Goal: Task Accomplishment & Management: Manage account settings

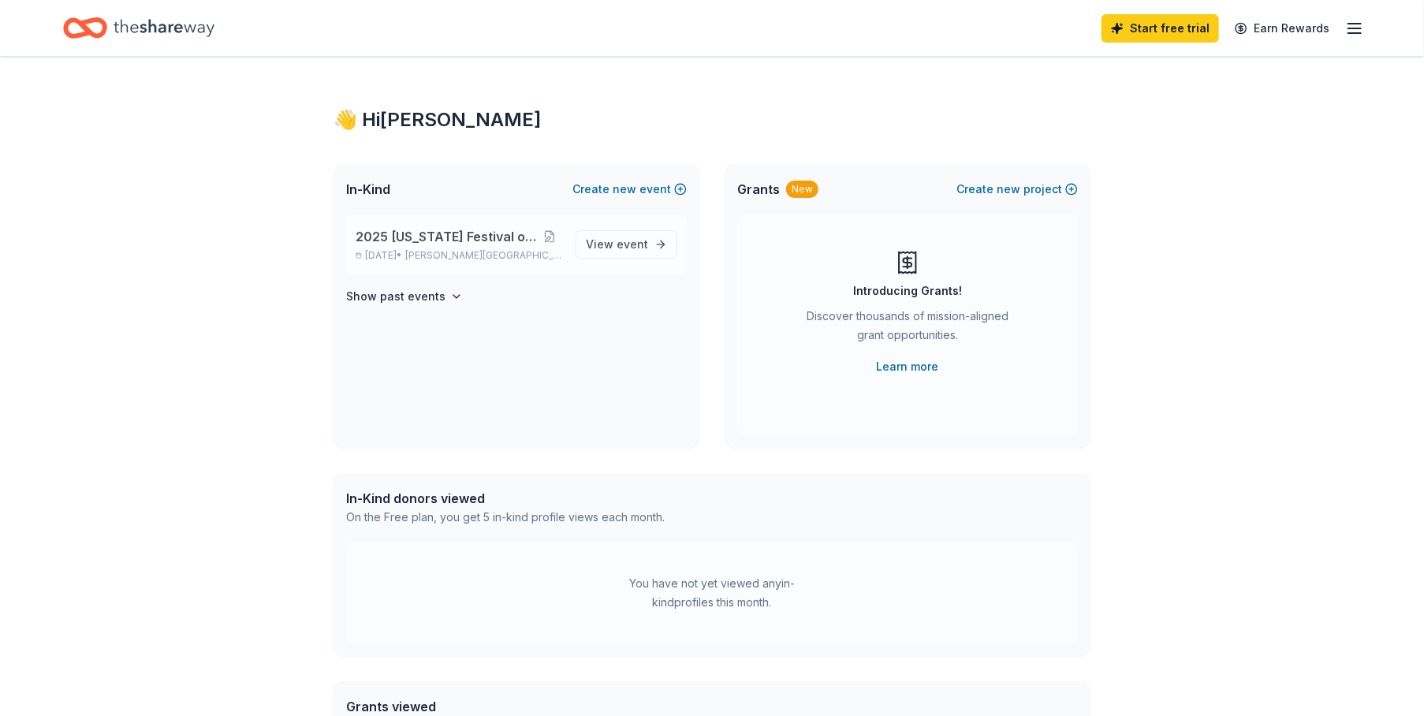
click at [407, 236] on span "2025 [US_STATE] Festival of Trees" at bounding box center [446, 236] width 181 height 19
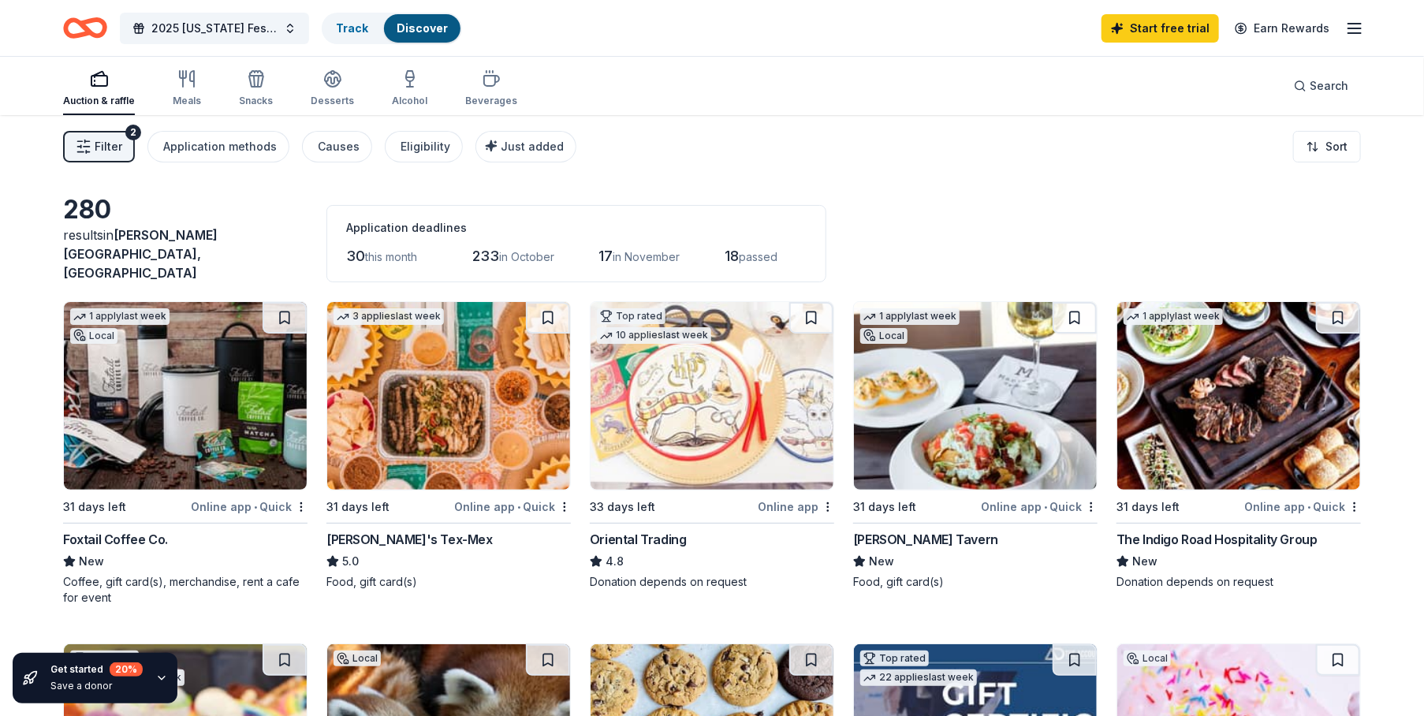
click at [234, 497] on div "Online app • Quick" at bounding box center [249, 507] width 117 height 20
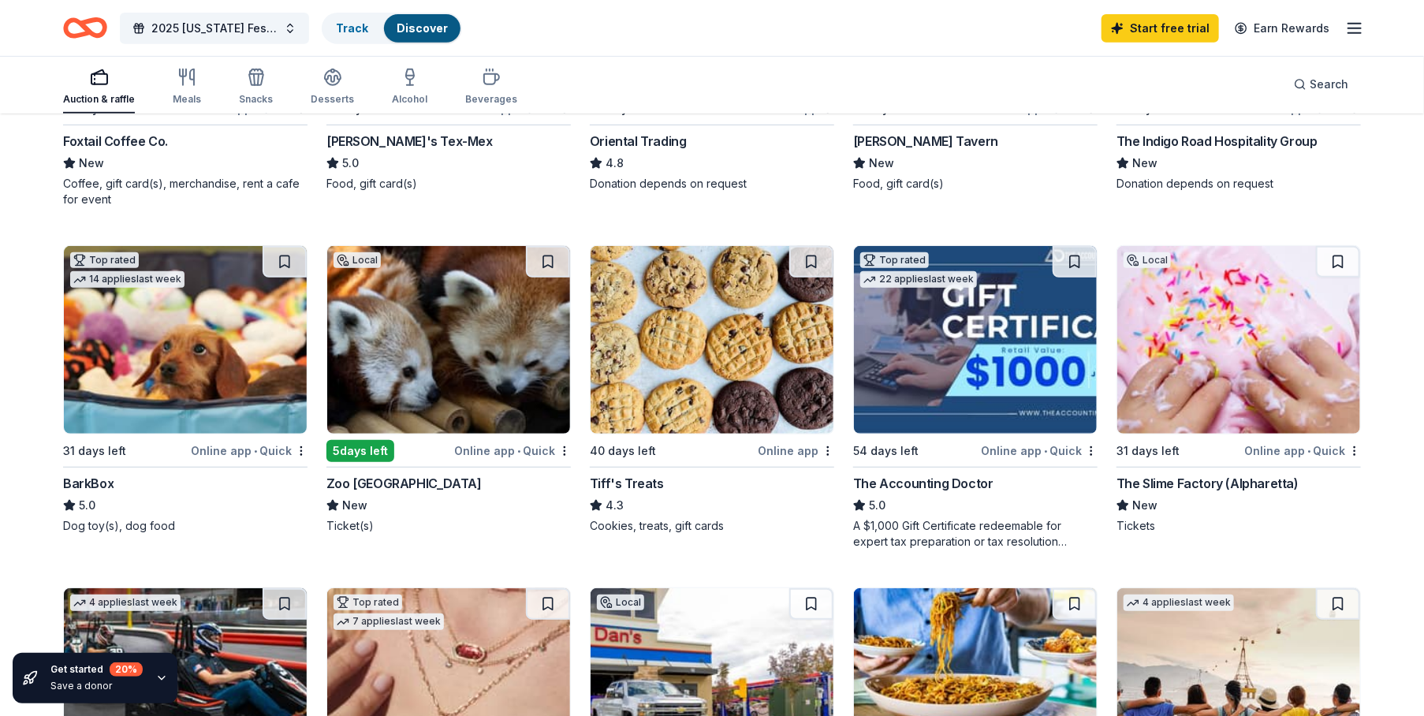
scroll to position [473, 0]
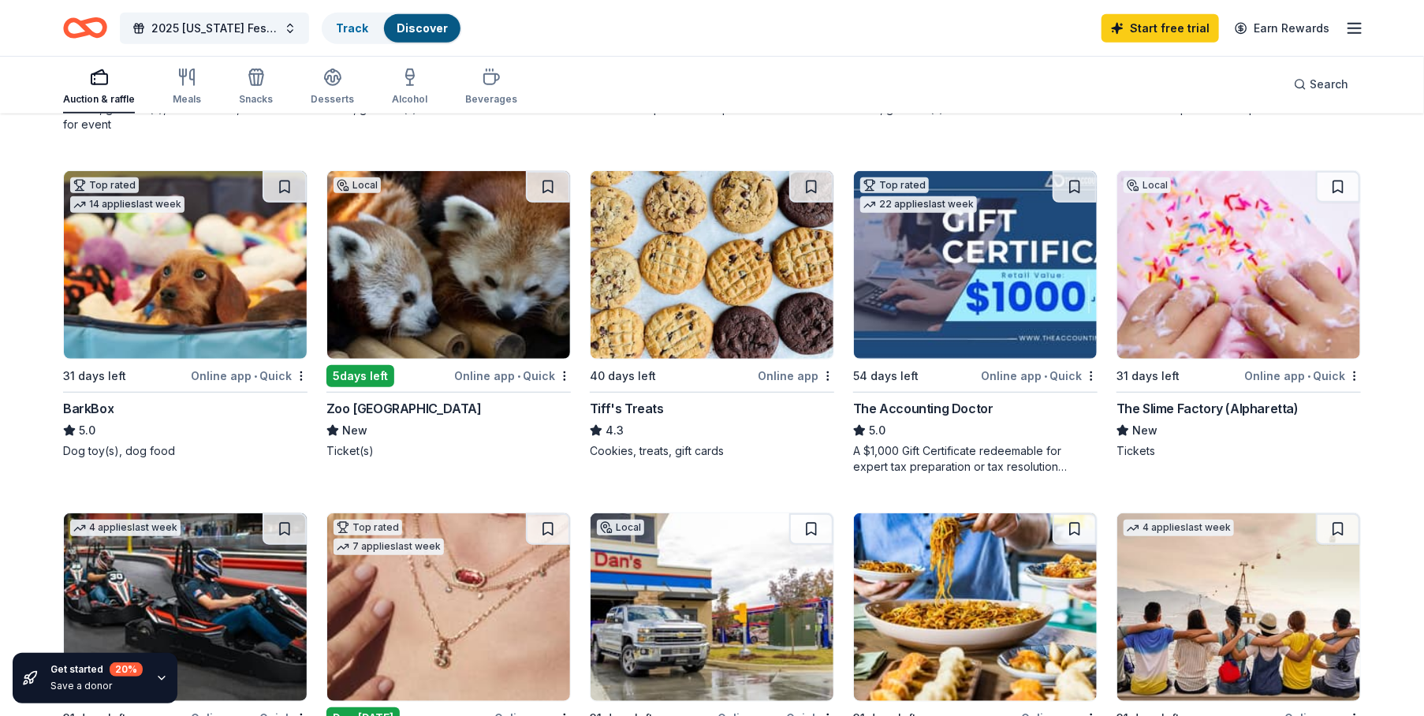
click at [916, 399] on div "The Accounting Doctor" at bounding box center [923, 408] width 140 height 19
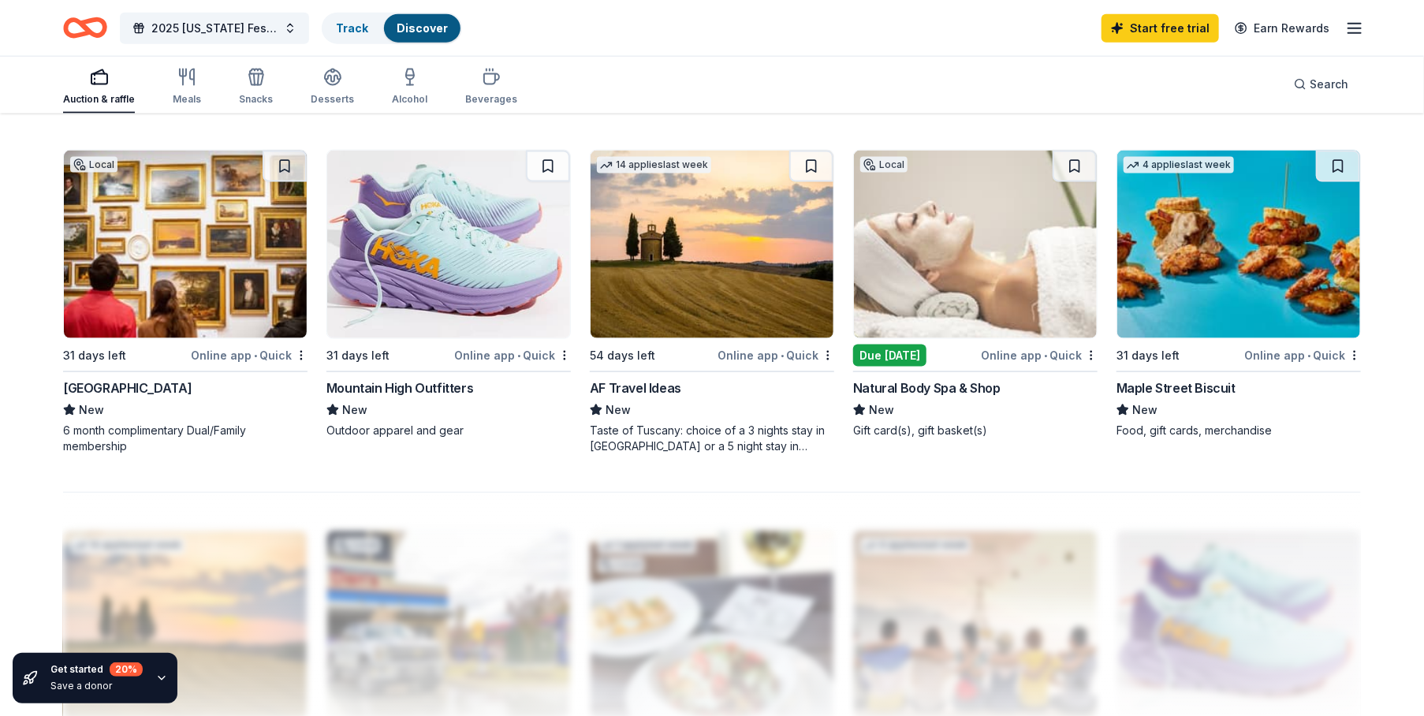
scroll to position [1183, 0]
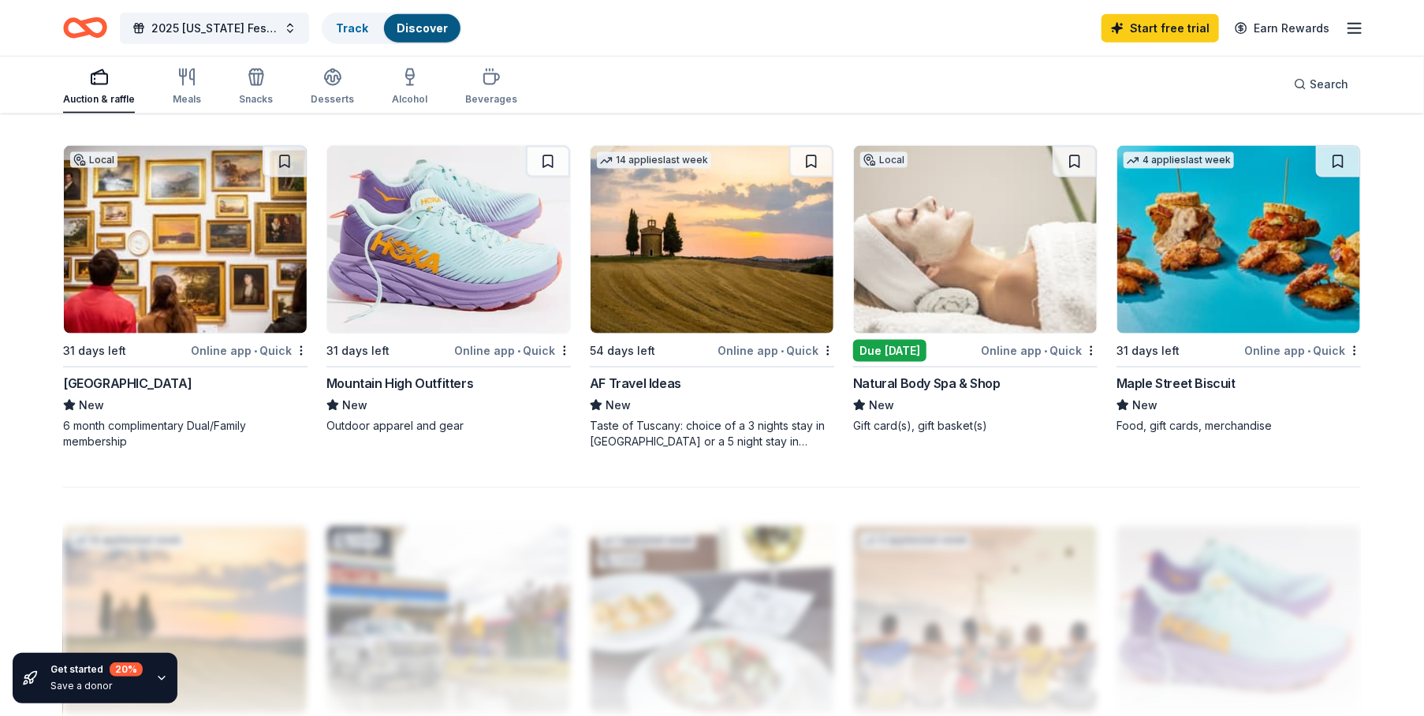
click at [416, 374] on div "Mountain High Outfitters" at bounding box center [399, 383] width 147 height 19
click at [646, 374] on div "AF Travel Ideas" at bounding box center [635, 383] width 91 height 19
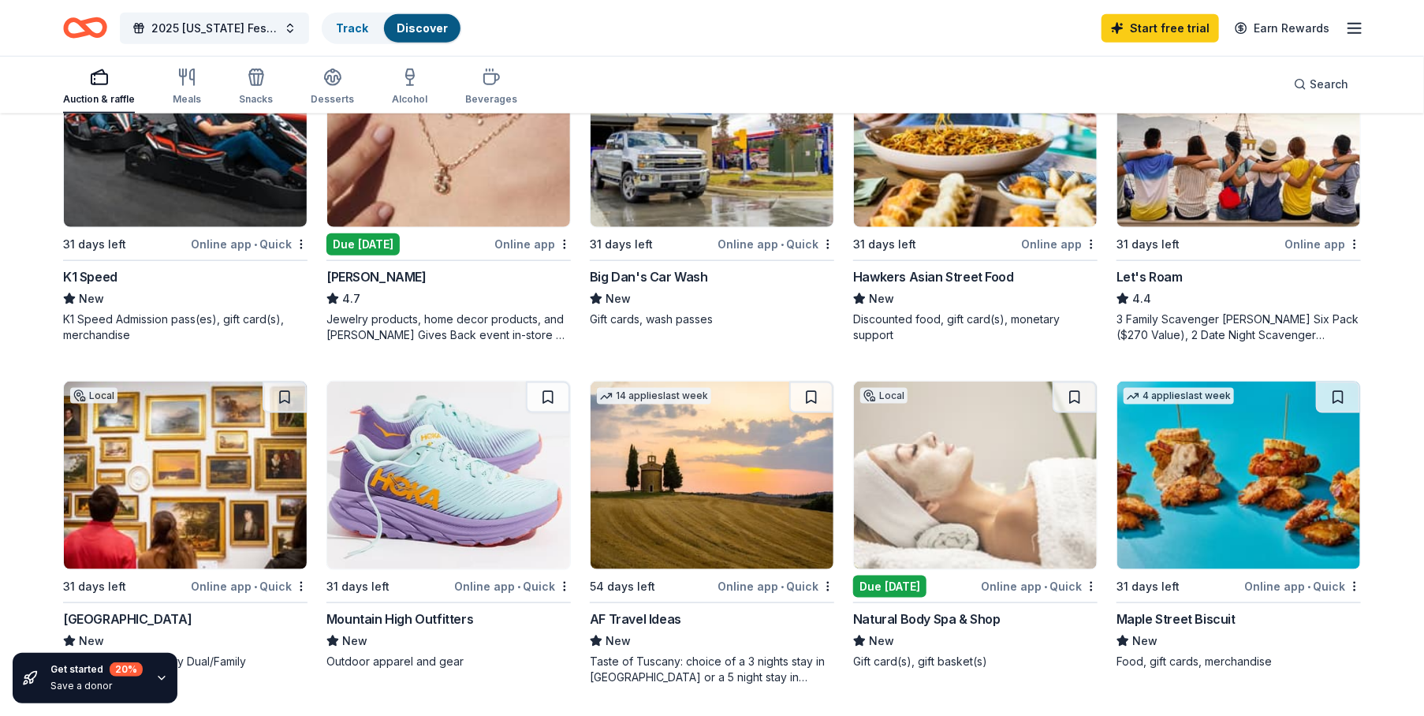
scroll to position [784, 0]
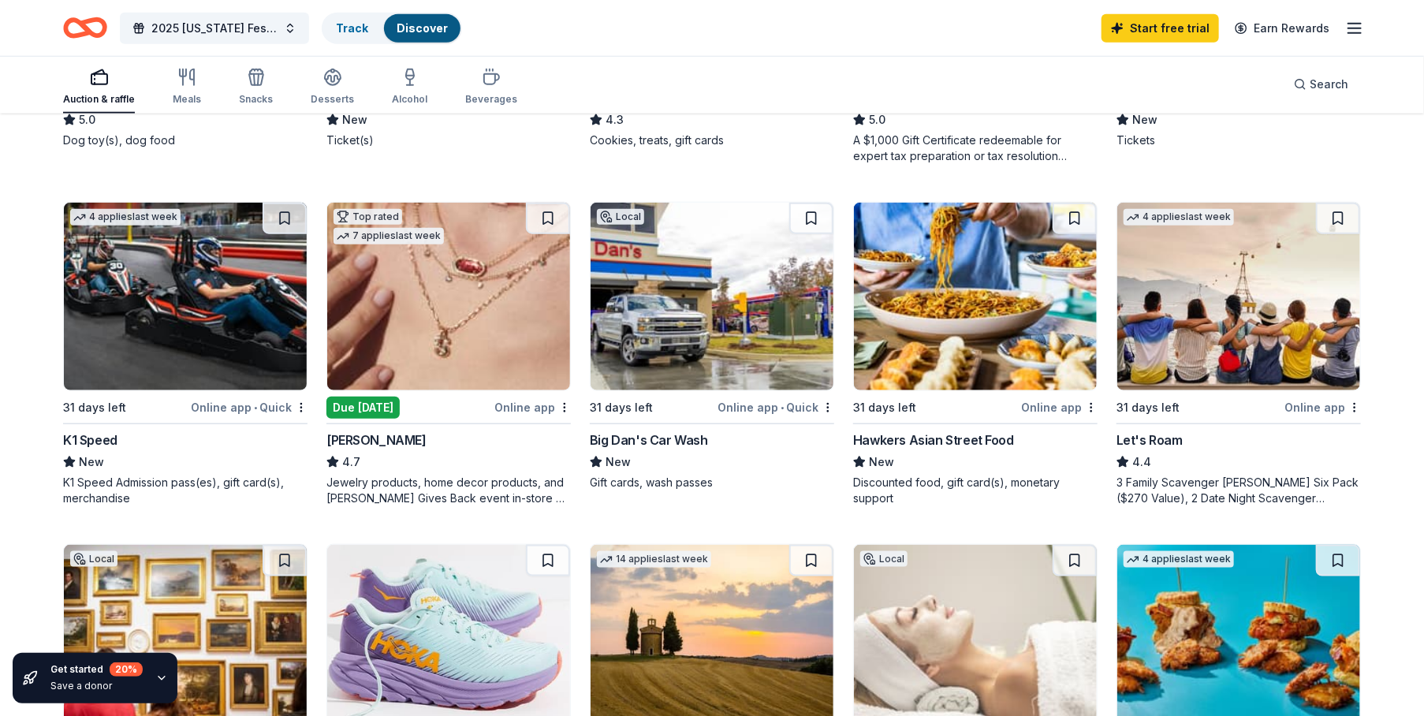
click at [1357, 24] on line "button" at bounding box center [1354, 24] width 13 height 0
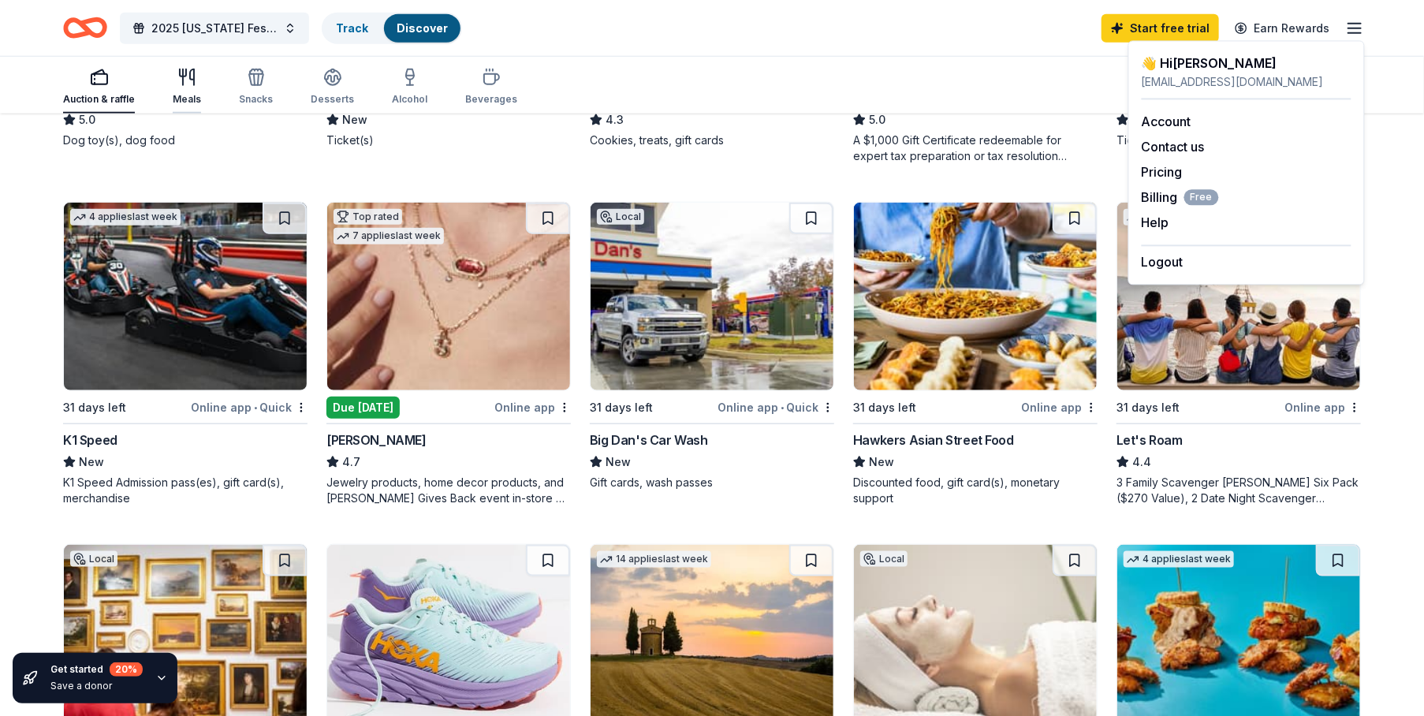
click at [190, 85] on icon "button" at bounding box center [186, 77] width 19 height 19
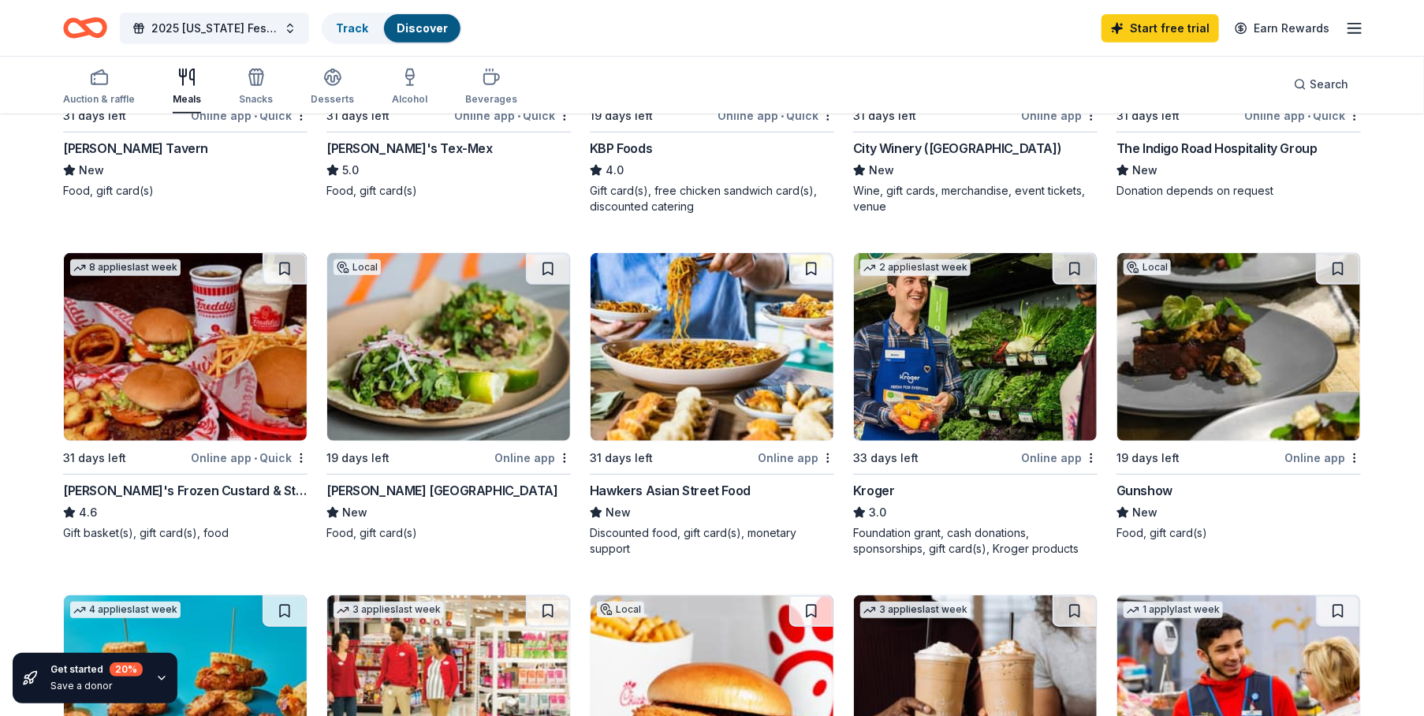
scroll to position [394, 0]
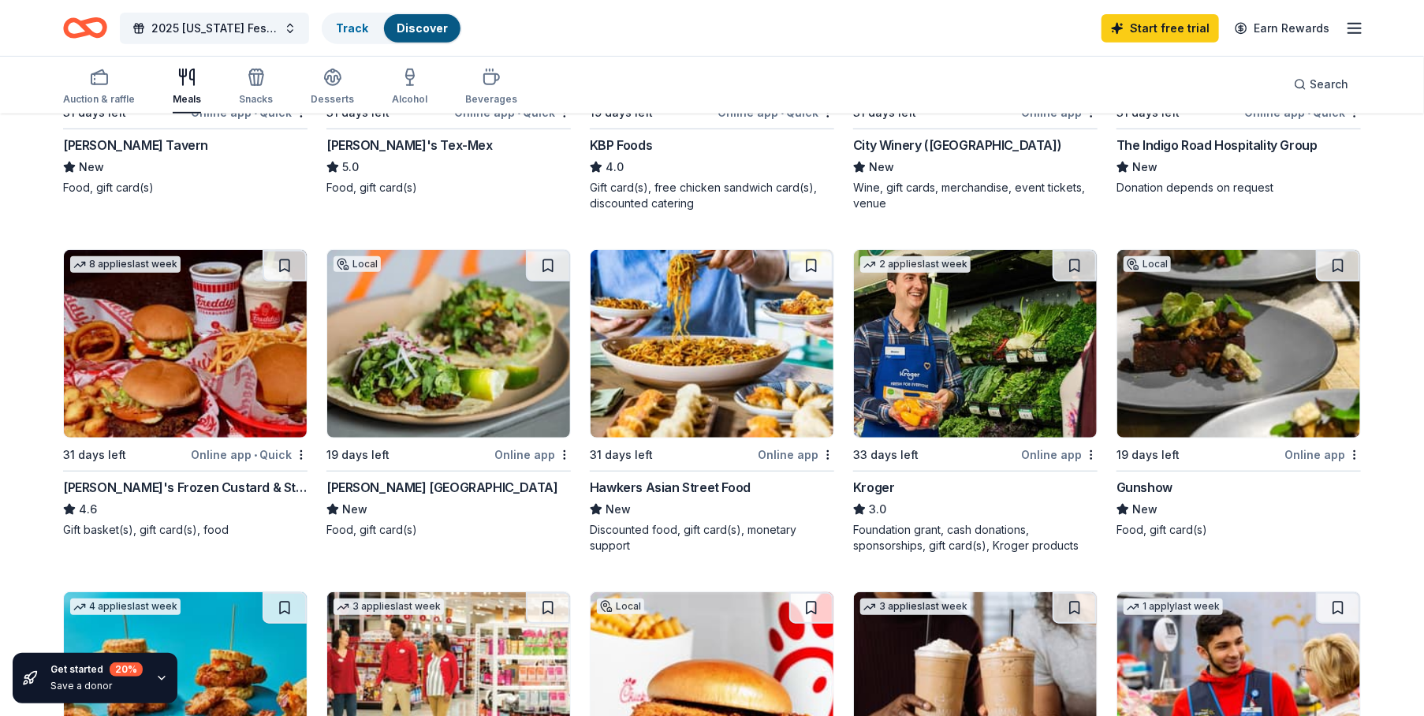
click at [879, 478] on div "Kroger" at bounding box center [874, 487] width 42 height 19
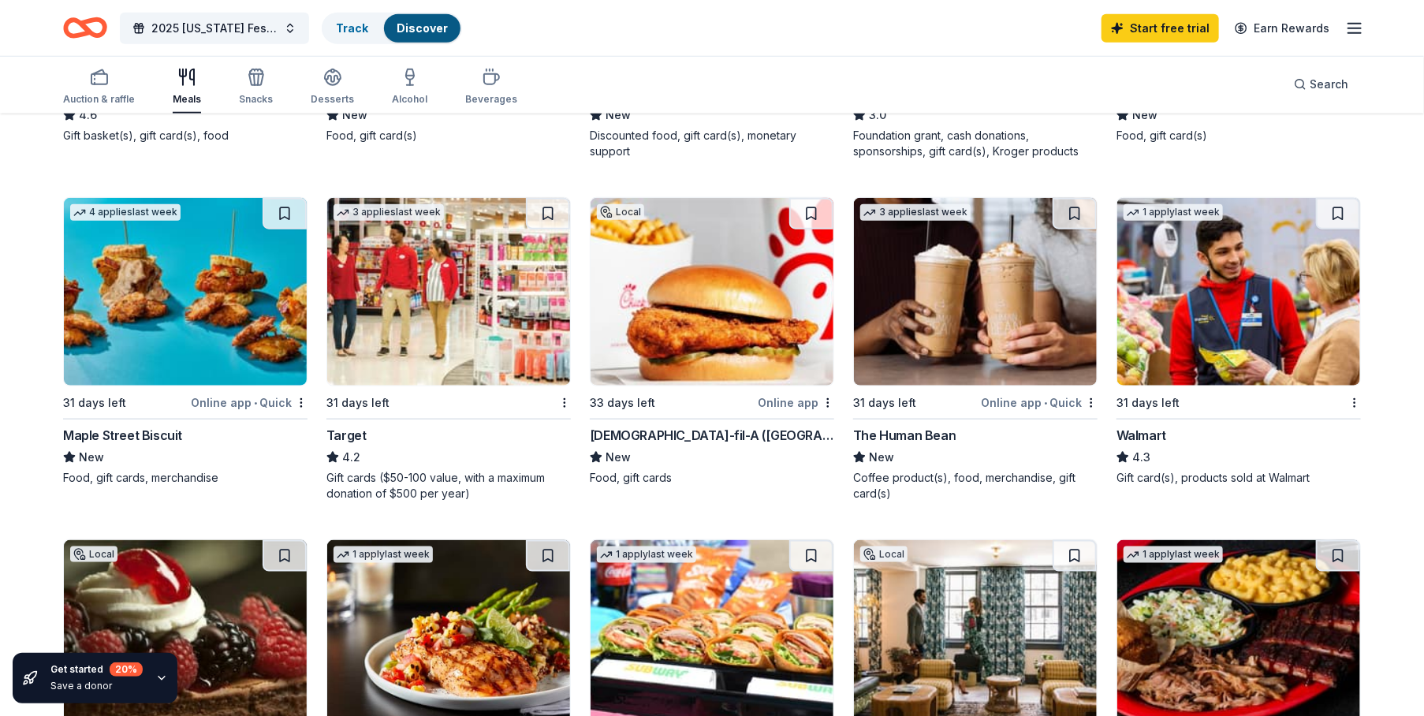
scroll to position [867, 0]
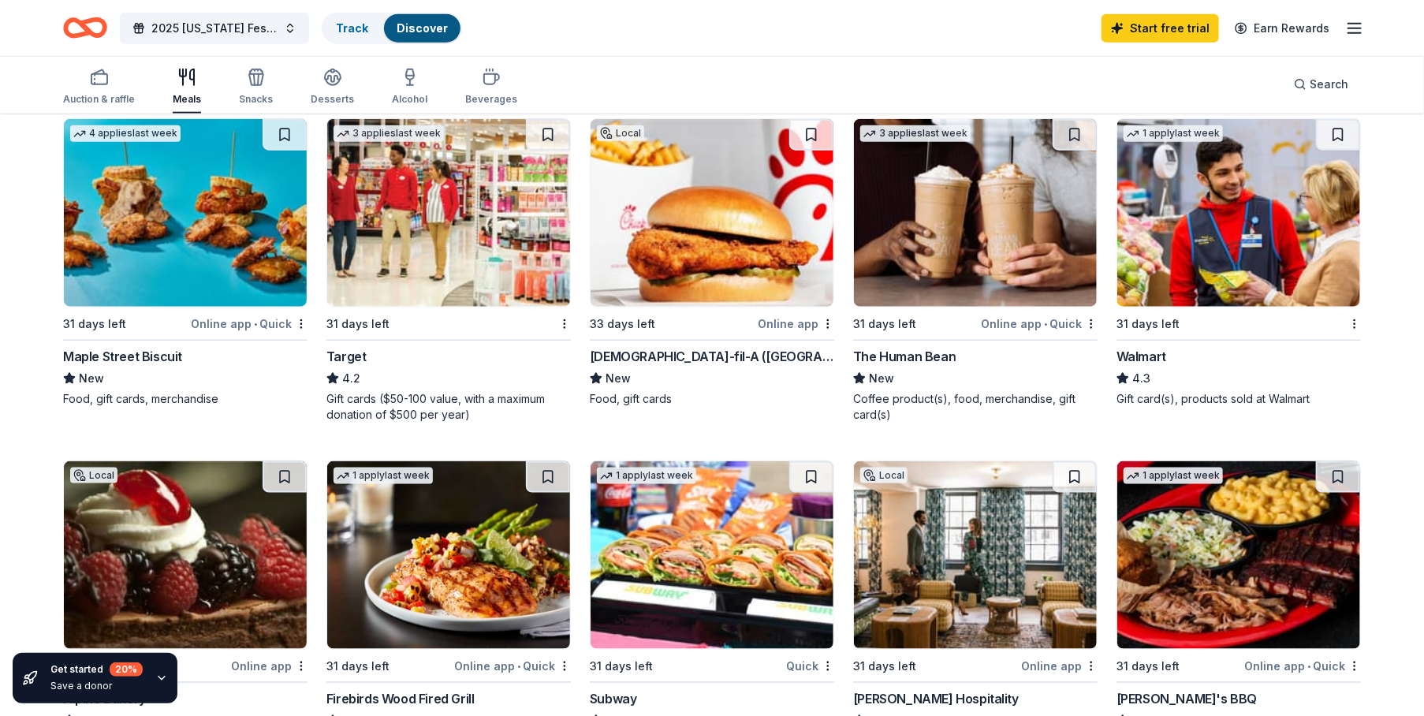
click at [1135, 347] on div "Walmart" at bounding box center [1142, 356] width 50 height 19
click at [680, 347] on div "Chick-fil-A (North Druid Hills)" at bounding box center [712, 356] width 244 height 19
click at [688, 347] on div "Chick-fil-A (North Druid Hills)" at bounding box center [712, 356] width 244 height 19
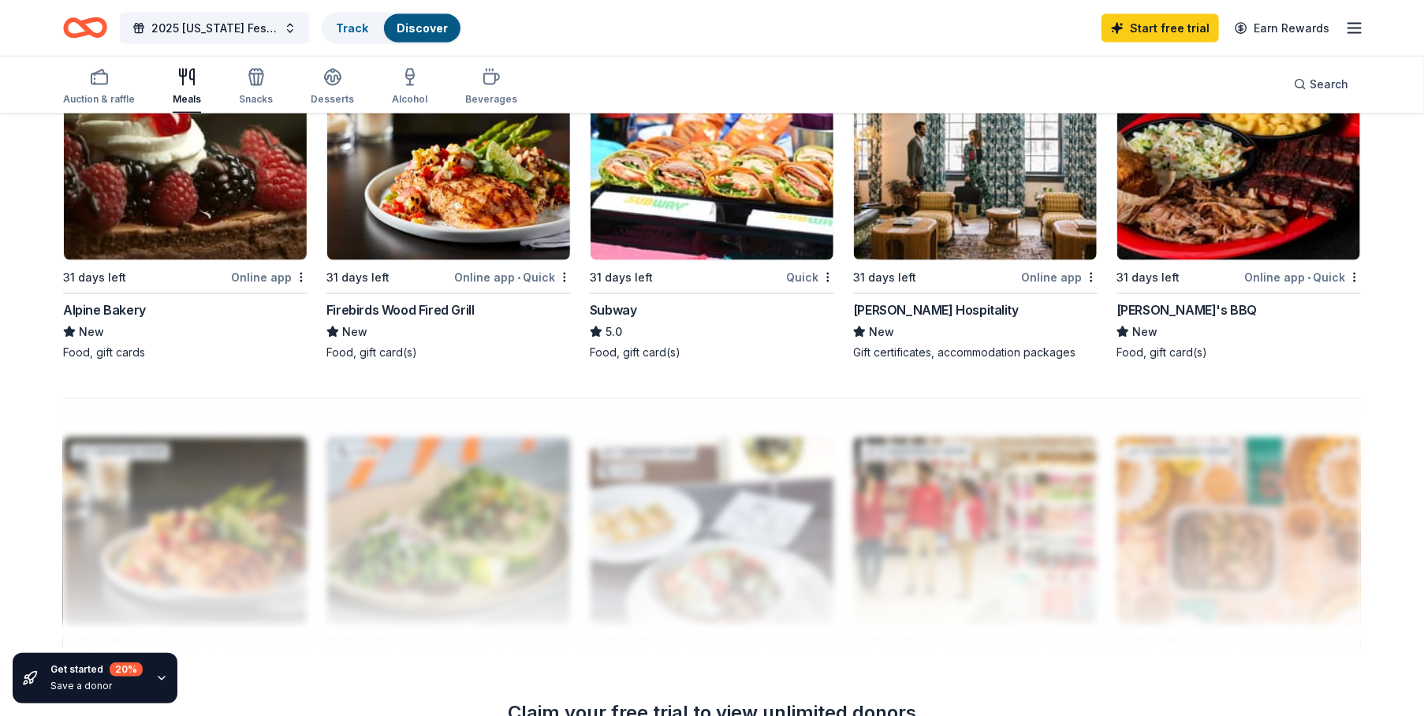
scroll to position [1262, 0]
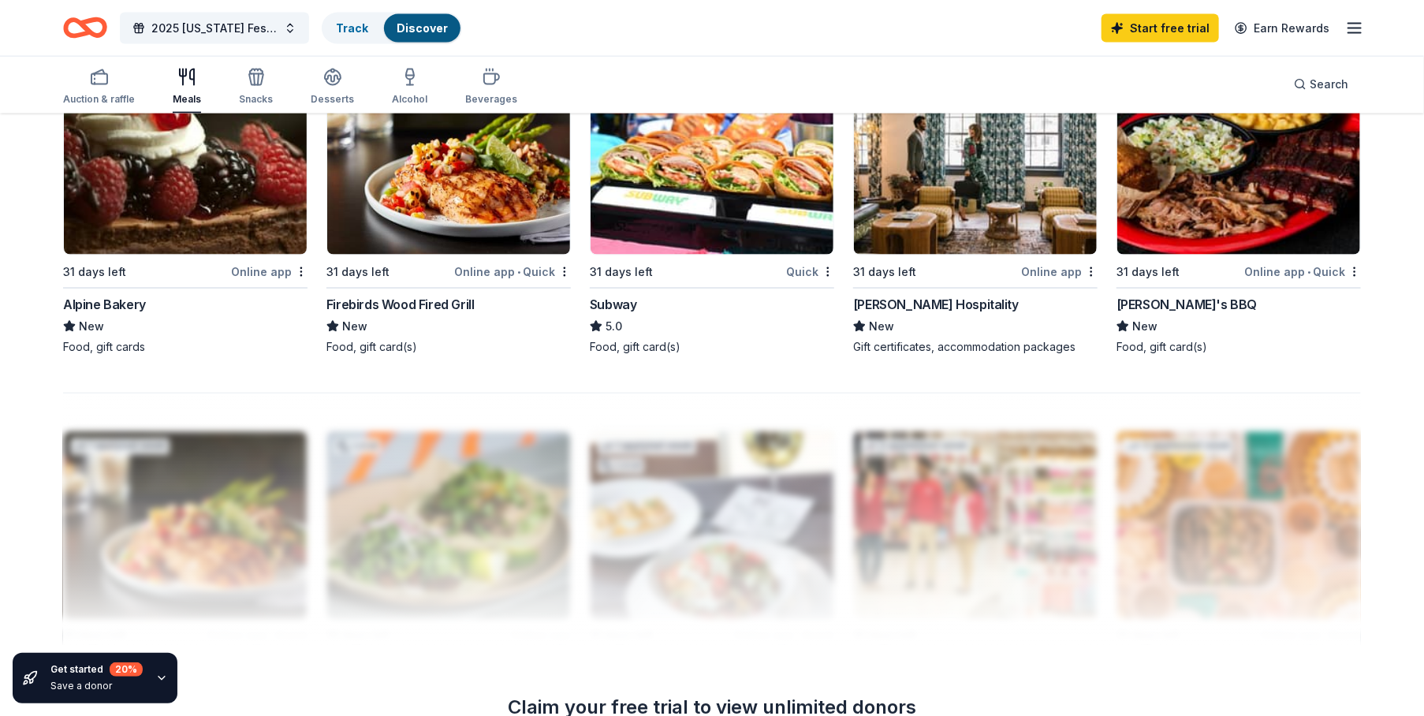
click at [403, 295] on div "Firebirds Wood Fired Grill" at bounding box center [400, 304] width 148 height 19
click at [1406, 23] on div "2025 Georgia Festival of Trees Track Discover Start free trial Earn Rewards" at bounding box center [712, 28] width 1424 height 56
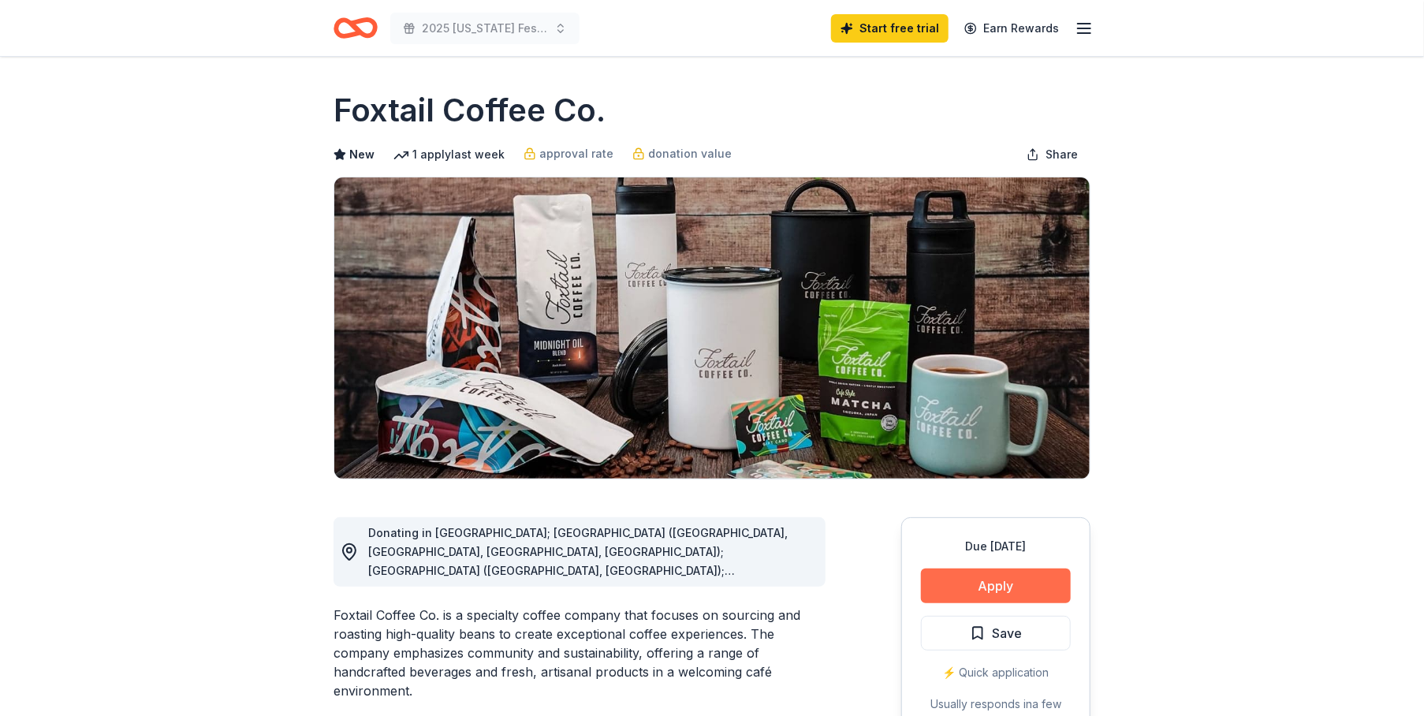
click at [967, 584] on button "Apply" at bounding box center [996, 586] width 150 height 35
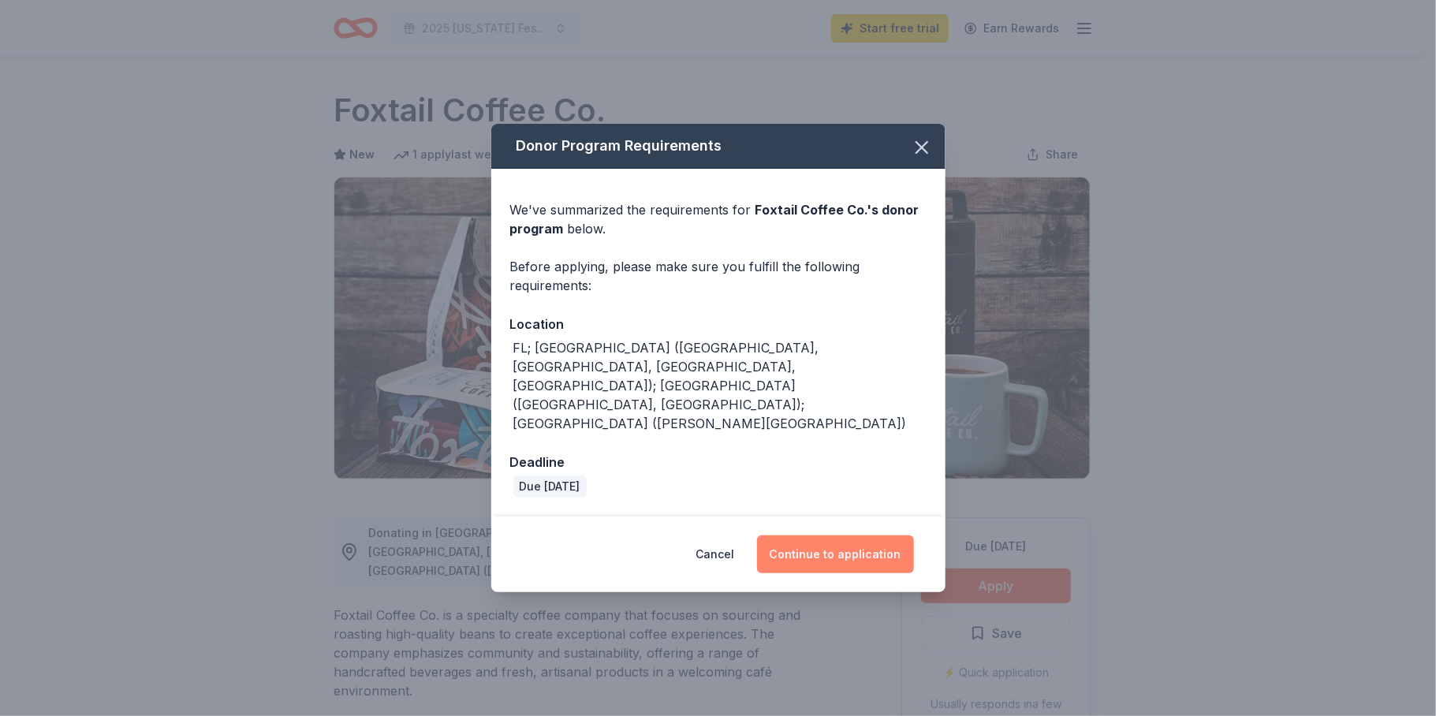
click at [806, 535] on button "Continue to application" at bounding box center [835, 554] width 157 height 38
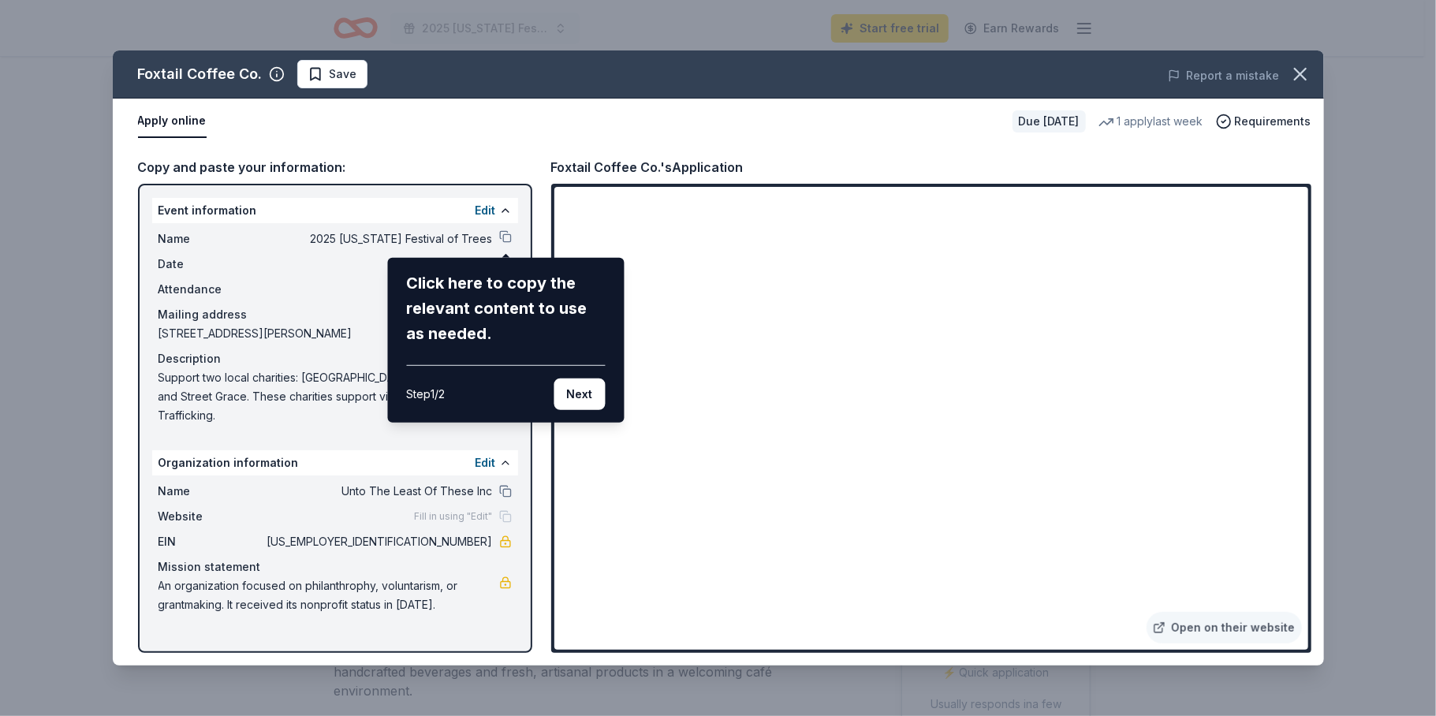
click at [569, 402] on button "Next" at bounding box center [579, 394] width 51 height 32
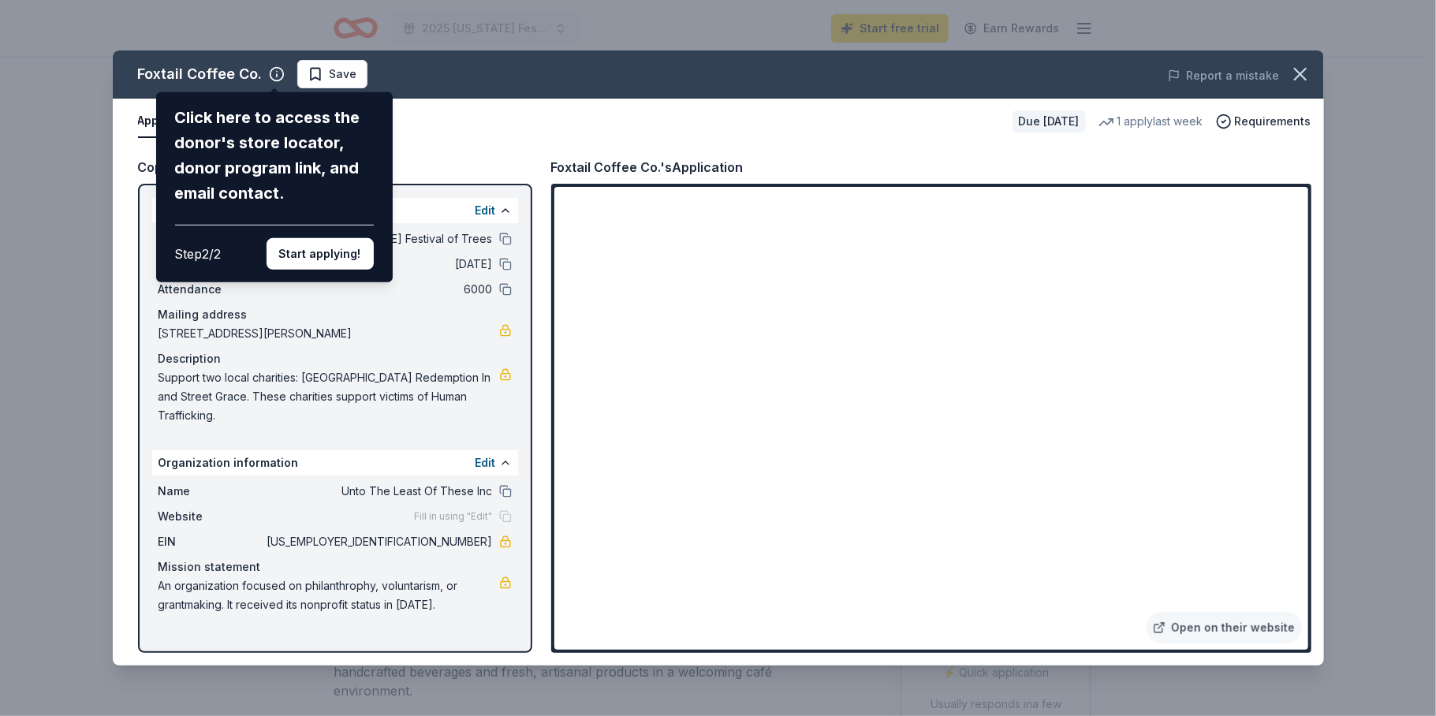
drag, startPoint x: 1303, startPoint y: 322, endPoint x: 1302, endPoint y: 399, distance: 76.5
click at [1302, 399] on div "Foxtail Coffee Co. Click here to access the donor's store locator, donor progra…" at bounding box center [718, 357] width 1211 height 615
click at [1305, 643] on div "Foxtail Coffee Co. Click here to access the donor's store locator, donor progra…" at bounding box center [718, 357] width 1211 height 615
click at [1306, 643] on div "Foxtail Coffee Co. Click here to access the donor's store locator, donor progra…" at bounding box center [718, 357] width 1211 height 615
click at [750, 535] on div "Foxtail Coffee Co. Click here to access the donor's store locator, donor progra…" at bounding box center [718, 357] width 1211 height 615
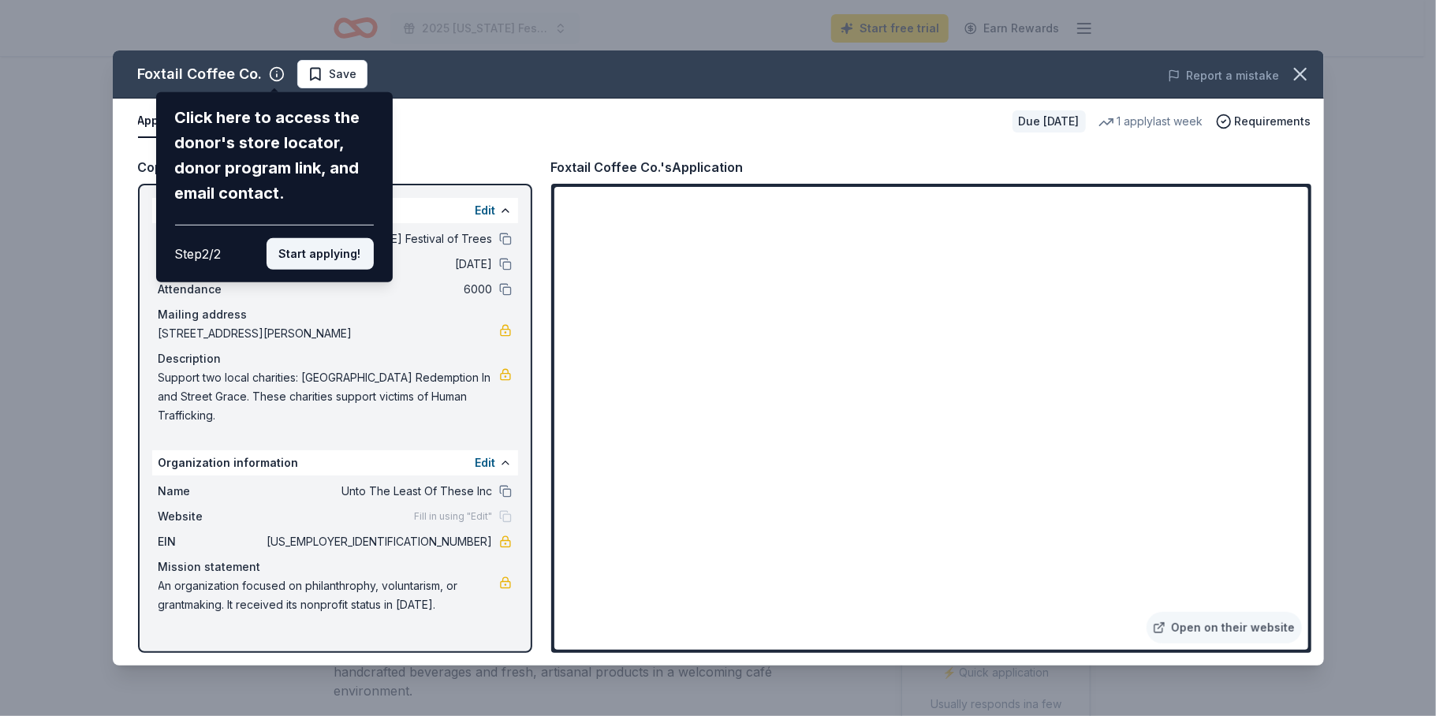
click at [316, 255] on button "Start applying!" at bounding box center [320, 254] width 107 height 32
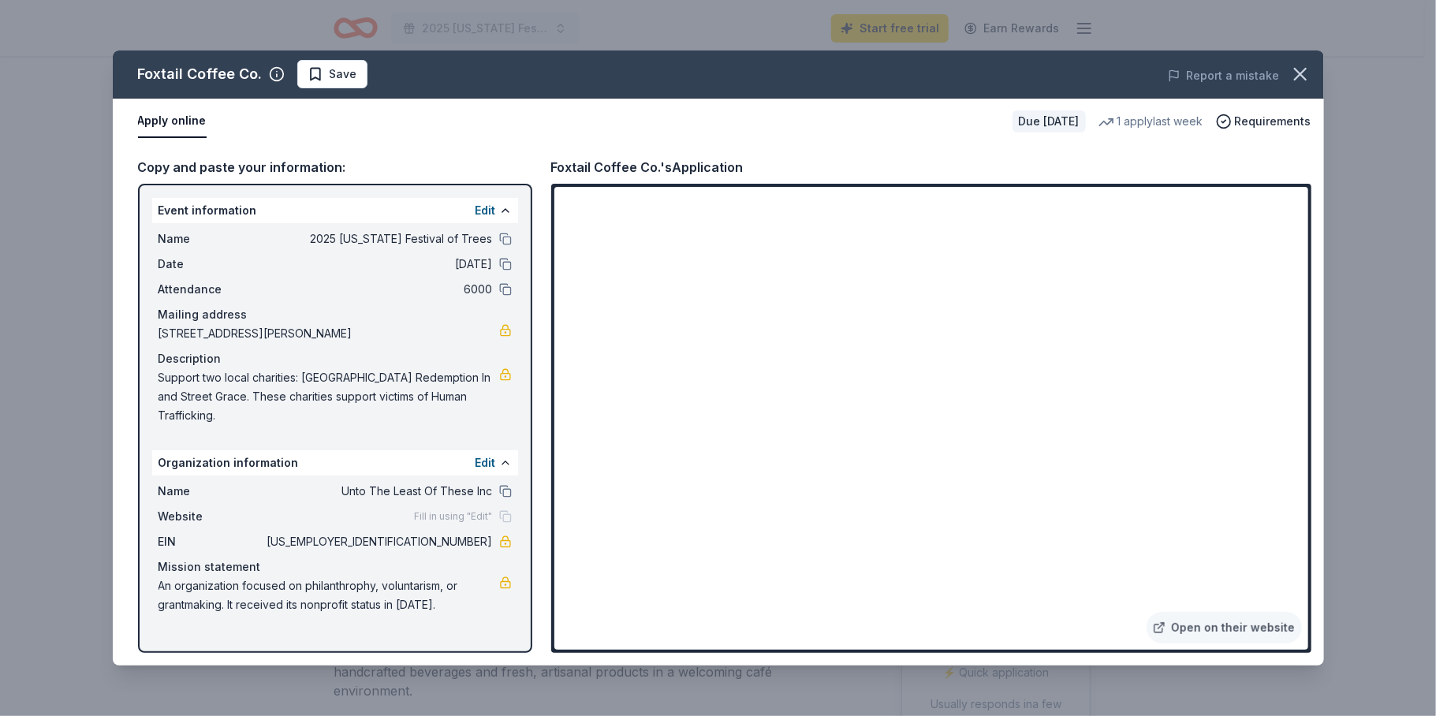
click at [734, 530] on div "Foxtail Coffee Co. Save Report a mistake Apply online Due in 31 days 1 apply la…" at bounding box center [718, 357] width 1211 height 615
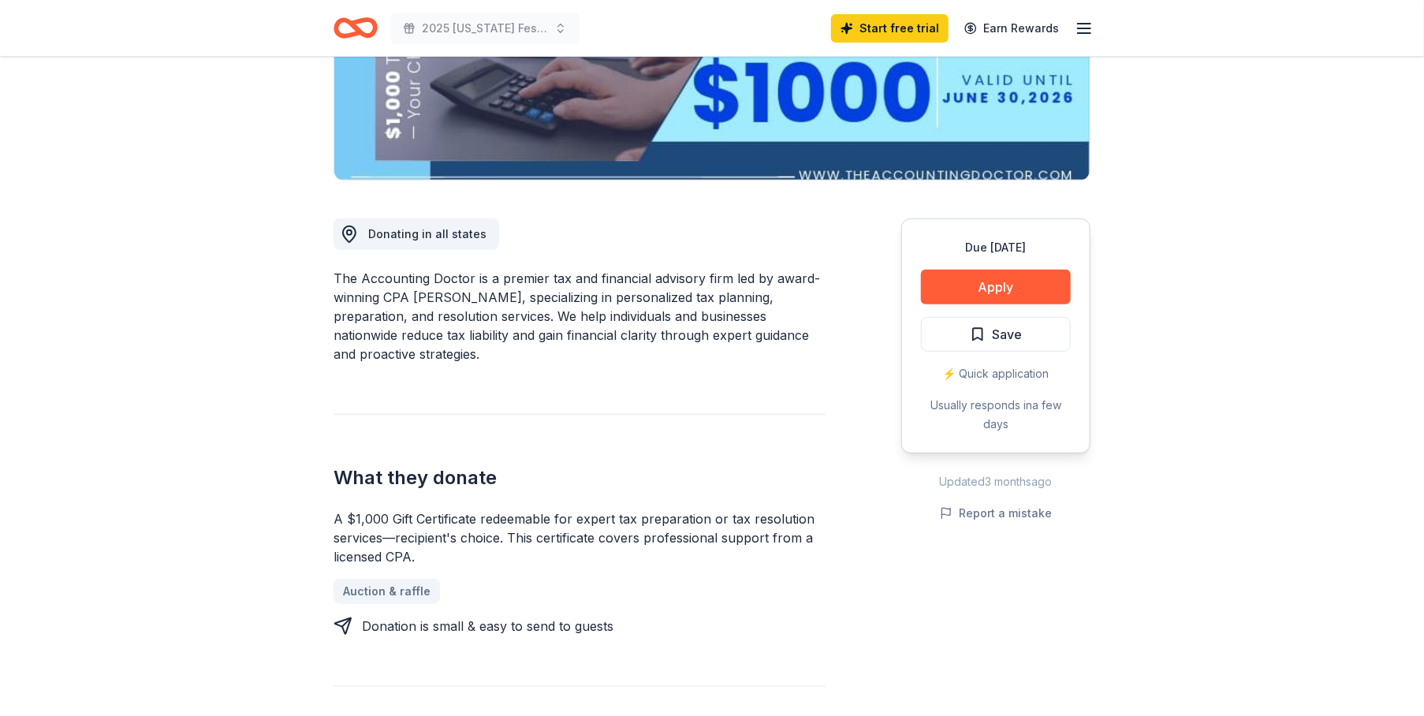
scroll to position [315, 0]
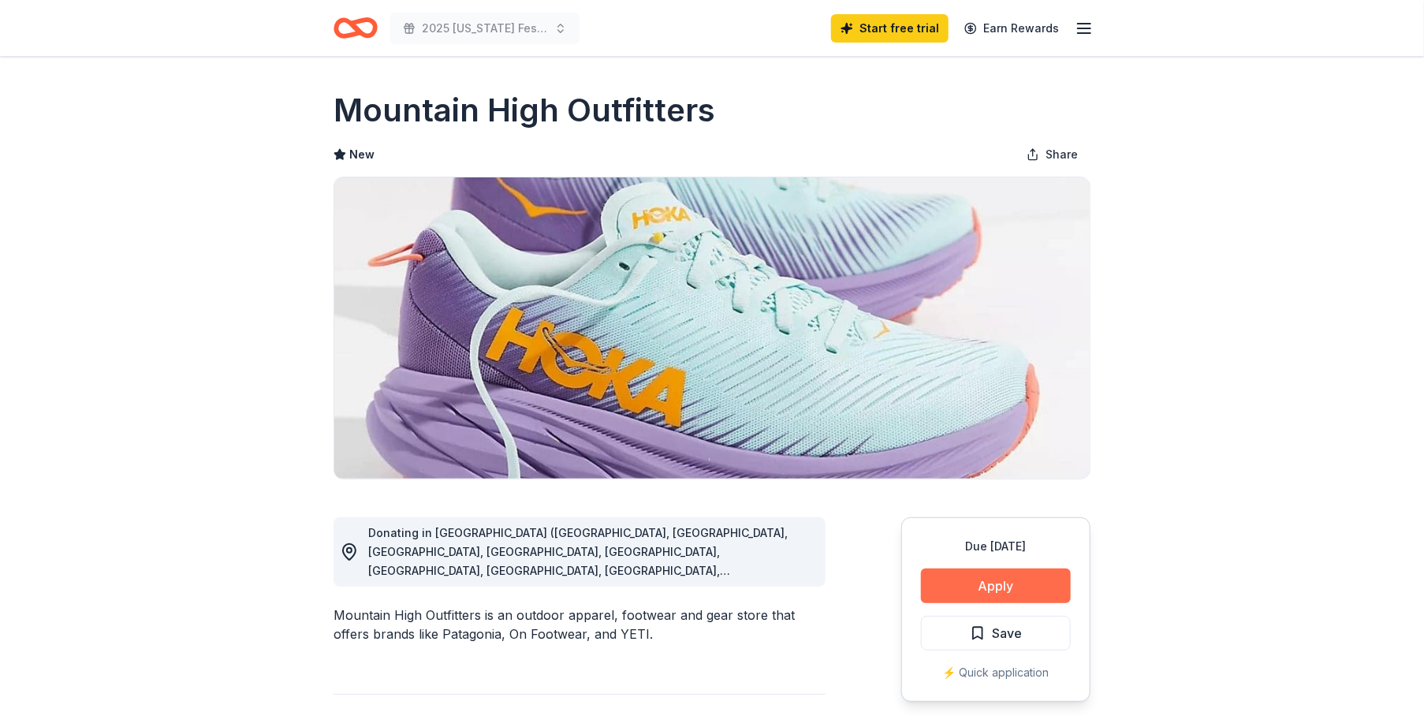
click at [977, 582] on button "Apply" at bounding box center [996, 586] width 150 height 35
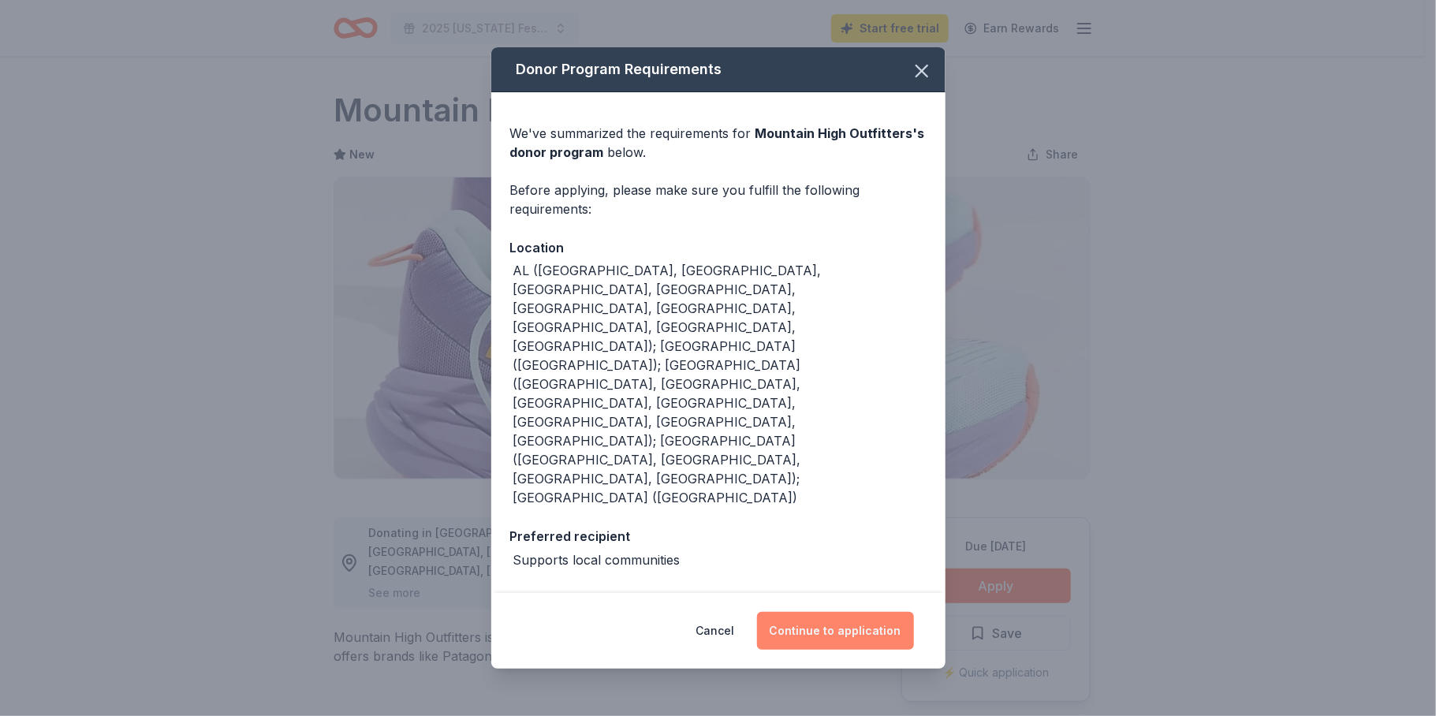
click at [828, 612] on button "Continue to application" at bounding box center [835, 631] width 157 height 38
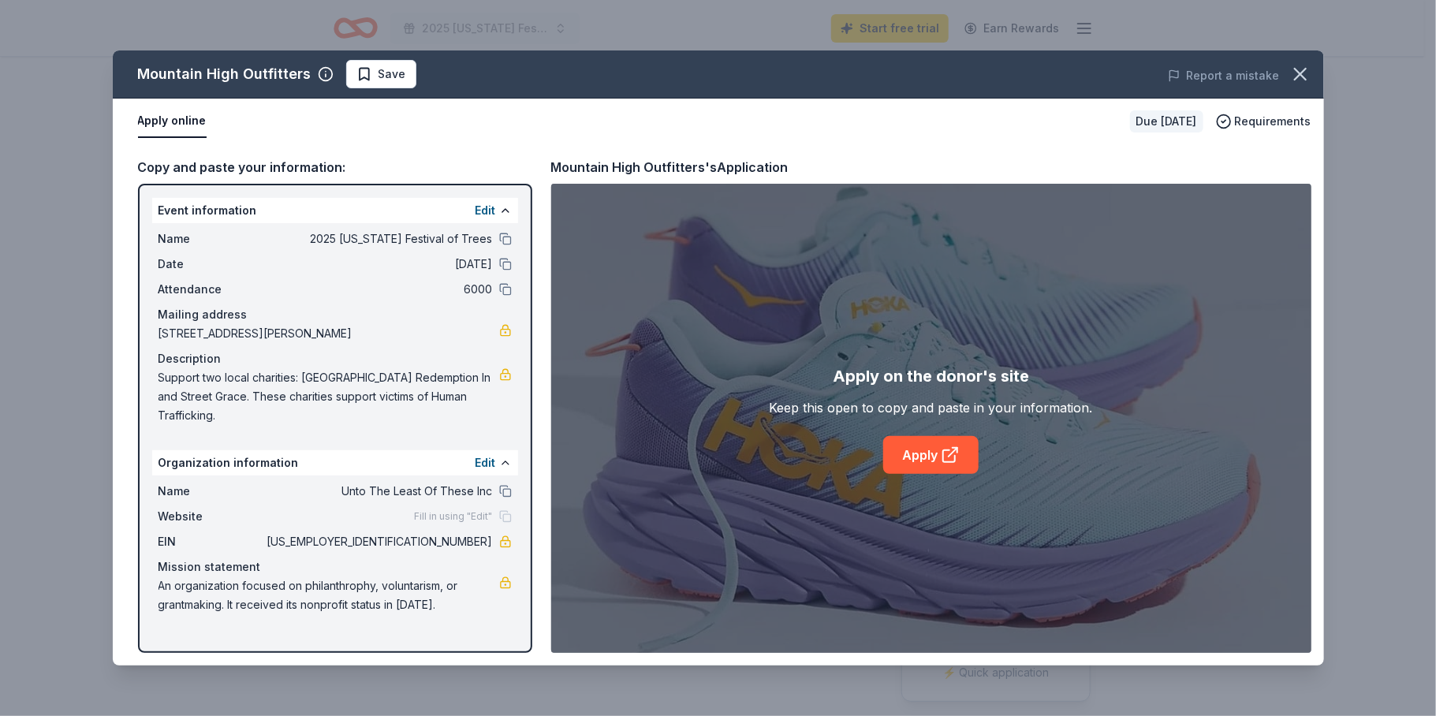
click at [267, 167] on div "Copy and paste your information:" at bounding box center [335, 167] width 394 height 21
click at [923, 450] on link "Apply" at bounding box center [930, 455] width 95 height 38
drag, startPoint x: 80, startPoint y: 598, endPoint x: -3, endPoint y: 751, distance: 174.6
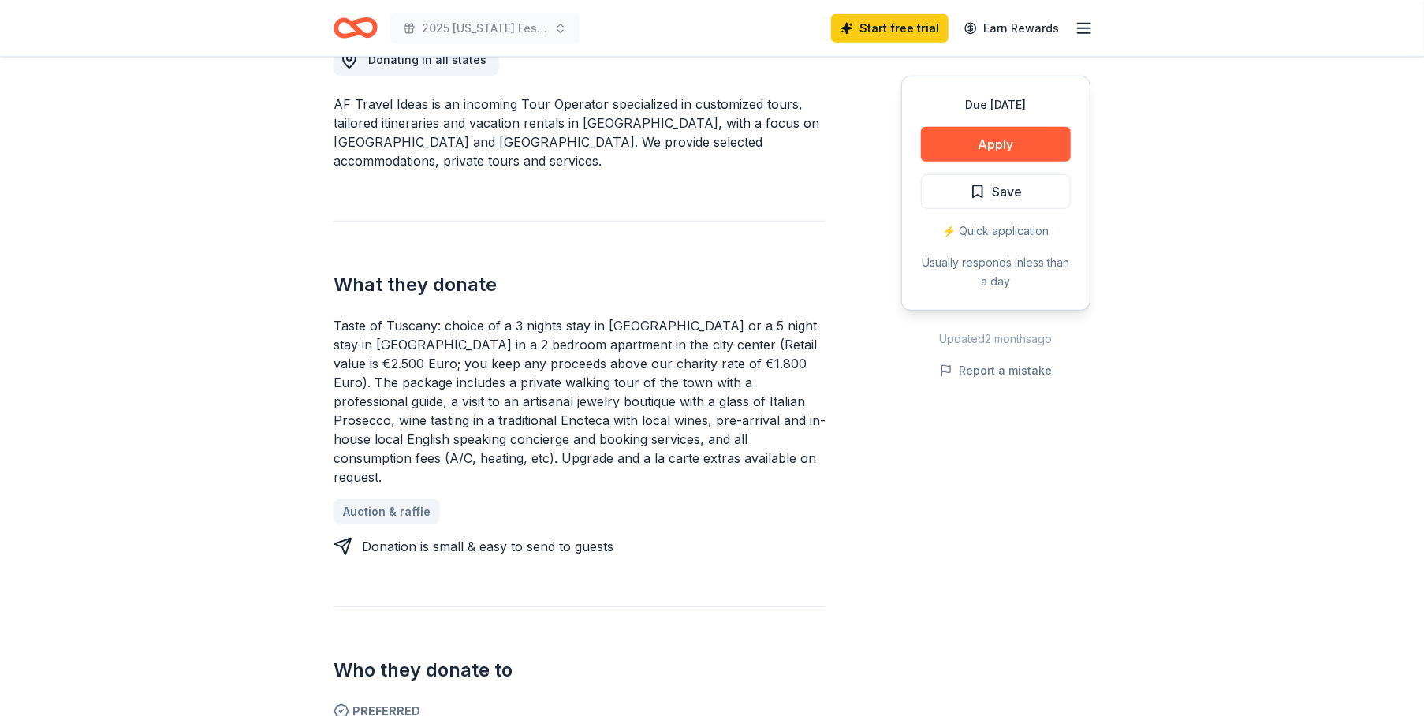
scroll to position [394, 0]
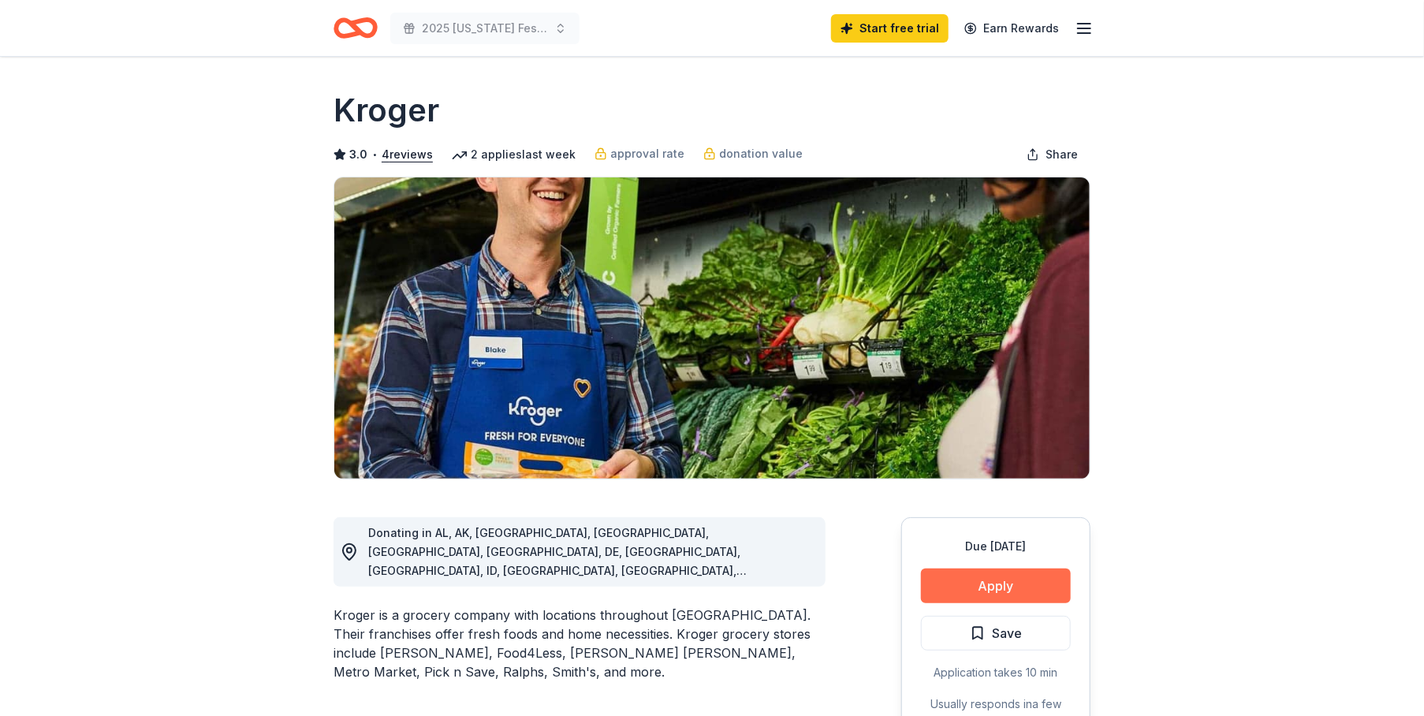
click at [998, 589] on button "Apply" at bounding box center [996, 586] width 150 height 35
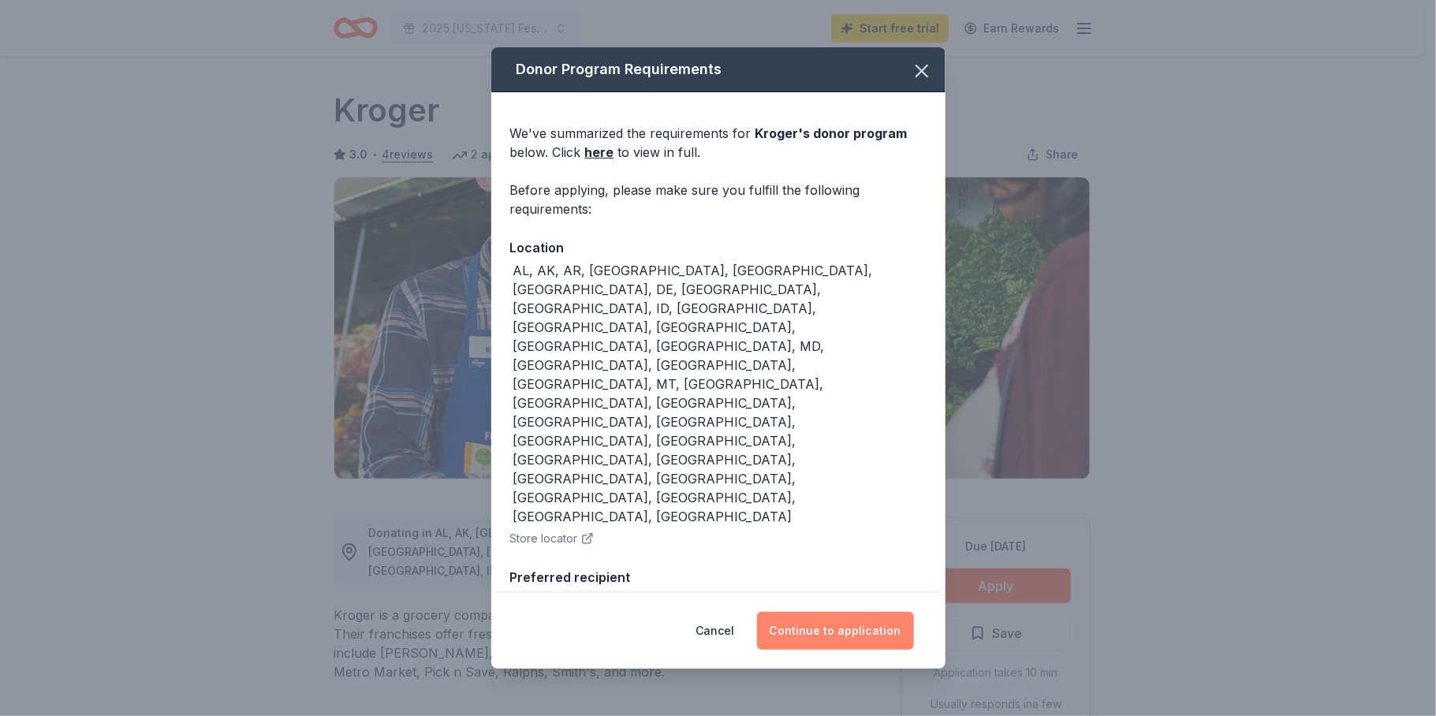
click at [802, 612] on button "Continue to application" at bounding box center [835, 631] width 157 height 38
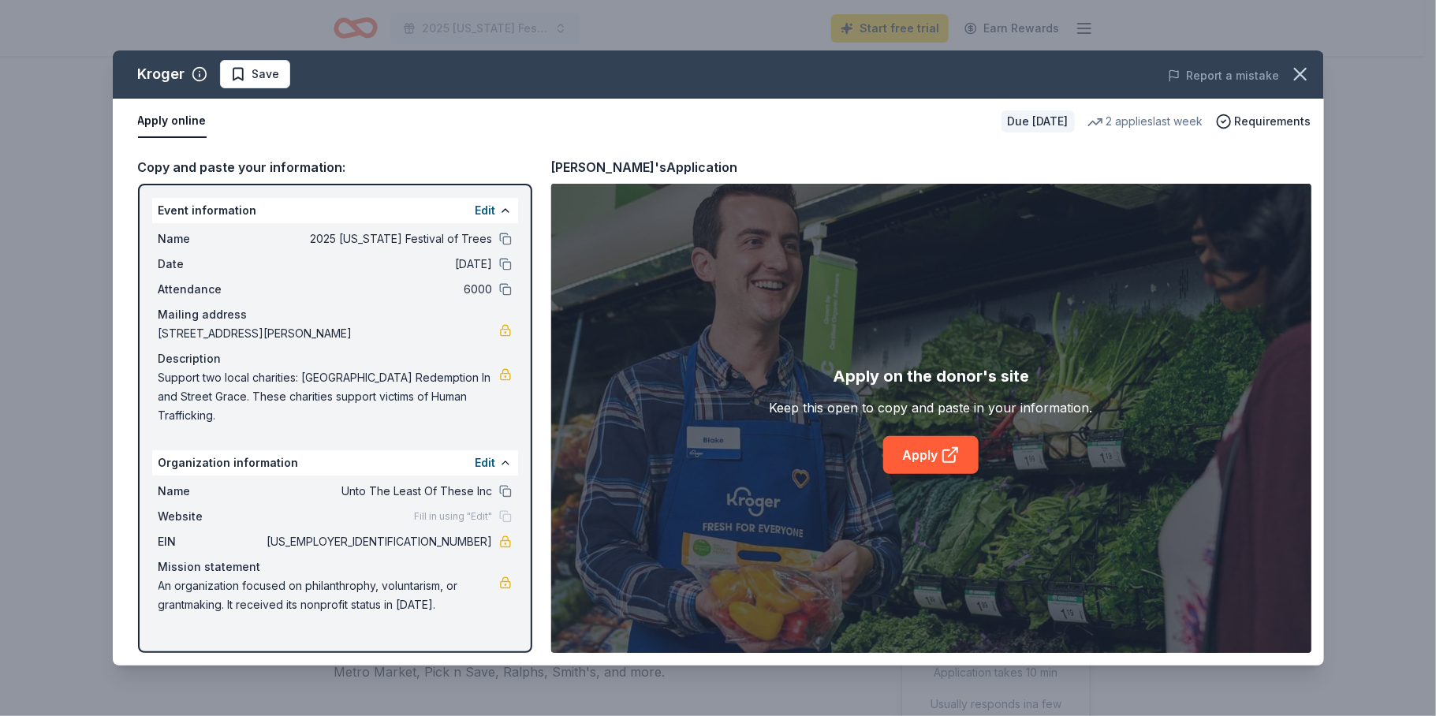
click at [282, 167] on div "Copy and paste your information:" at bounding box center [335, 167] width 394 height 21
click at [918, 451] on link "Apply" at bounding box center [930, 455] width 95 height 38
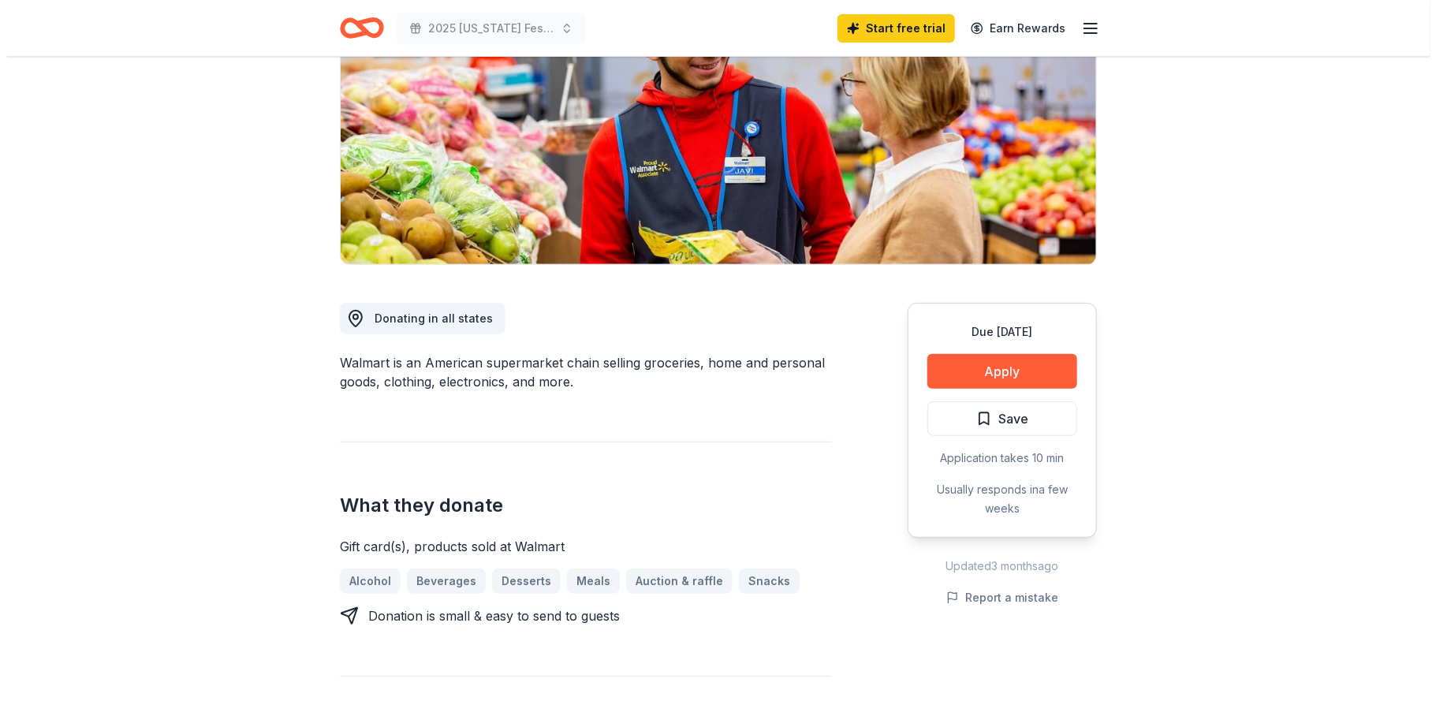
scroll to position [237, 0]
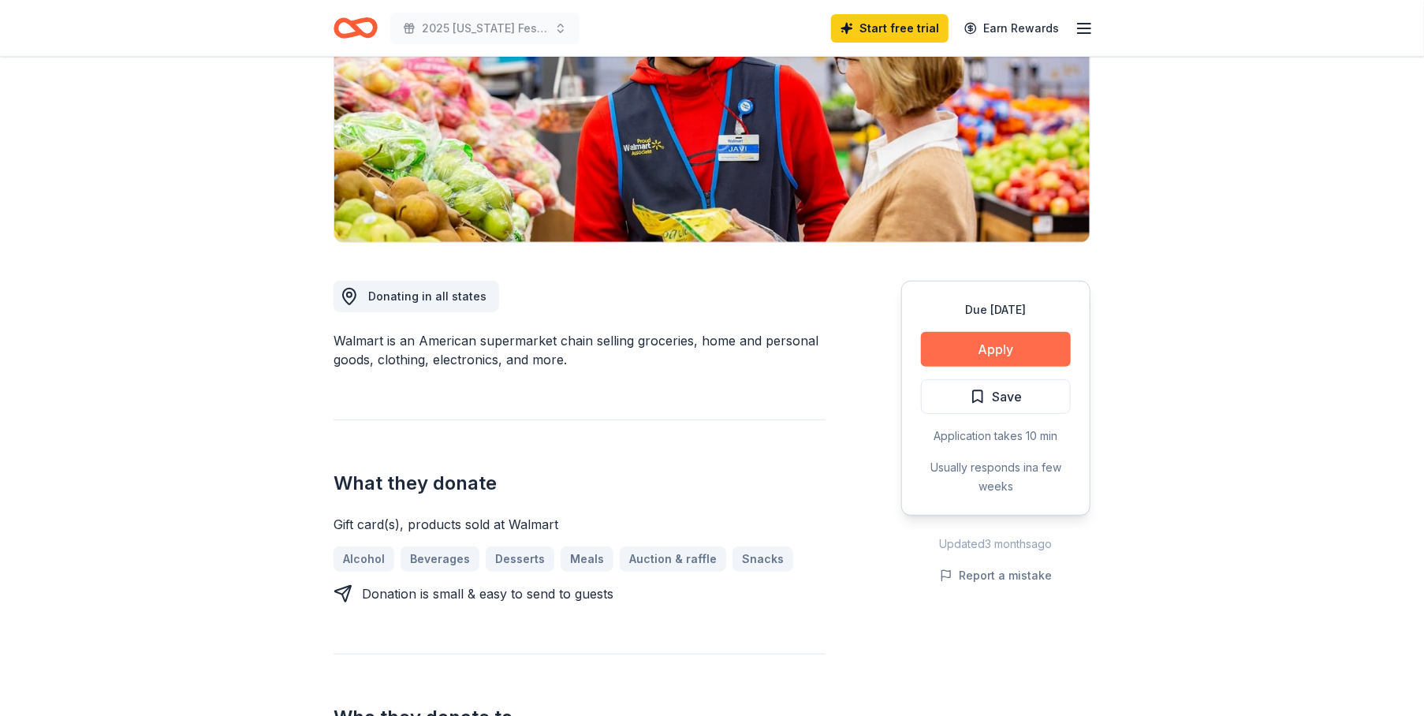
click at [994, 344] on button "Apply" at bounding box center [996, 349] width 150 height 35
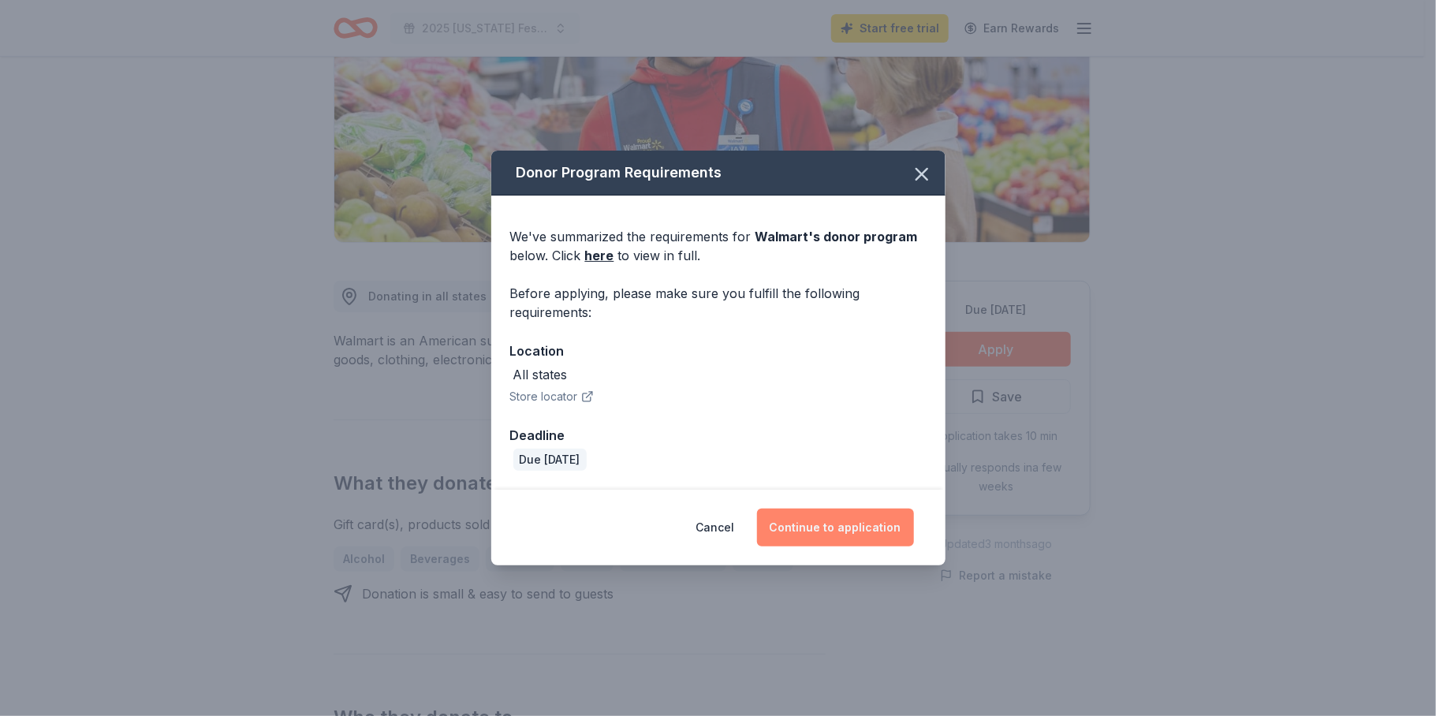
click at [815, 521] on button "Continue to application" at bounding box center [835, 528] width 157 height 38
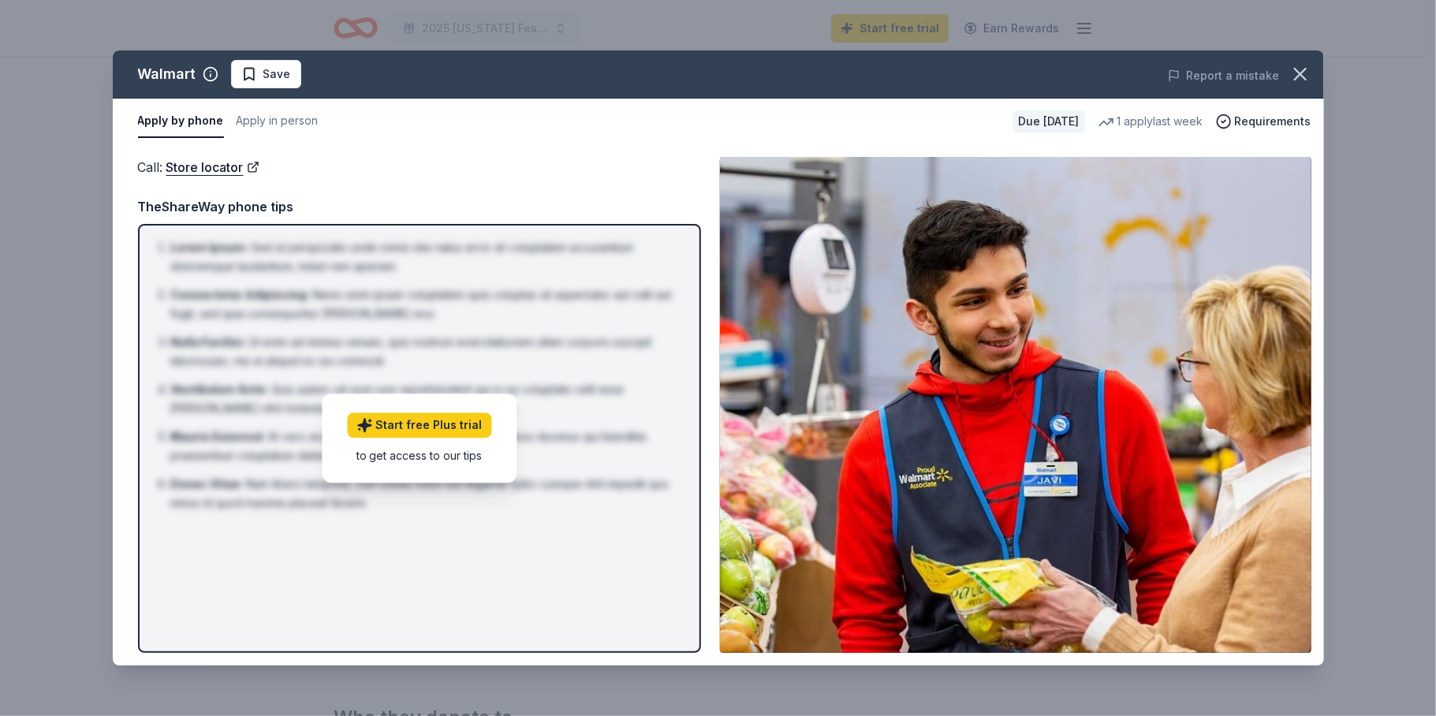
click at [219, 207] on div "TheShareWay phone tips" at bounding box center [419, 206] width 563 height 21
click at [874, 391] on img at bounding box center [1015, 405] width 591 height 496
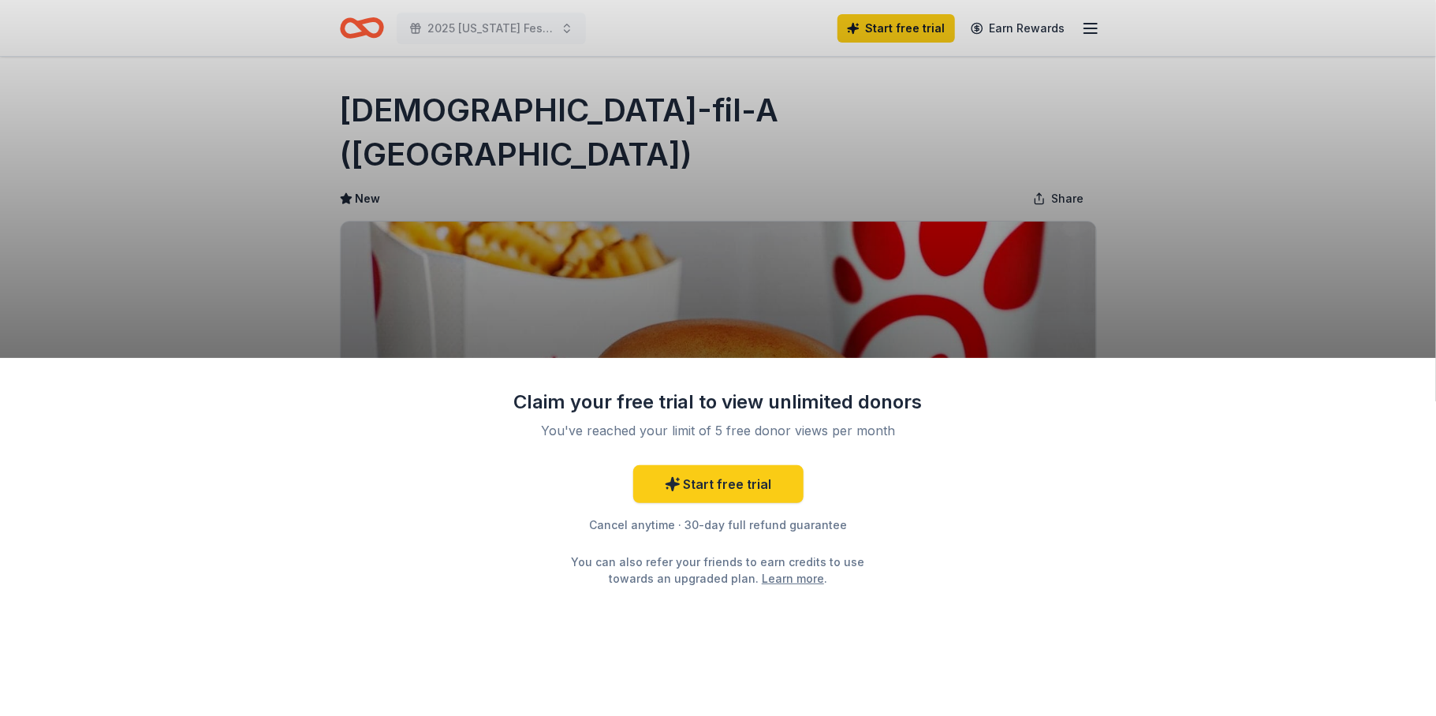
click at [1006, 588] on div "Claim your free trial to view unlimited donors You've reached your limit of 5 f…" at bounding box center [718, 537] width 1436 height 358
click at [975, 589] on div "Claim your free trial to view unlimited donors You've reached your limit of 5 f…" at bounding box center [718, 537] width 1436 height 358
click at [753, 487] on link "Start free trial" at bounding box center [718, 484] width 170 height 38
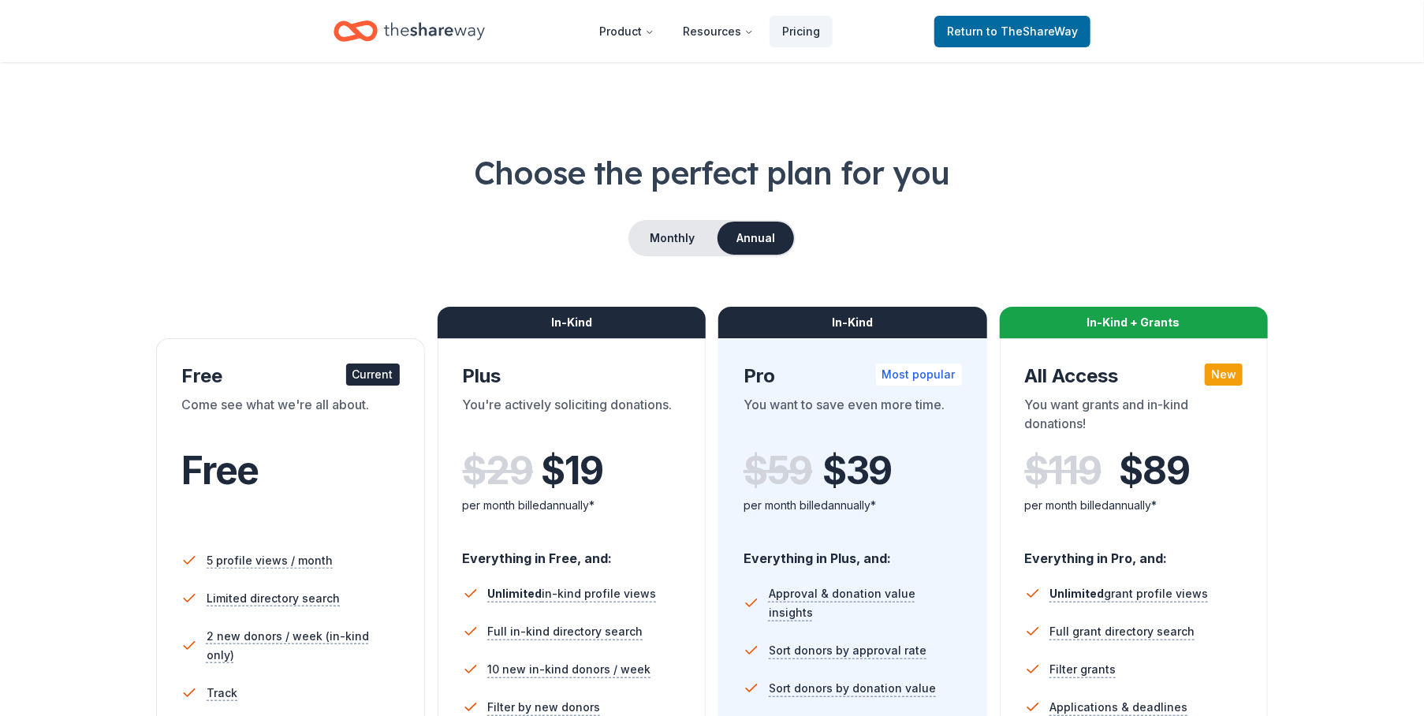
click at [922, 227] on div "Monthly Annual" at bounding box center [712, 238] width 1298 height 36
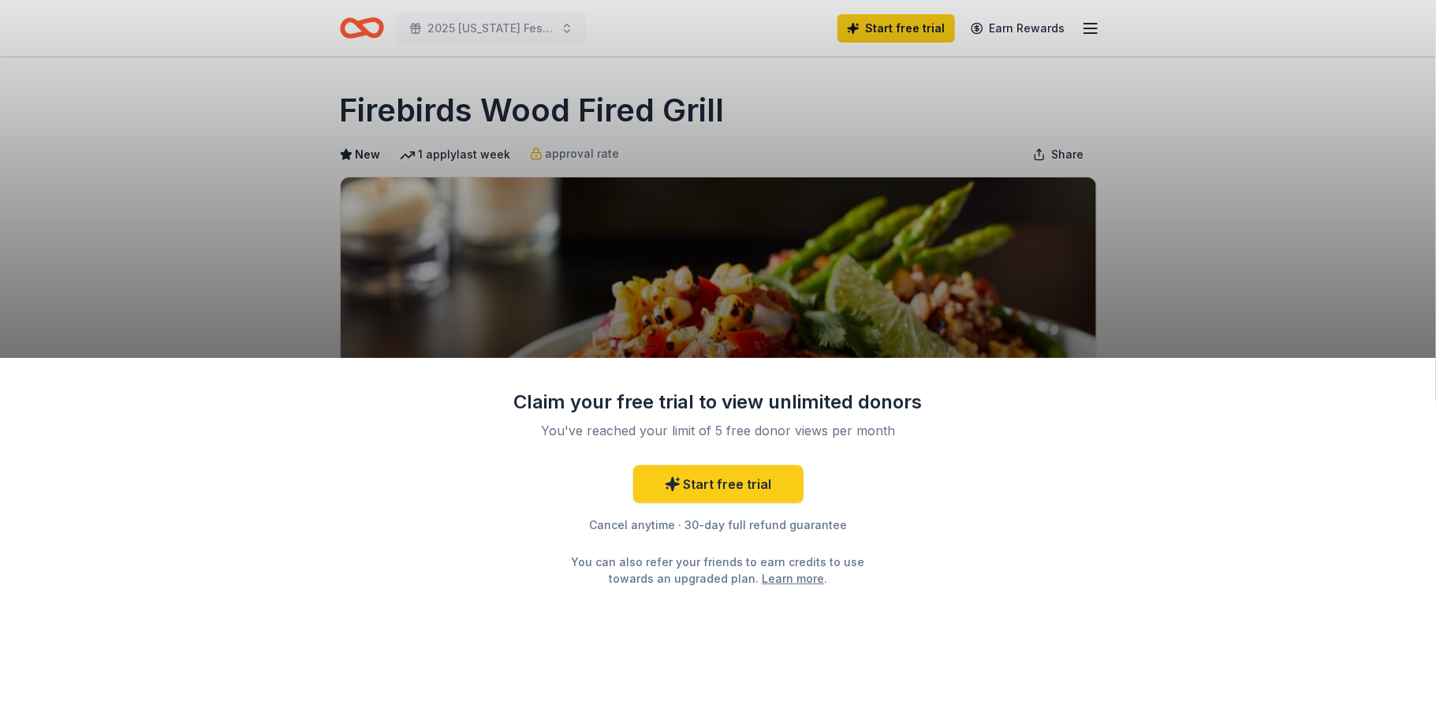
click at [856, 298] on div "Claim your free trial to view unlimited donors You've reached your limit of 5 f…" at bounding box center [718, 358] width 1436 height 716
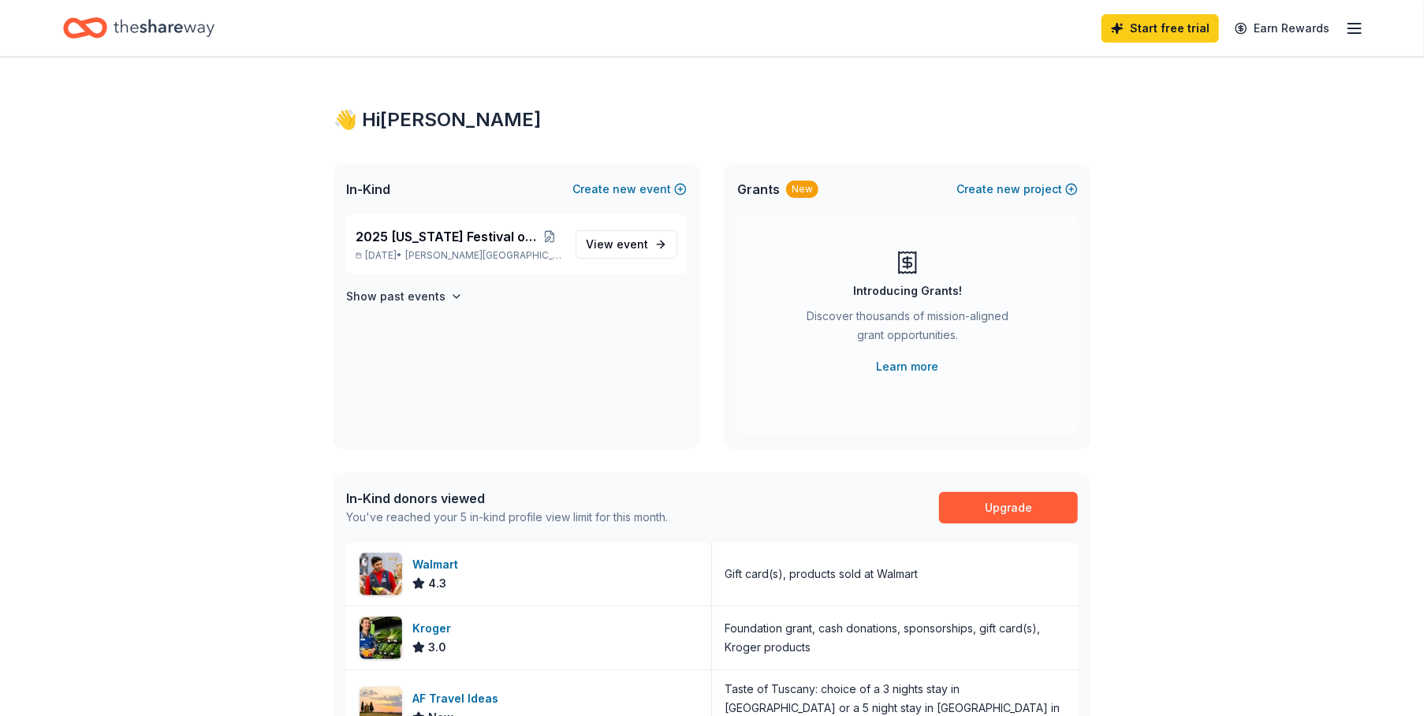
click at [144, 30] on icon "Home" at bounding box center [164, 27] width 101 height 17
click at [1357, 26] on icon "button" at bounding box center [1354, 28] width 19 height 19
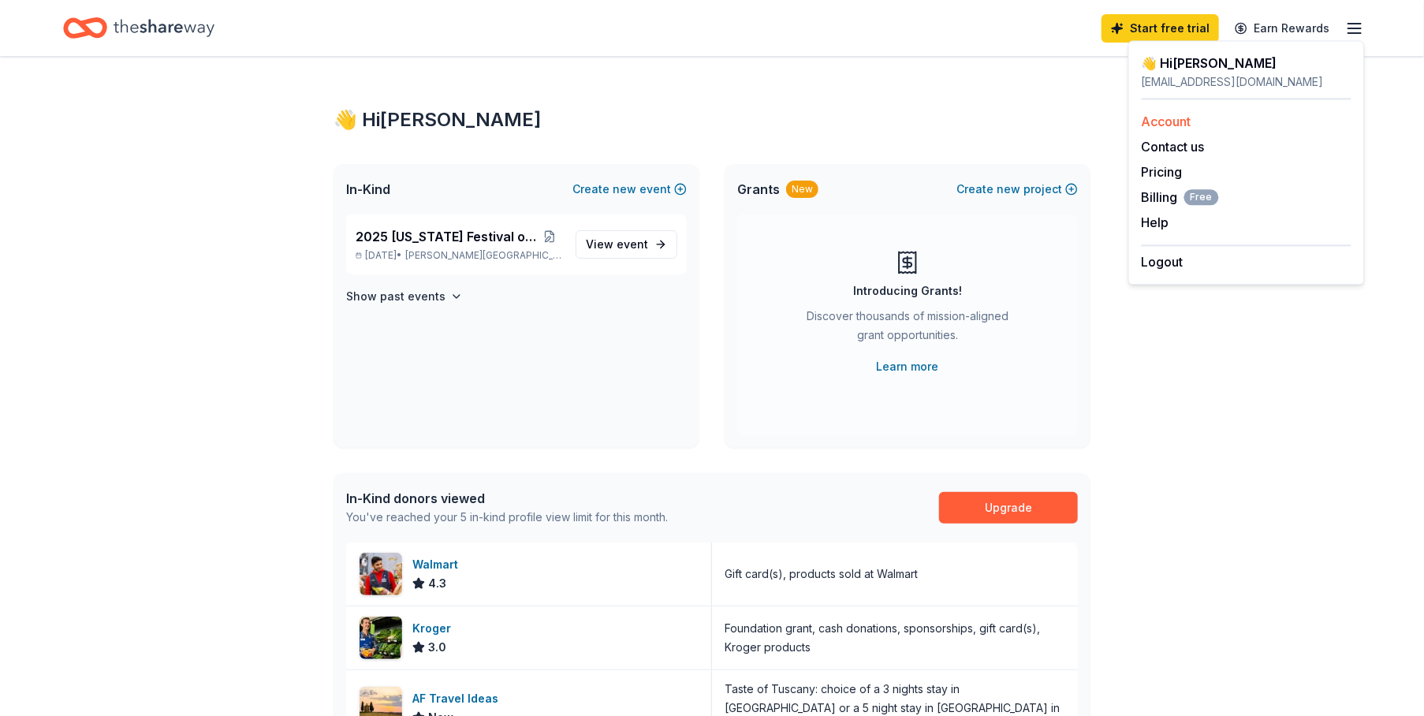
click at [1176, 121] on link "Account" at bounding box center [1167, 122] width 50 height 16
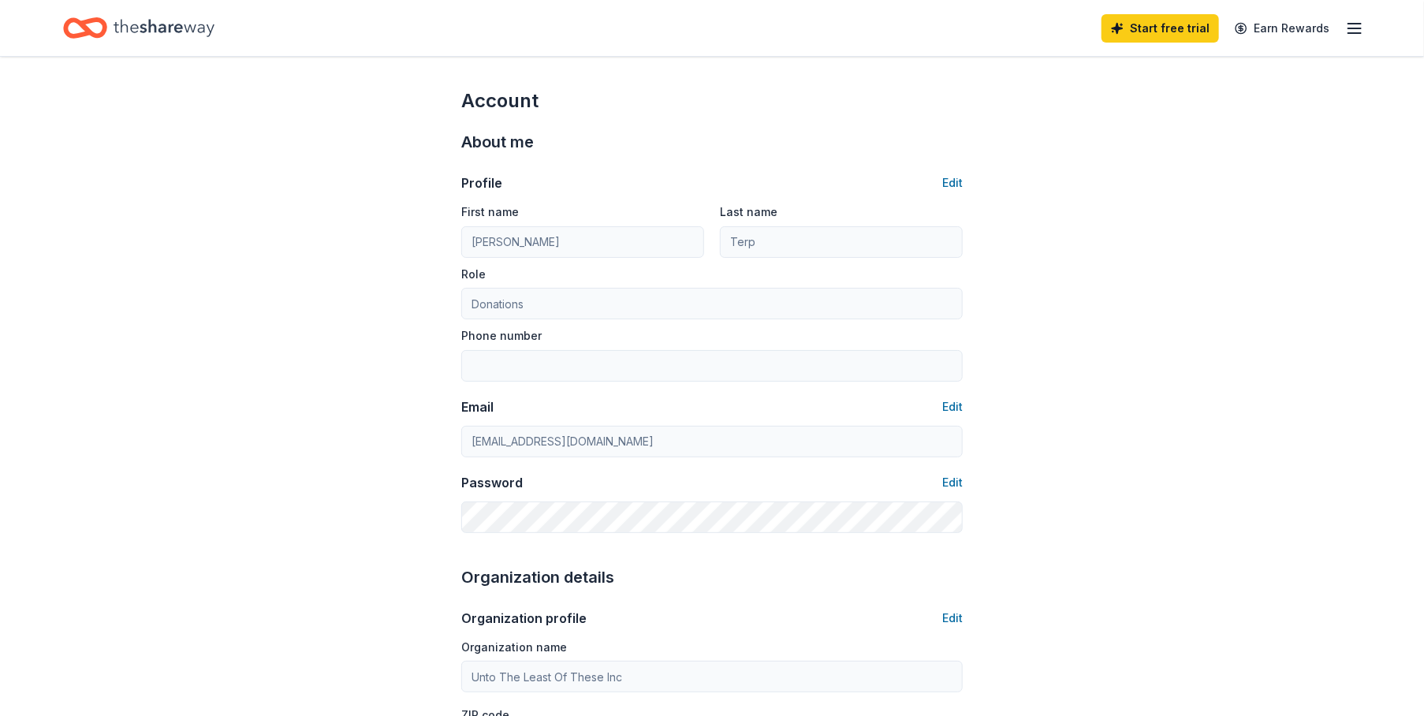
click at [1356, 24] on line "button" at bounding box center [1354, 24] width 13 height 0
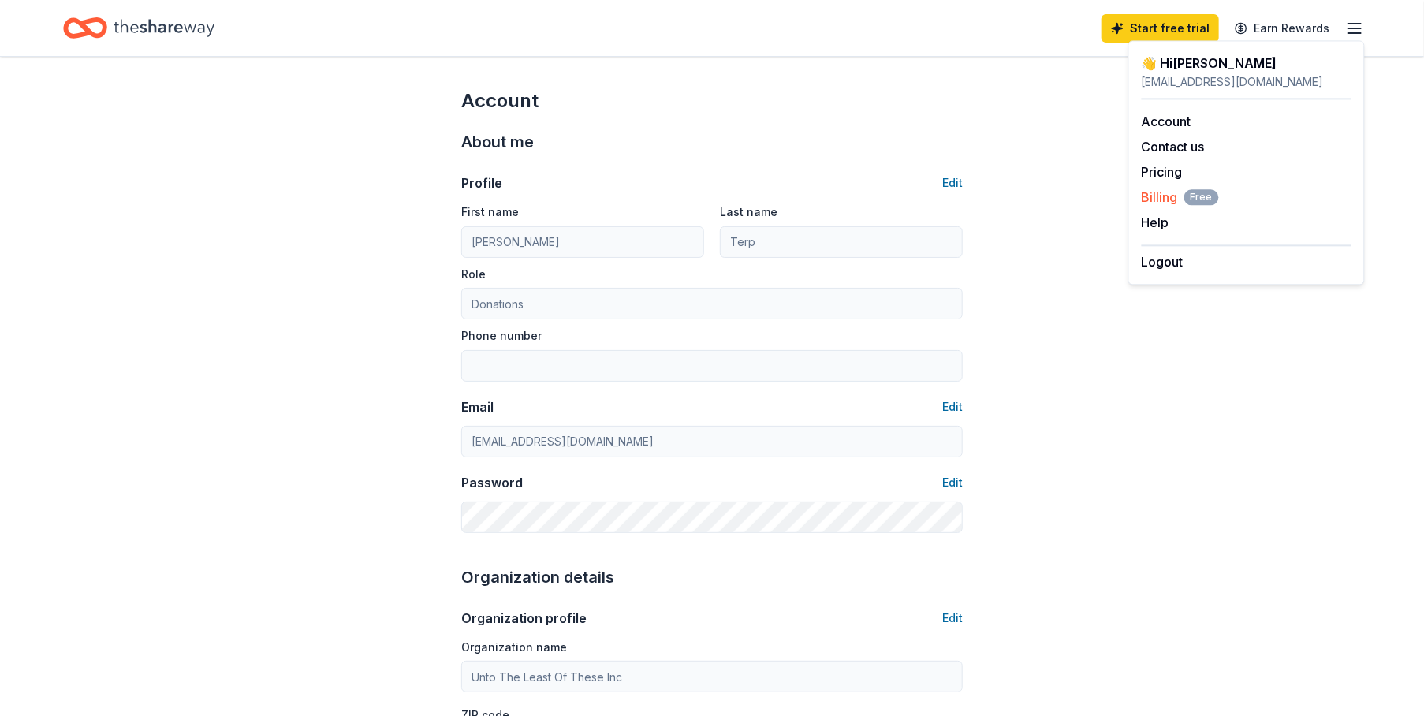
click at [1165, 196] on span "Billing Free" at bounding box center [1180, 197] width 77 height 19
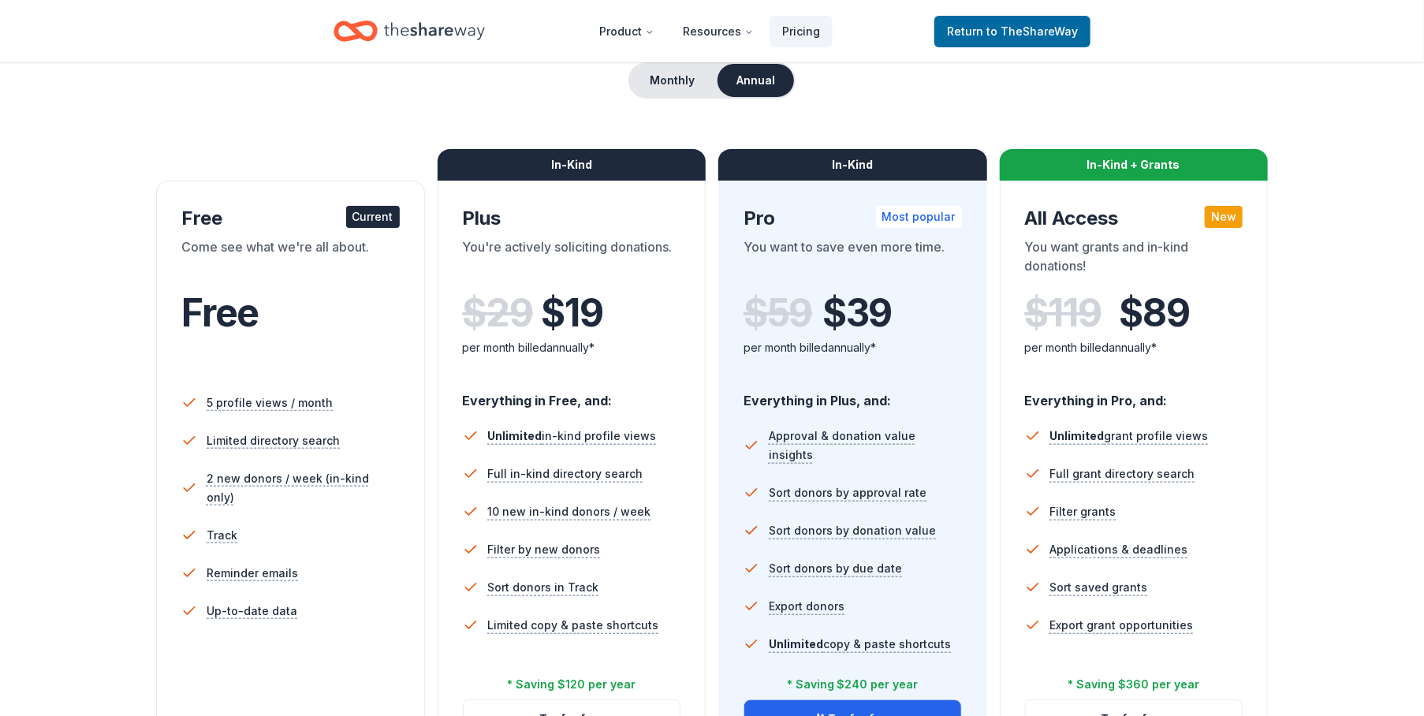
scroll to position [79, 0]
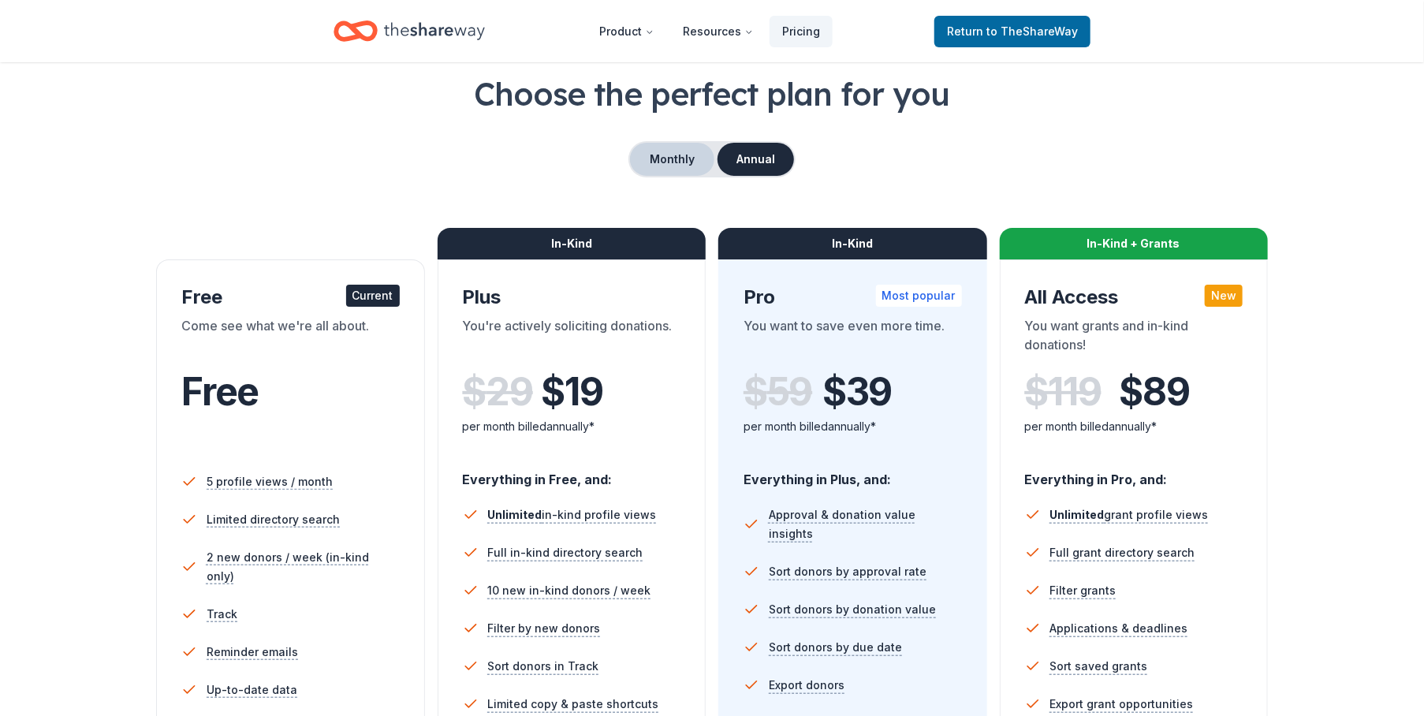
click at [680, 161] on button "Monthly" at bounding box center [672, 159] width 84 height 33
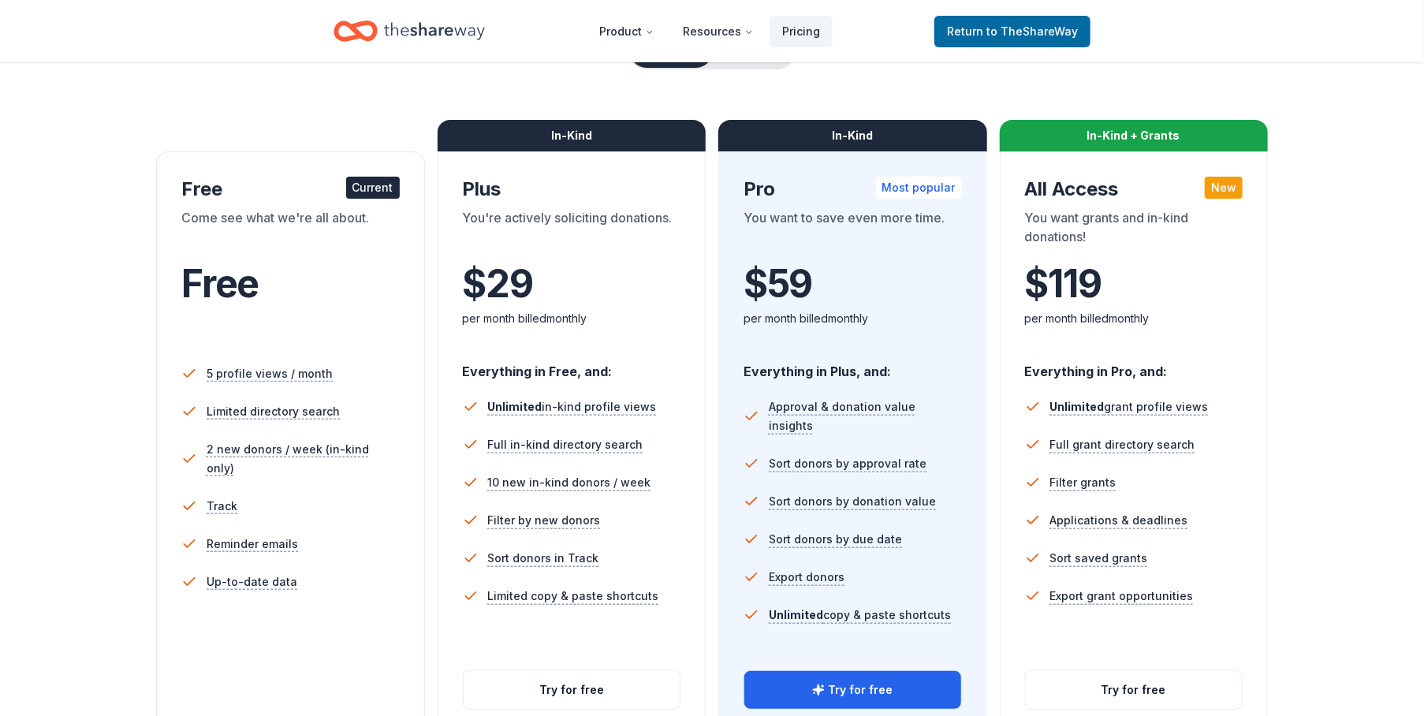
scroll to position [473, 0]
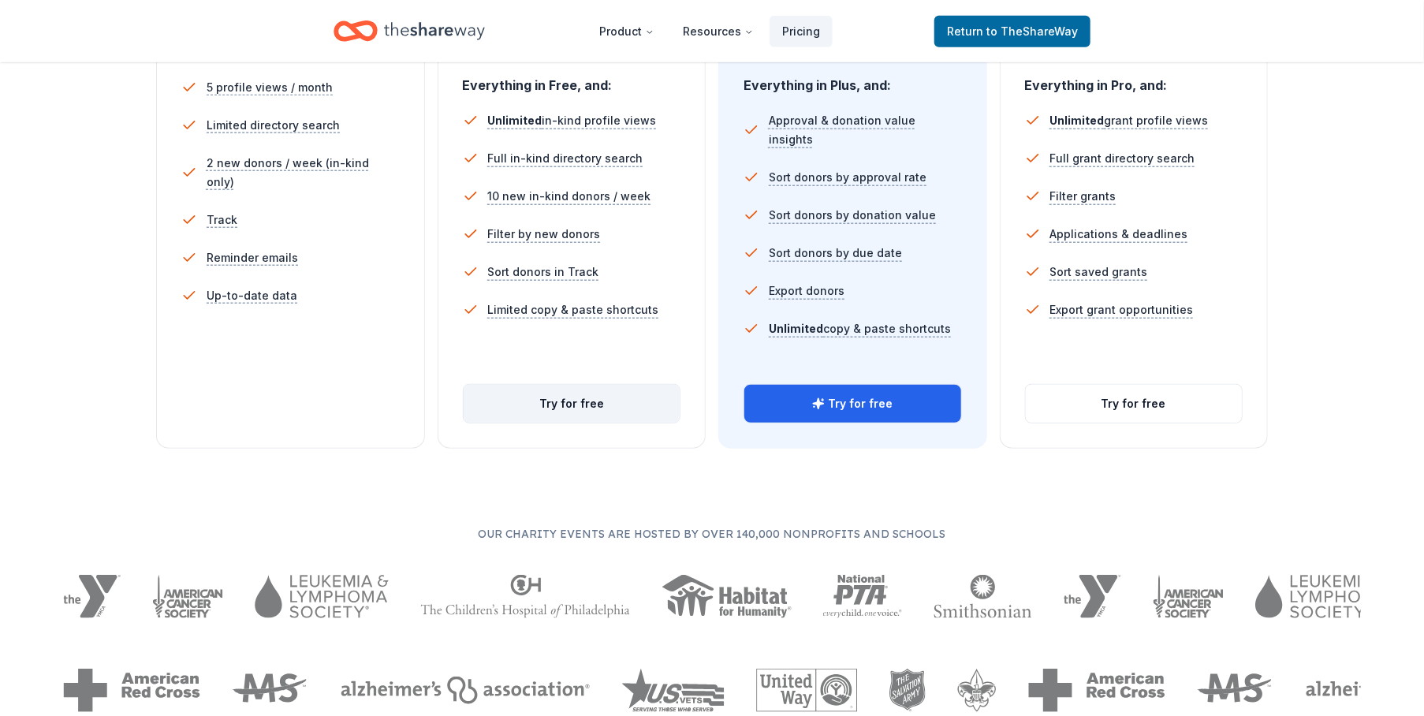
click at [566, 402] on button "Try for free" at bounding box center [572, 404] width 217 height 38
click at [625, 408] on button "Try for free" at bounding box center [572, 404] width 217 height 38
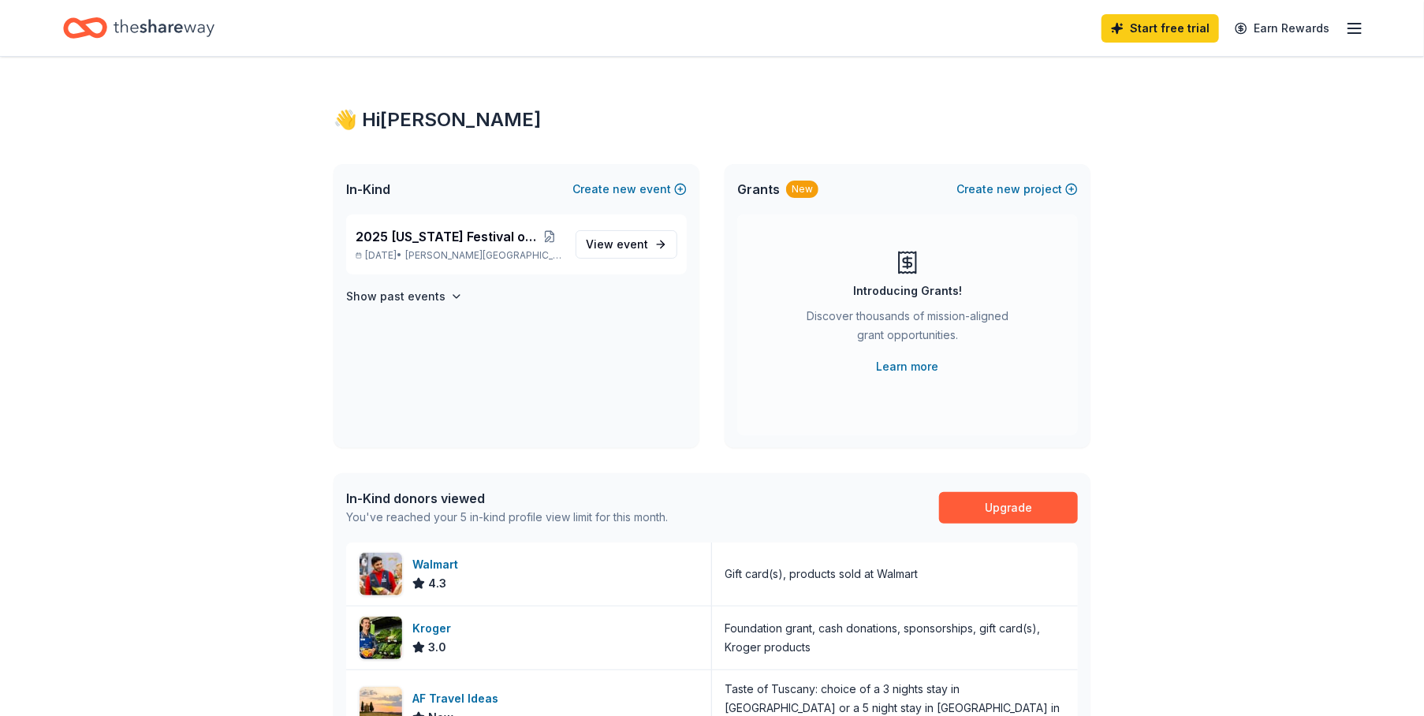
click at [1351, 30] on icon "button" at bounding box center [1354, 28] width 19 height 19
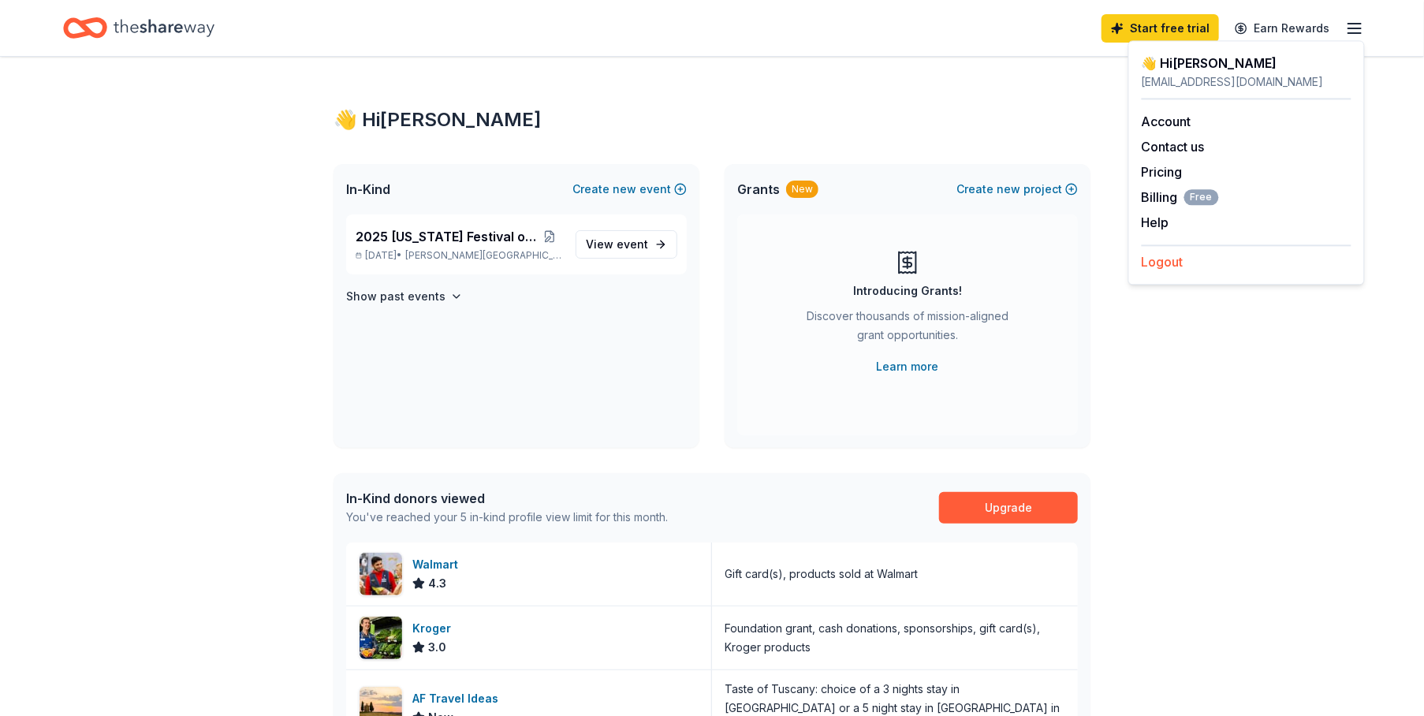
click at [1176, 267] on button "Logout" at bounding box center [1163, 261] width 42 height 19
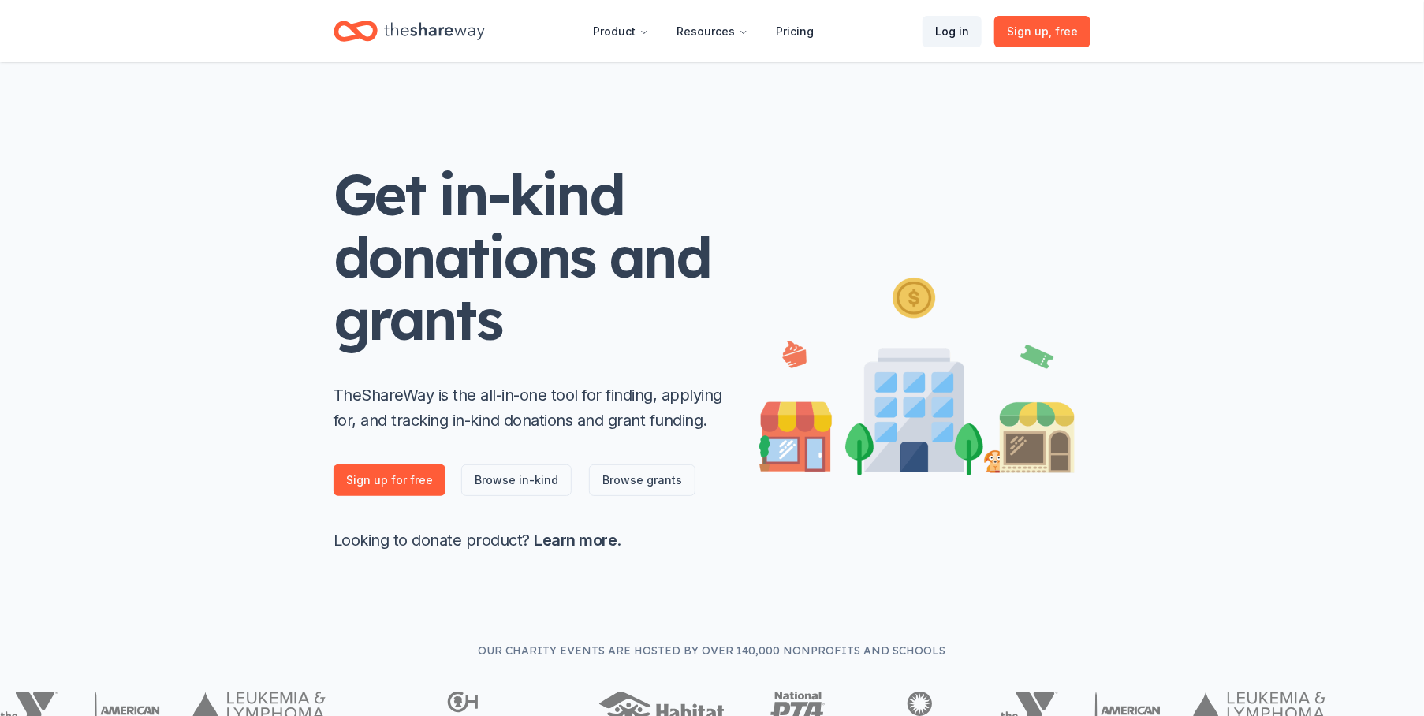
click at [949, 29] on link "Log in" at bounding box center [952, 32] width 59 height 32
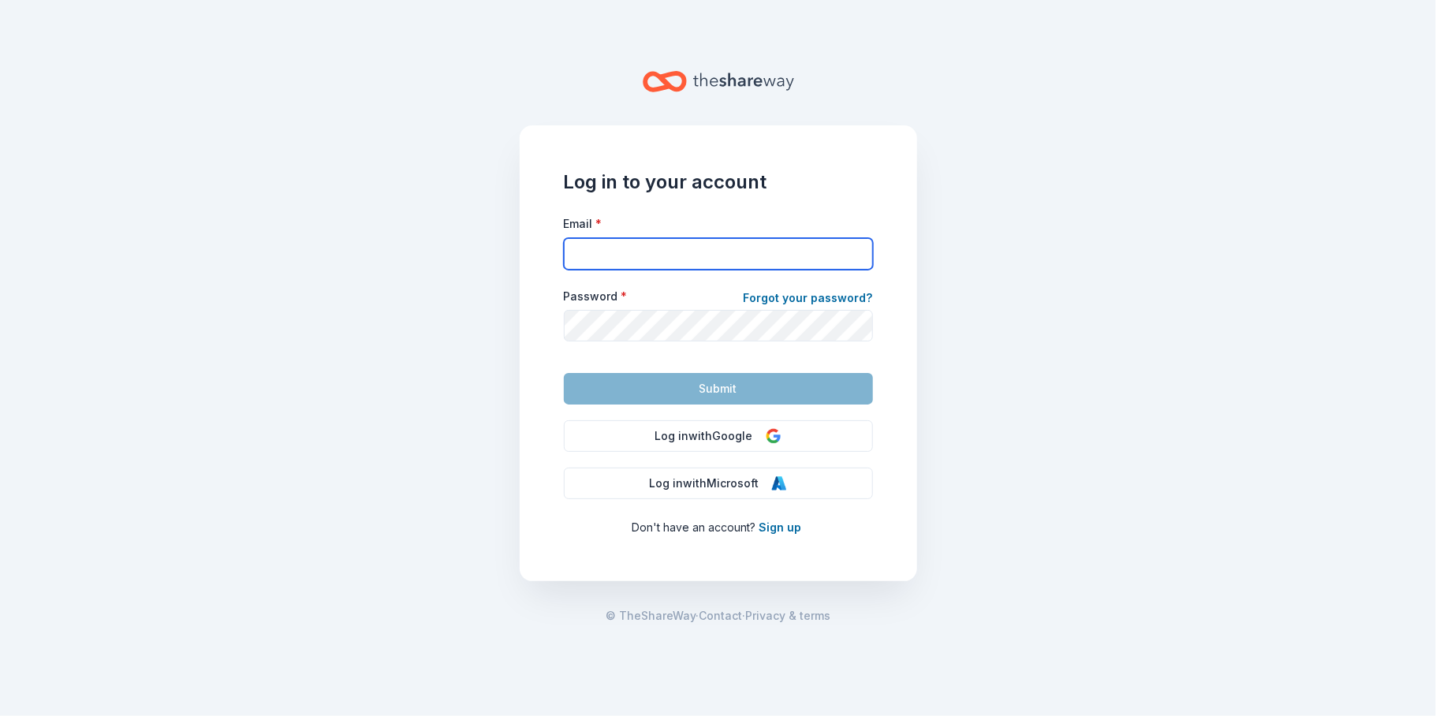
type input "[EMAIL_ADDRESS][DOMAIN_NAME]"
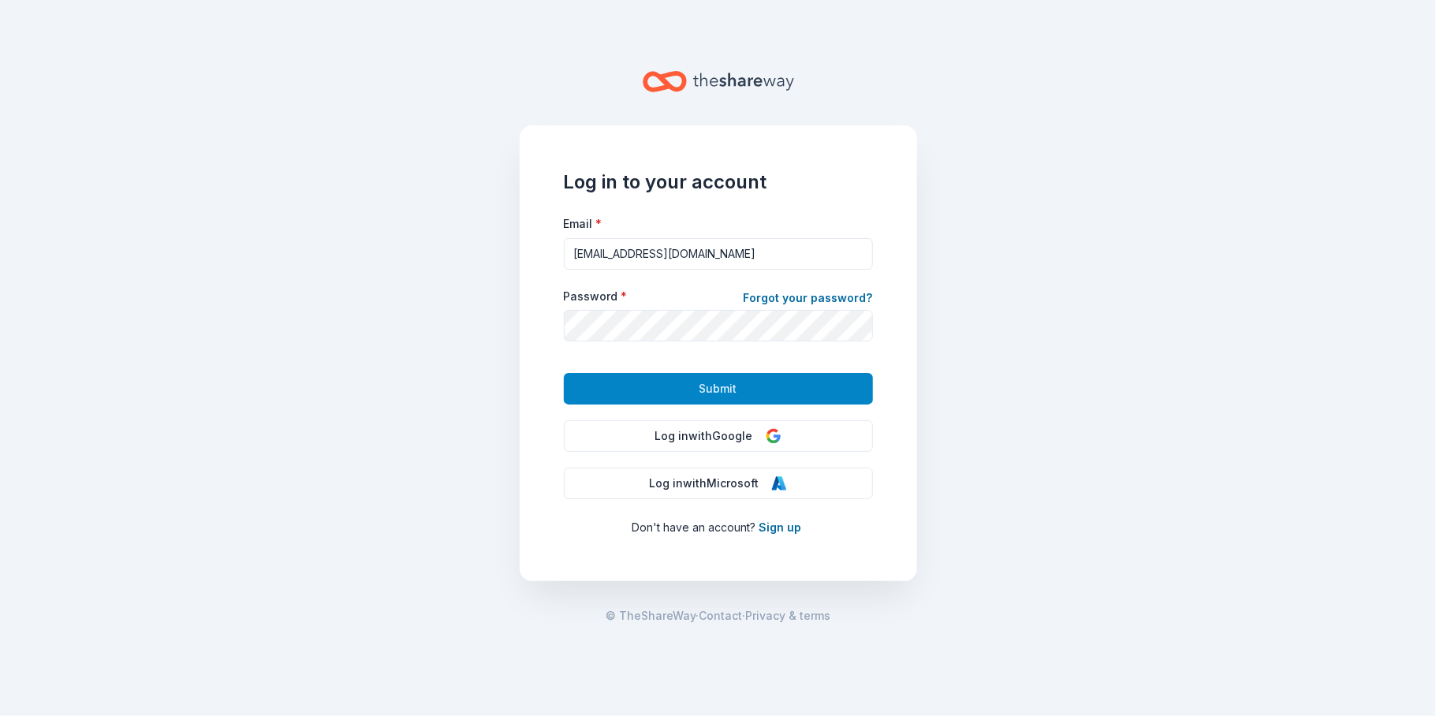
click at [710, 397] on span "Submit" at bounding box center [718, 388] width 38 height 19
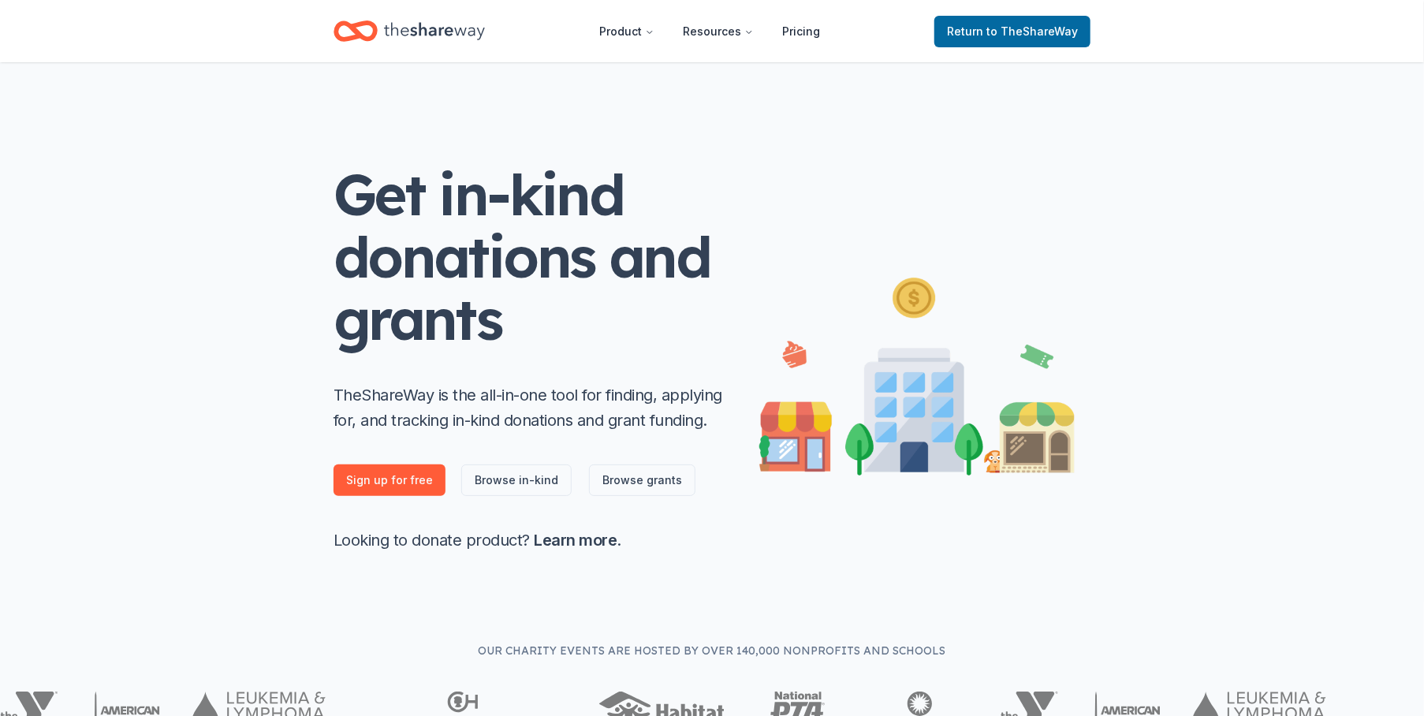
scroll to position [79, 0]
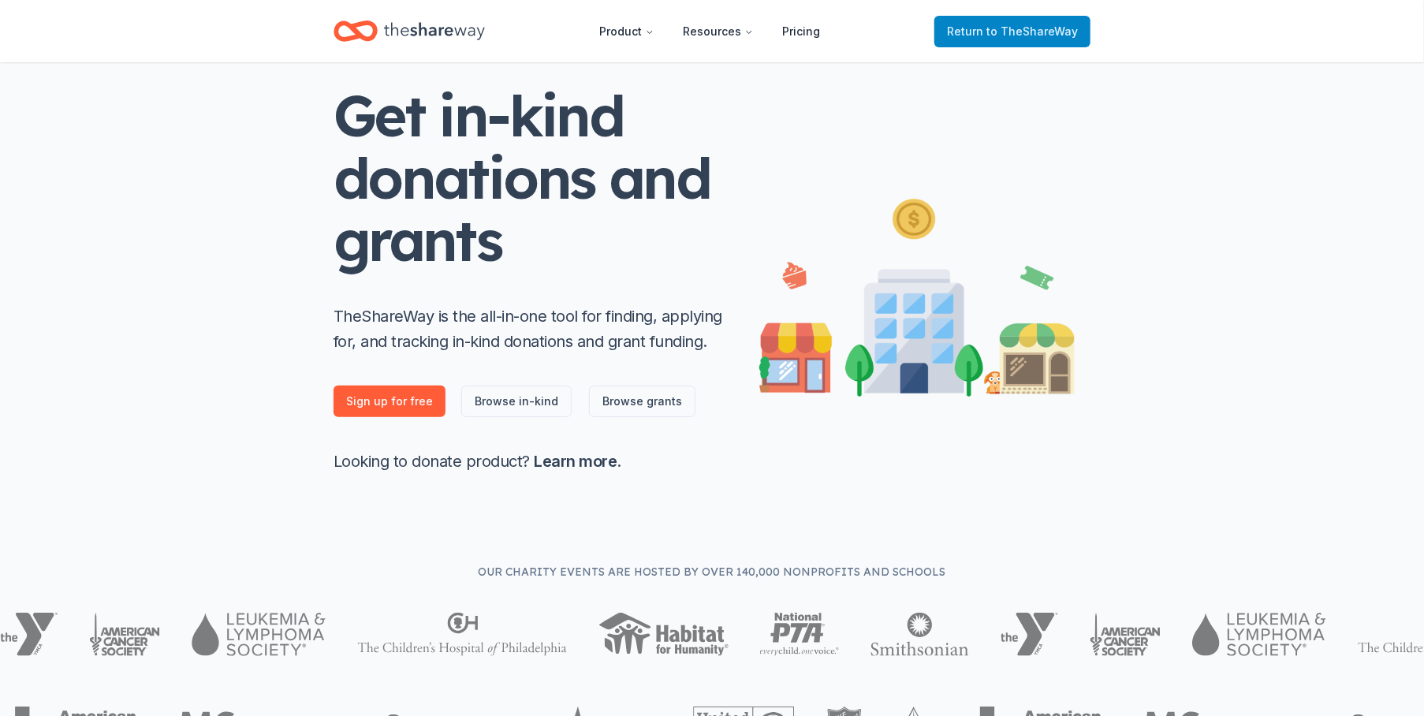
click at [980, 33] on span "Return to TheShareWay" at bounding box center [1012, 31] width 131 height 19
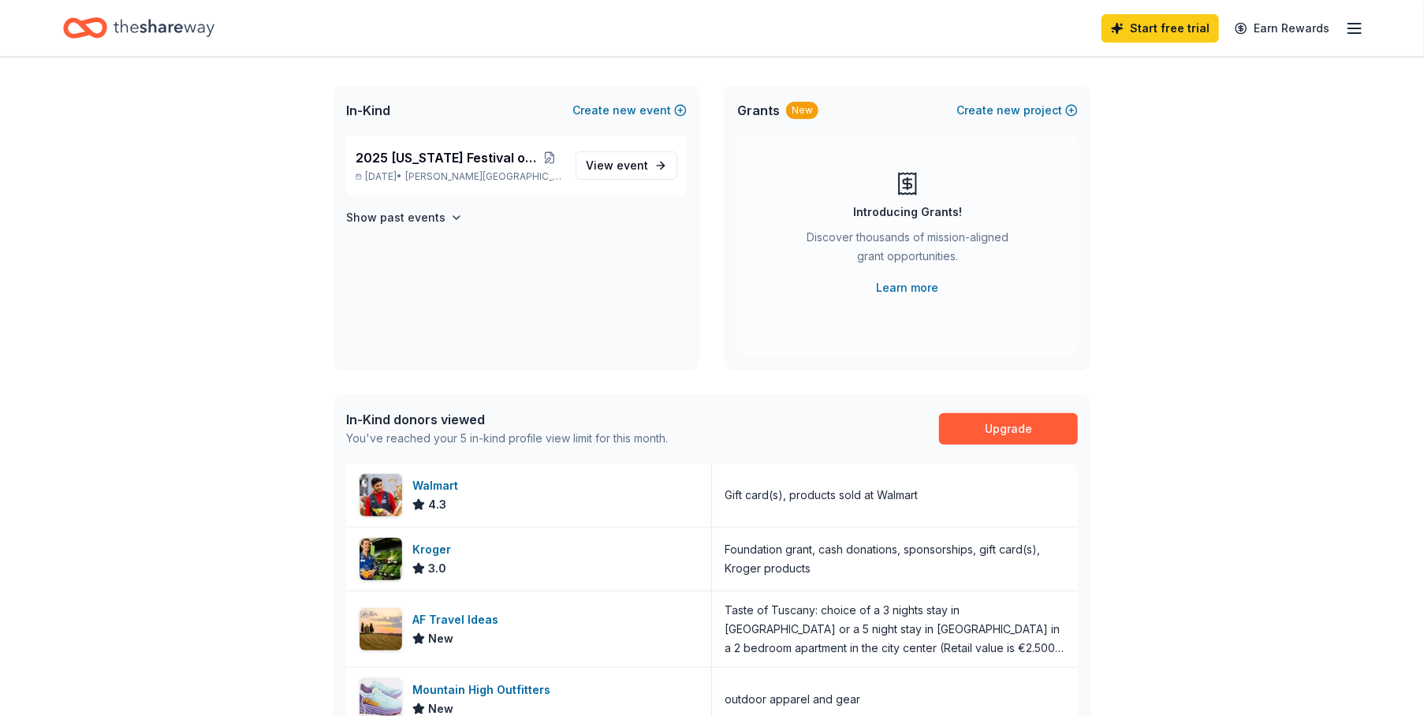
scroll to position [0, 0]
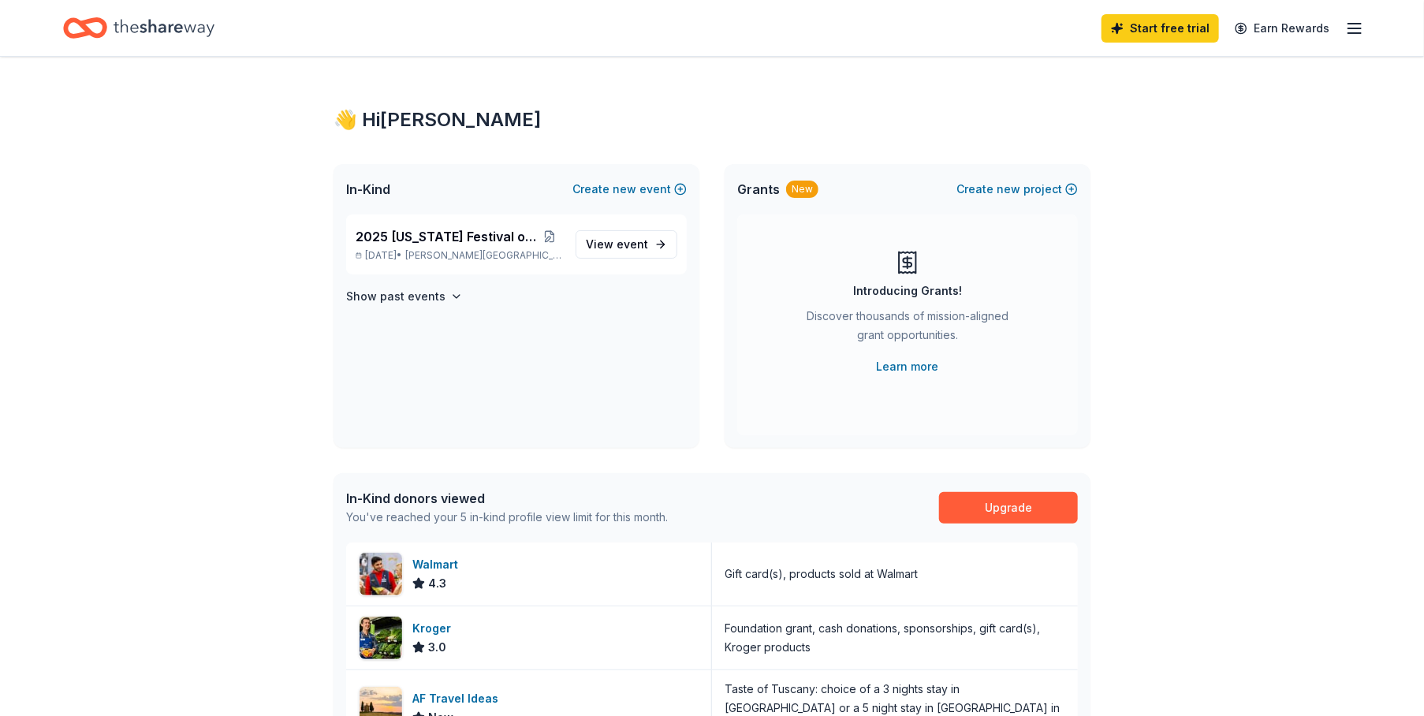
click at [146, 28] on icon "Home" at bounding box center [164, 28] width 101 height 32
click at [380, 298] on h4 "Show past events" at bounding box center [395, 296] width 99 height 19
drag, startPoint x: 363, startPoint y: 194, endPoint x: 325, endPoint y: 164, distance: 48.9
click at [363, 191] on span "In-Kind" at bounding box center [368, 189] width 44 height 19
click at [148, 32] on icon "Home" at bounding box center [164, 28] width 101 height 32
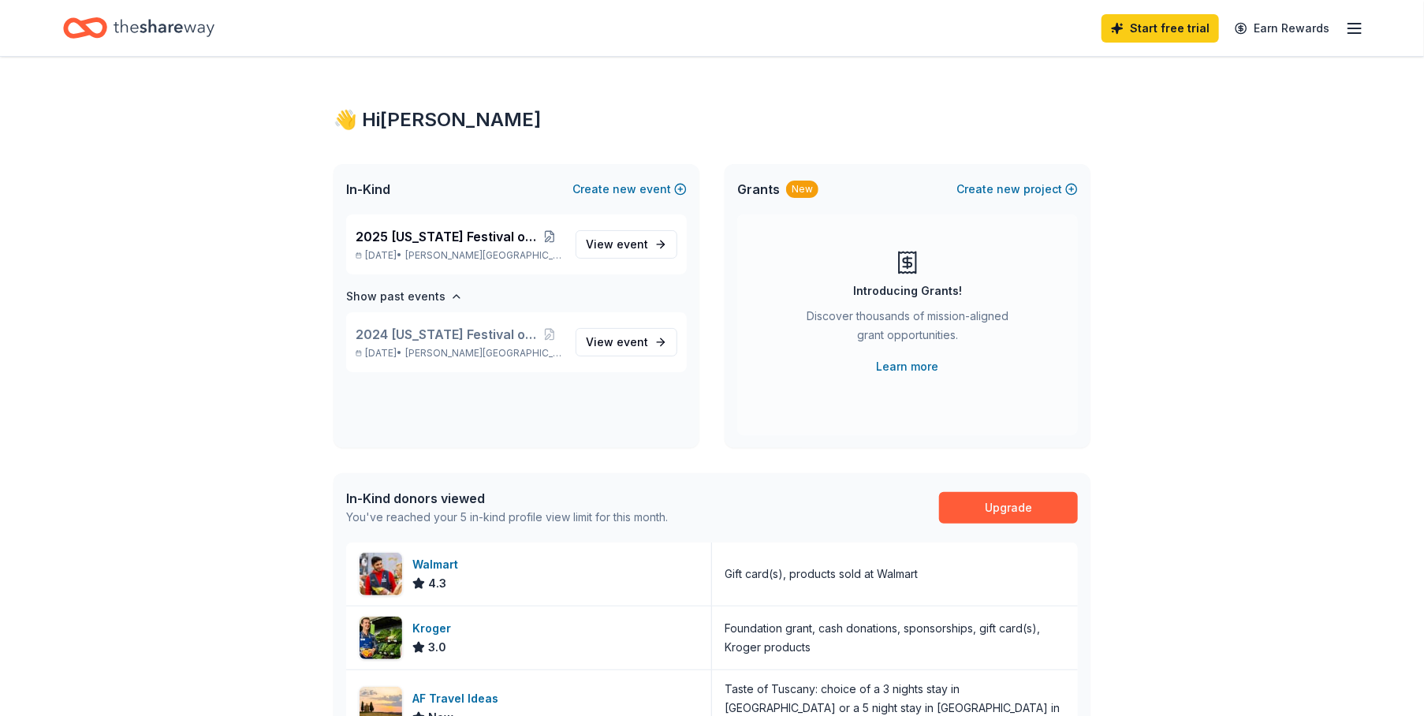
click at [148, 32] on icon "Home" at bounding box center [164, 28] width 101 height 32
click at [1351, 25] on icon "button" at bounding box center [1354, 28] width 19 height 19
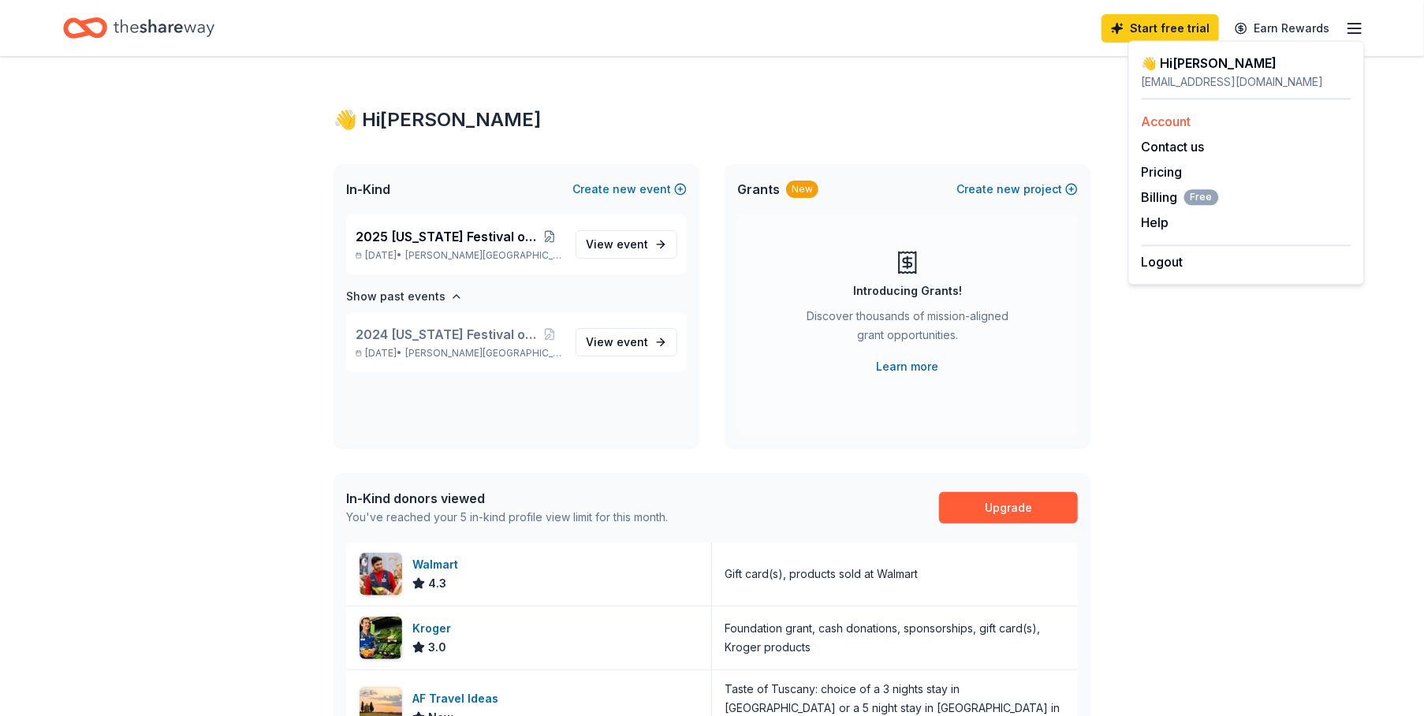
click at [1179, 123] on link "Account" at bounding box center [1167, 122] width 50 height 16
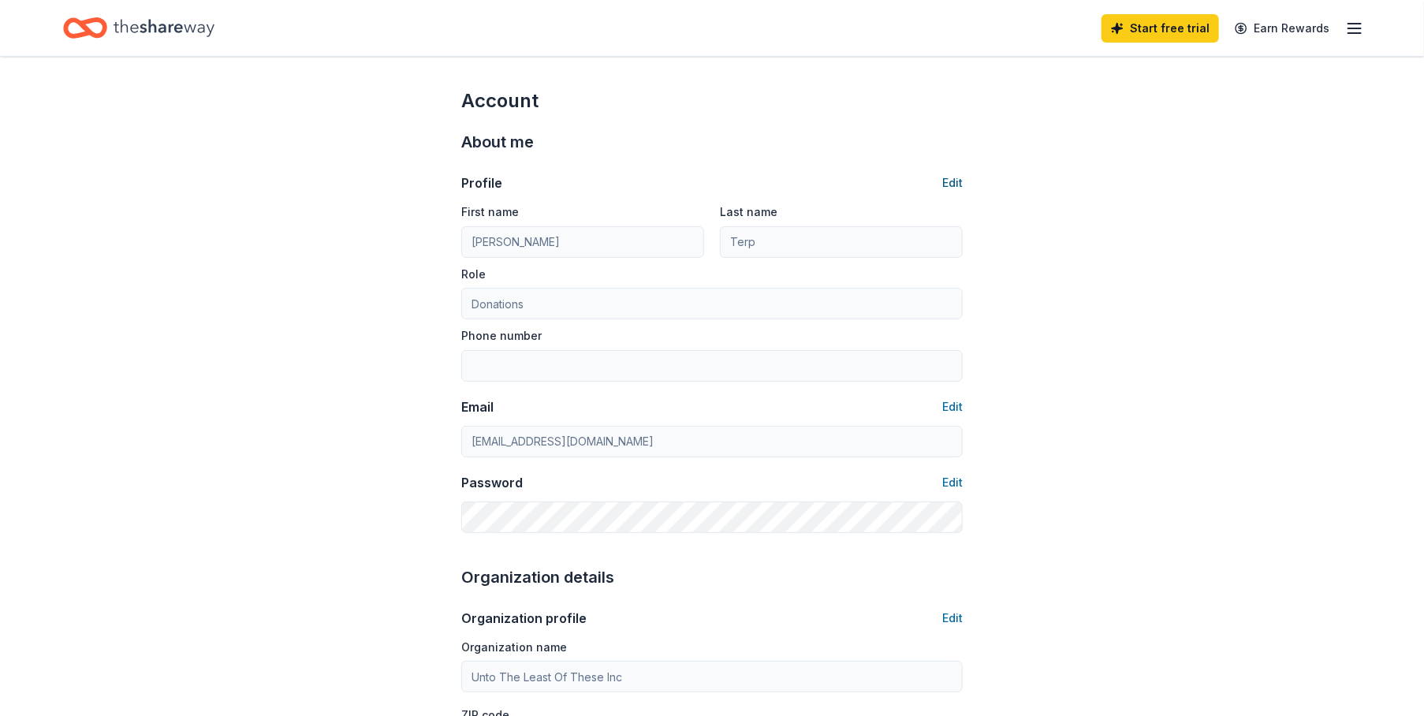
click at [955, 182] on button "Edit" at bounding box center [952, 182] width 21 height 19
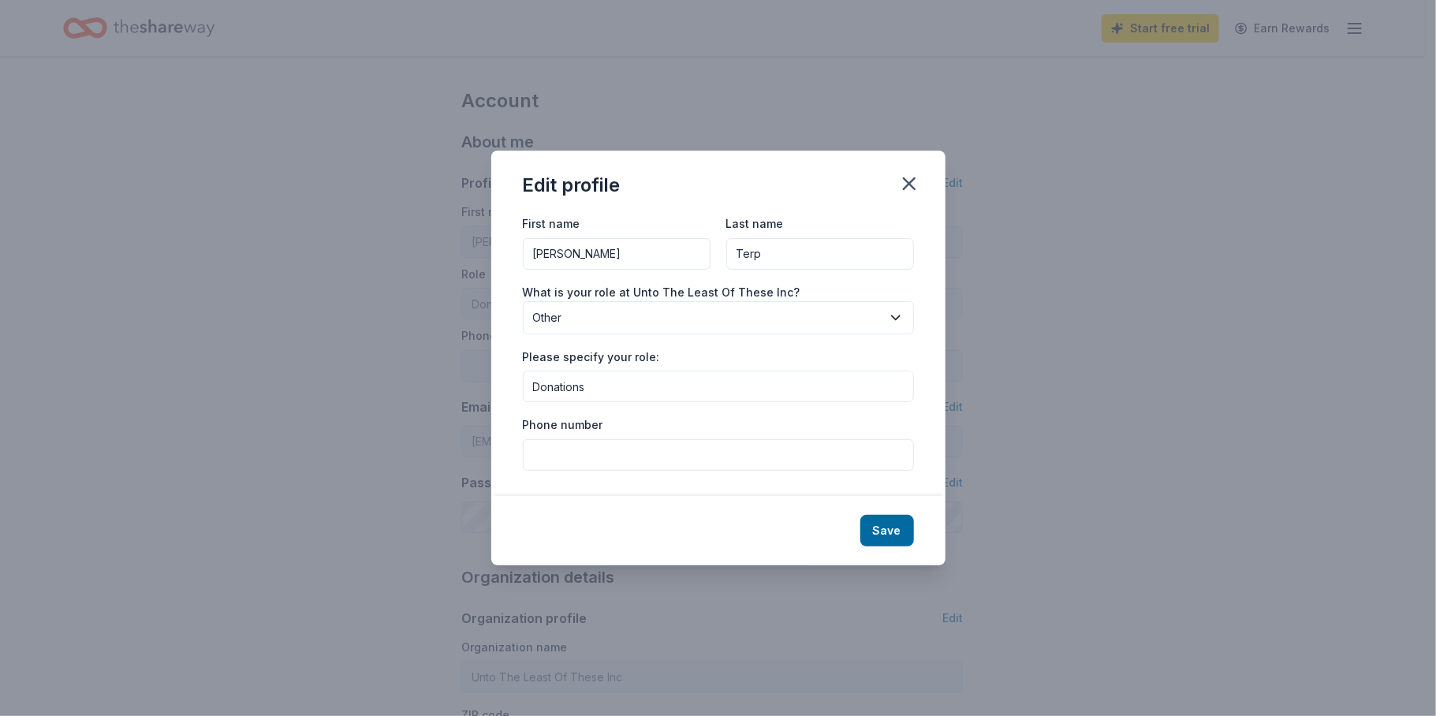
drag, startPoint x: 785, startPoint y: 257, endPoint x: 684, endPoint y: 247, distance: 101.4
click at [687, 248] on div "First name Kathy Last name Terp" at bounding box center [718, 242] width 391 height 56
type input "Petterle"
type input "6784789907"
type input "Petterle"
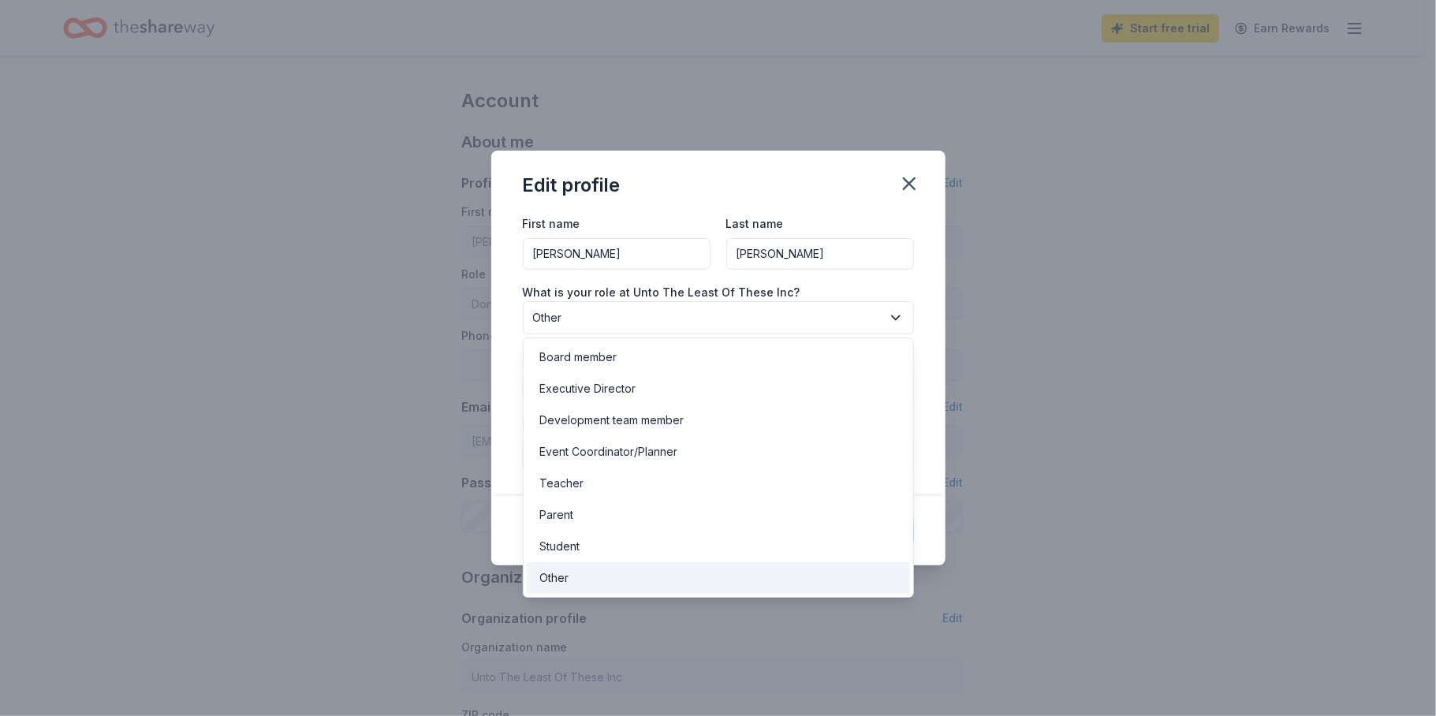
click at [898, 316] on icon "button" at bounding box center [896, 317] width 8 height 4
click at [630, 390] on div "Executive Director" at bounding box center [587, 388] width 96 height 19
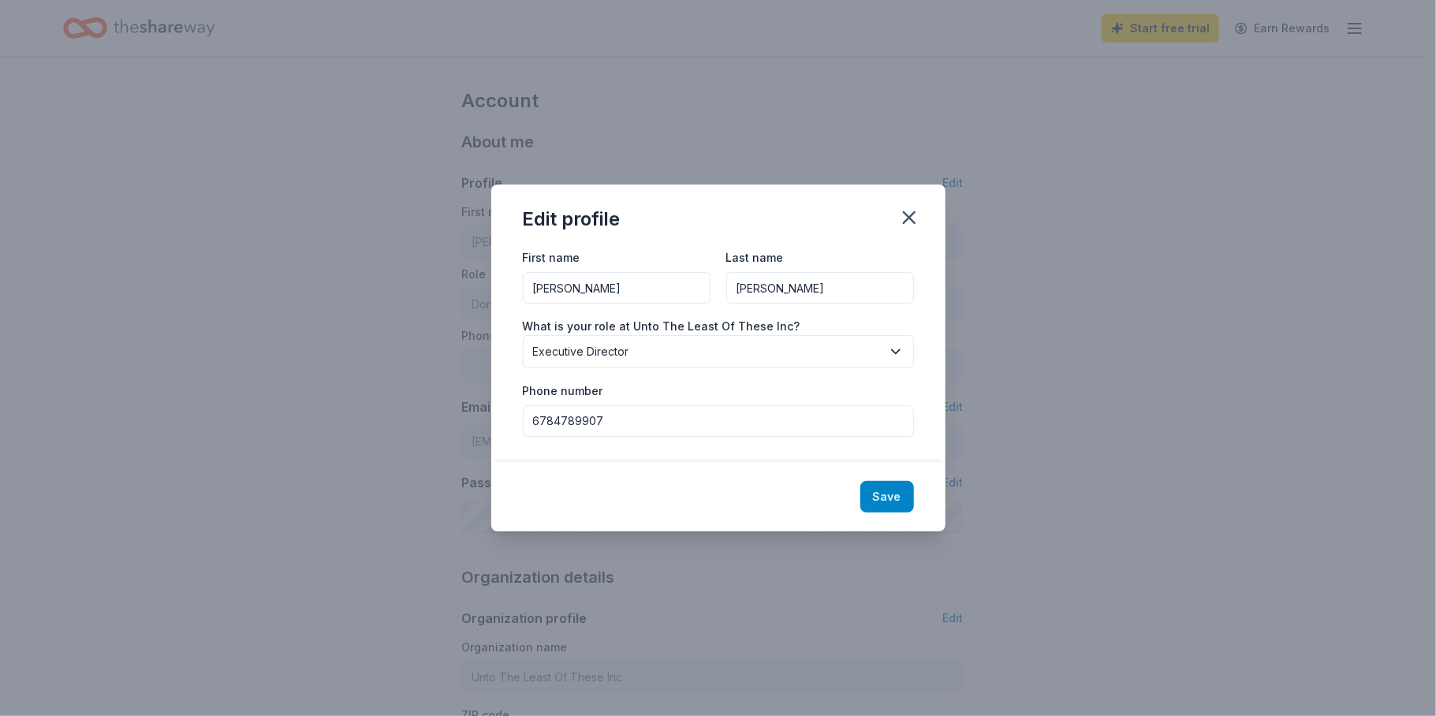
click at [889, 494] on button "Save" at bounding box center [887, 497] width 54 height 32
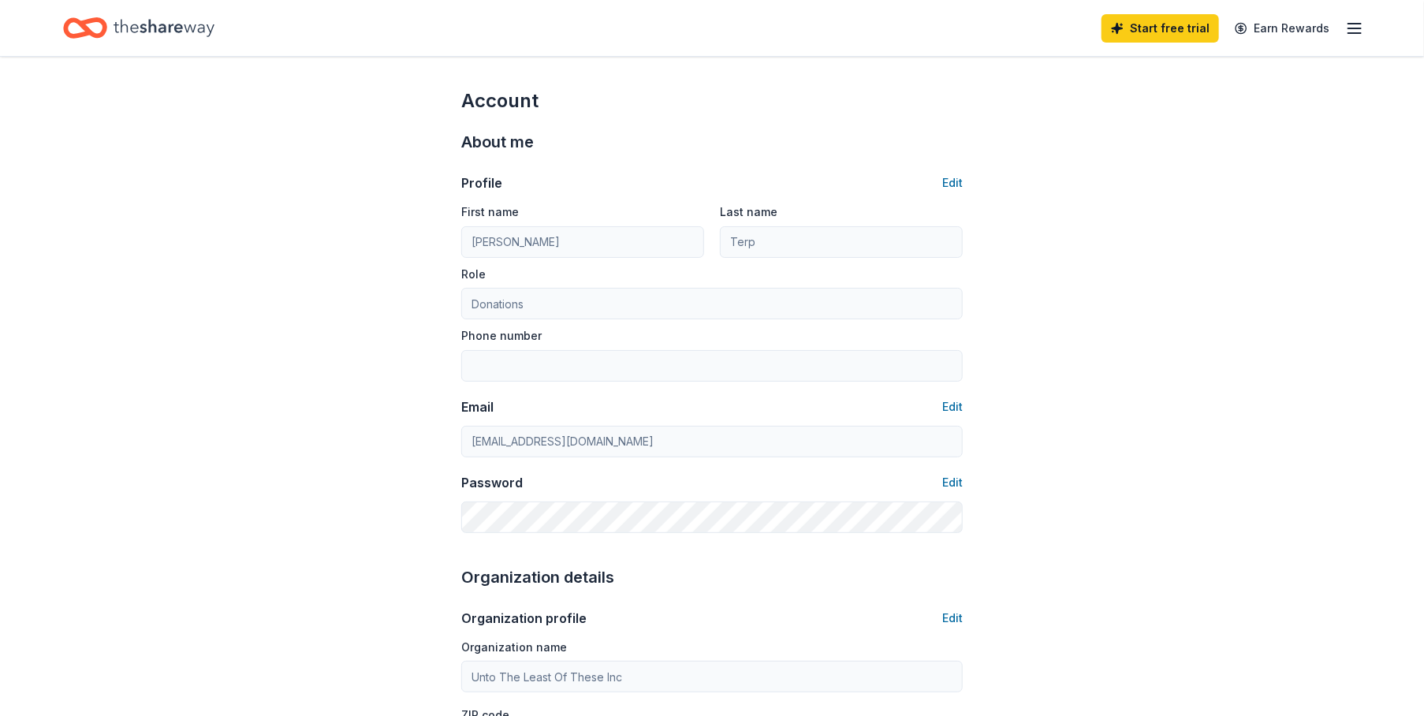
type input "Petterle"
type input "Executive Director"
type input "6784789907"
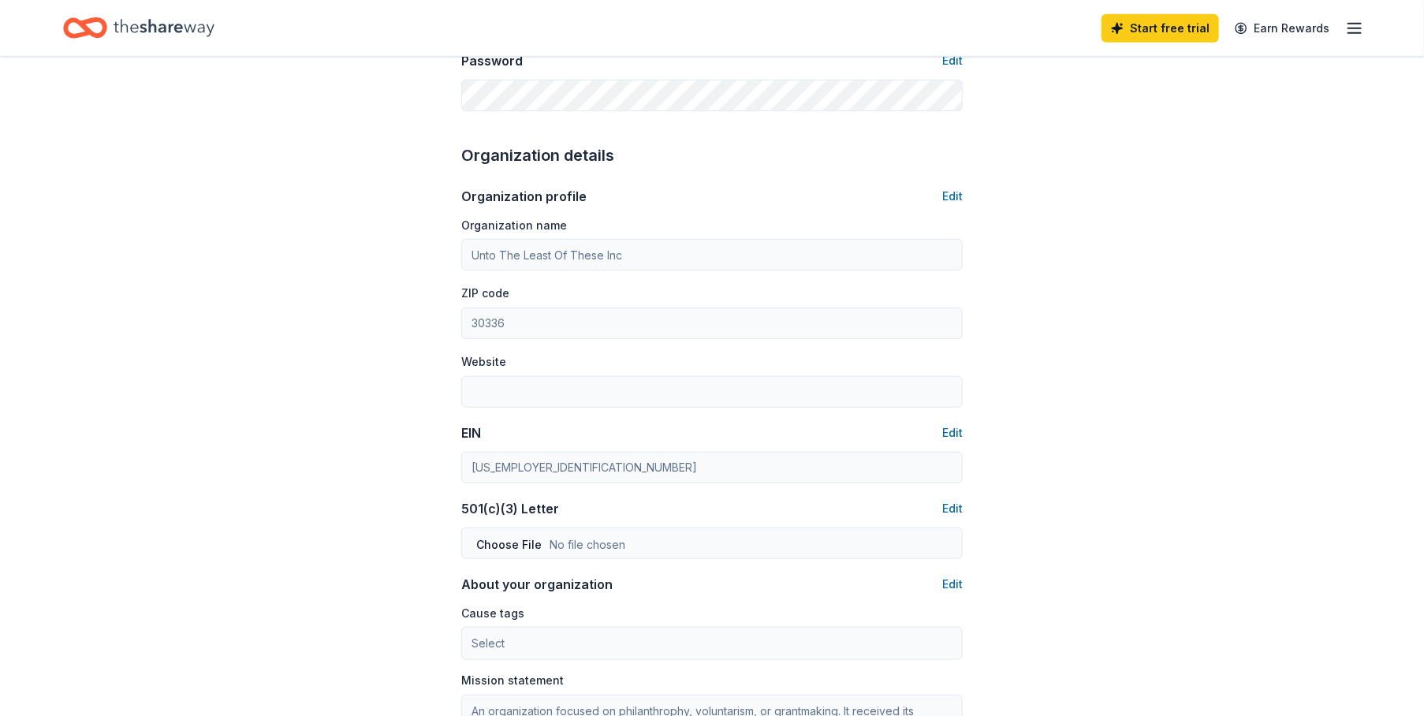
scroll to position [315, 0]
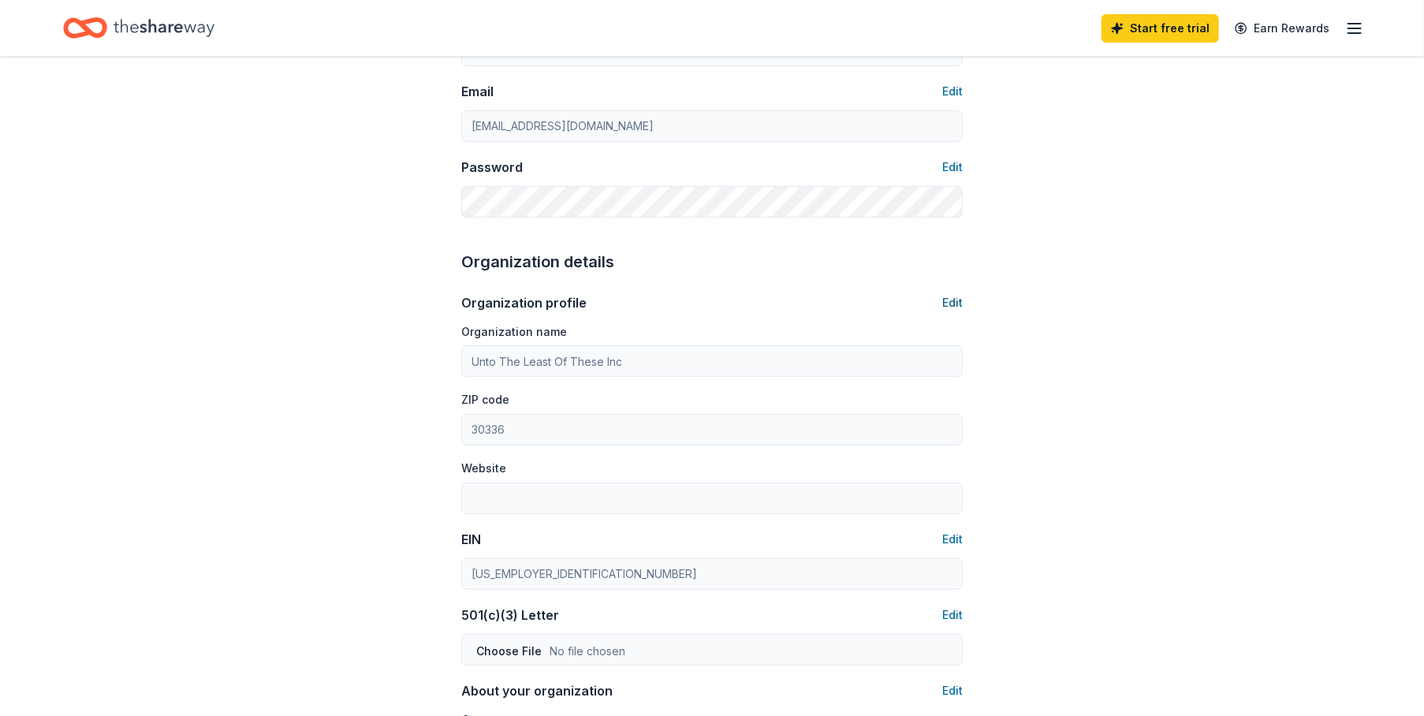
click at [949, 301] on button "Edit" at bounding box center [952, 302] width 21 height 19
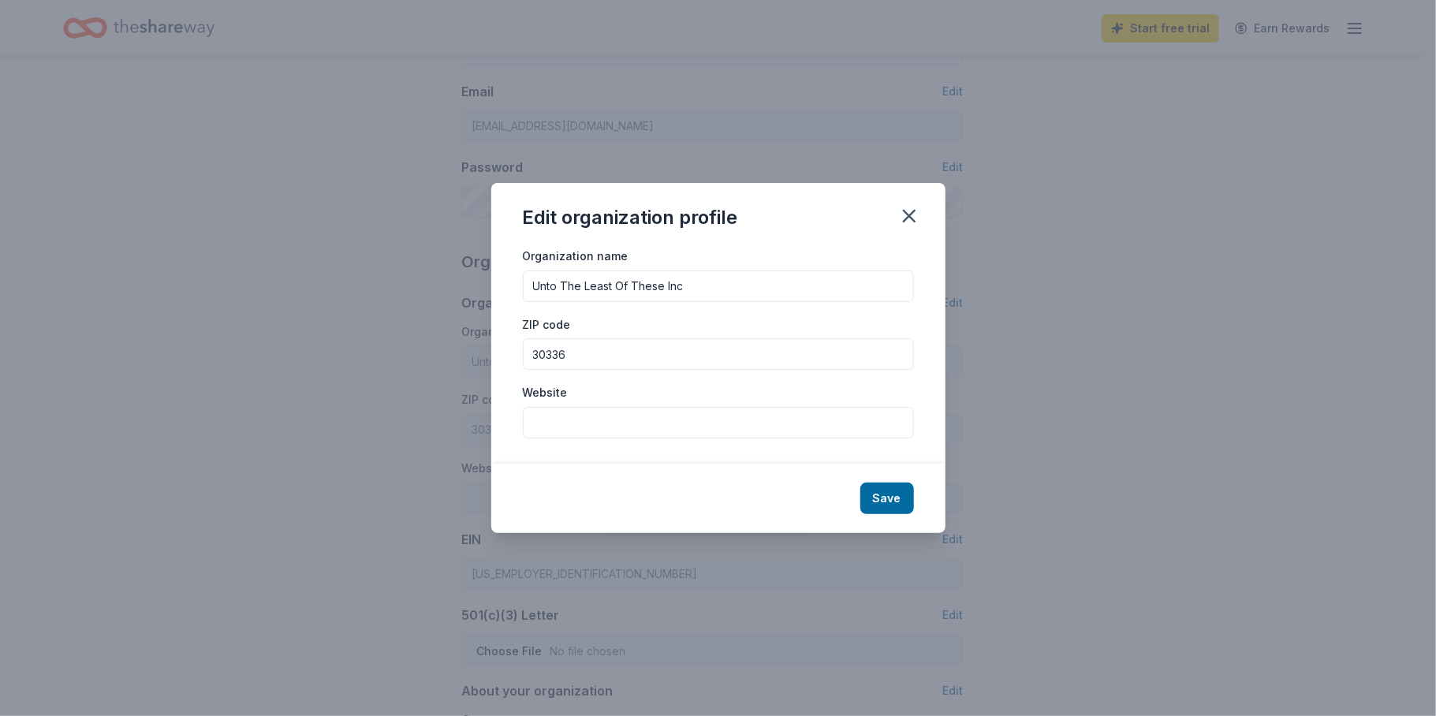
click at [559, 422] on input "Website" at bounding box center [718, 423] width 391 height 32
type input "https://gafestivaloftrees.org/"
click at [887, 500] on button "Save" at bounding box center [887, 499] width 54 height 32
type input "https://gafestivaloftrees.org/"
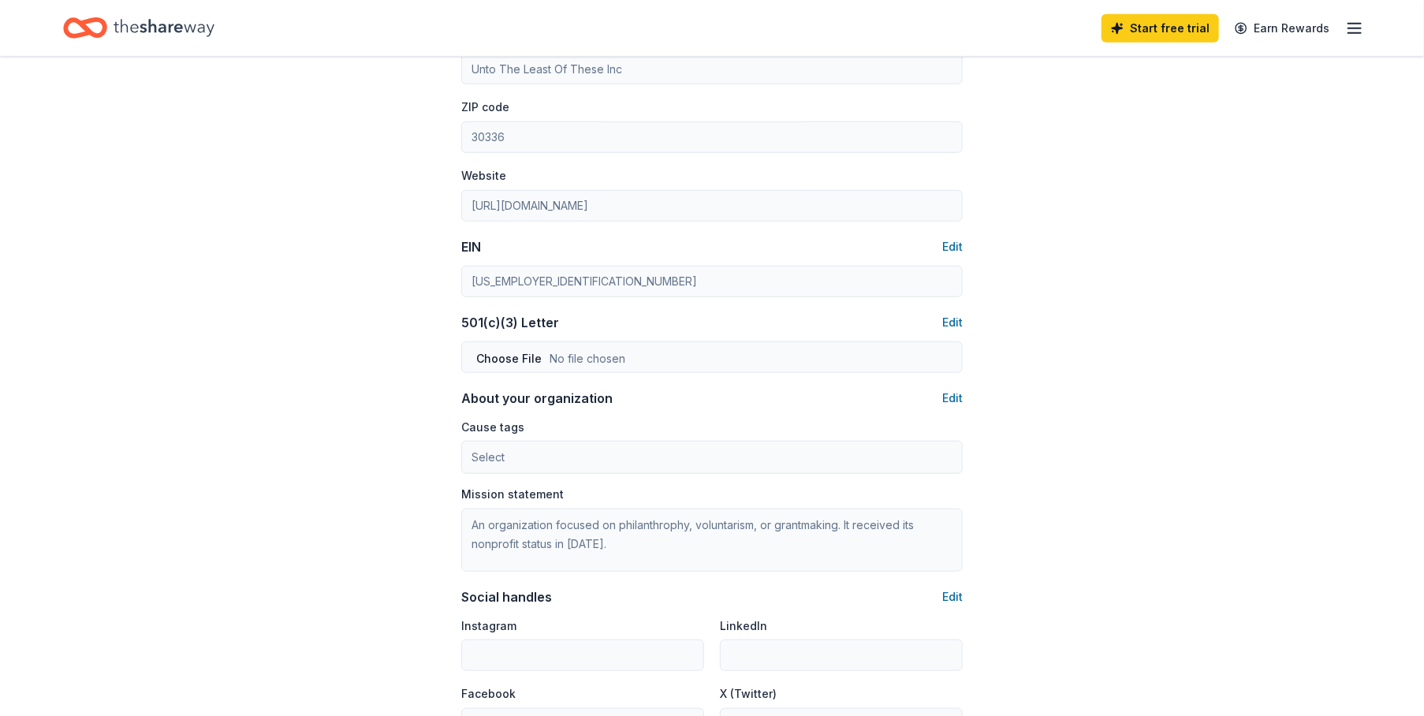
scroll to position [631, 0]
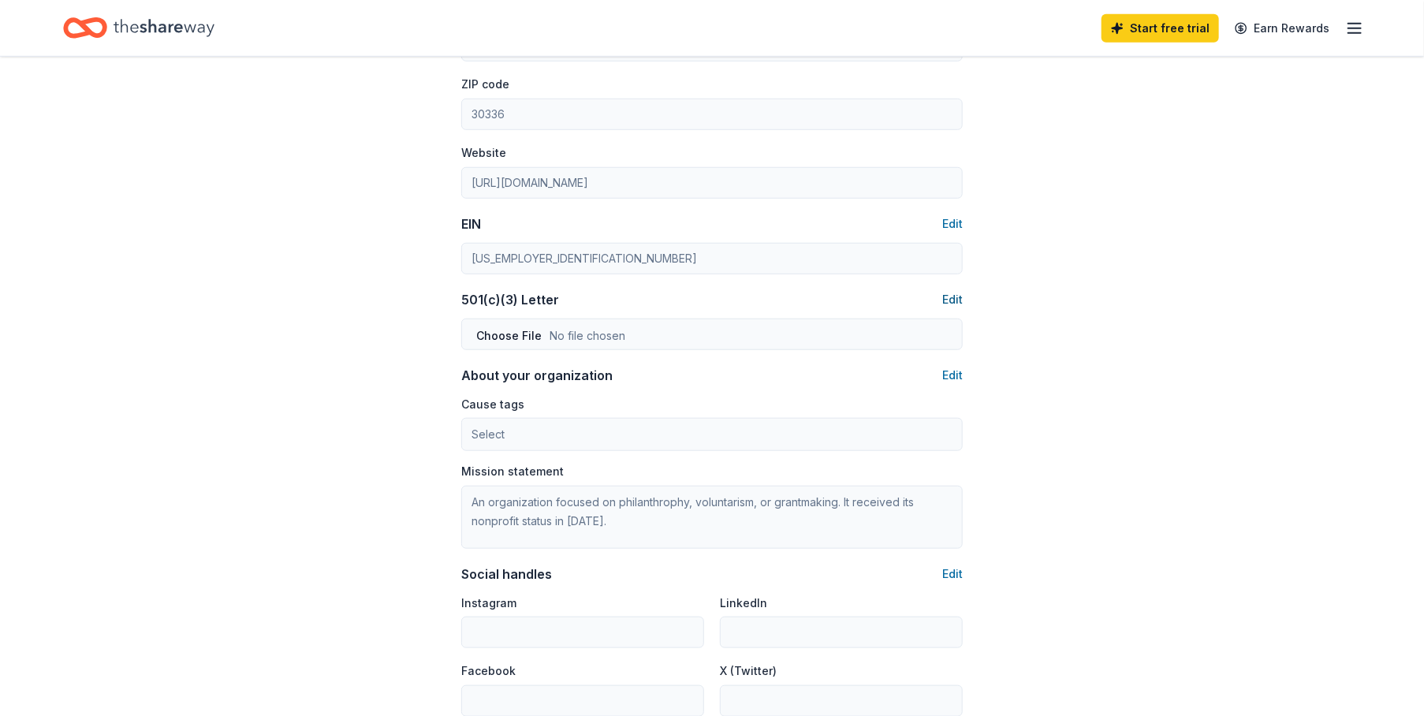
click at [954, 300] on button "Edit" at bounding box center [952, 299] width 21 height 19
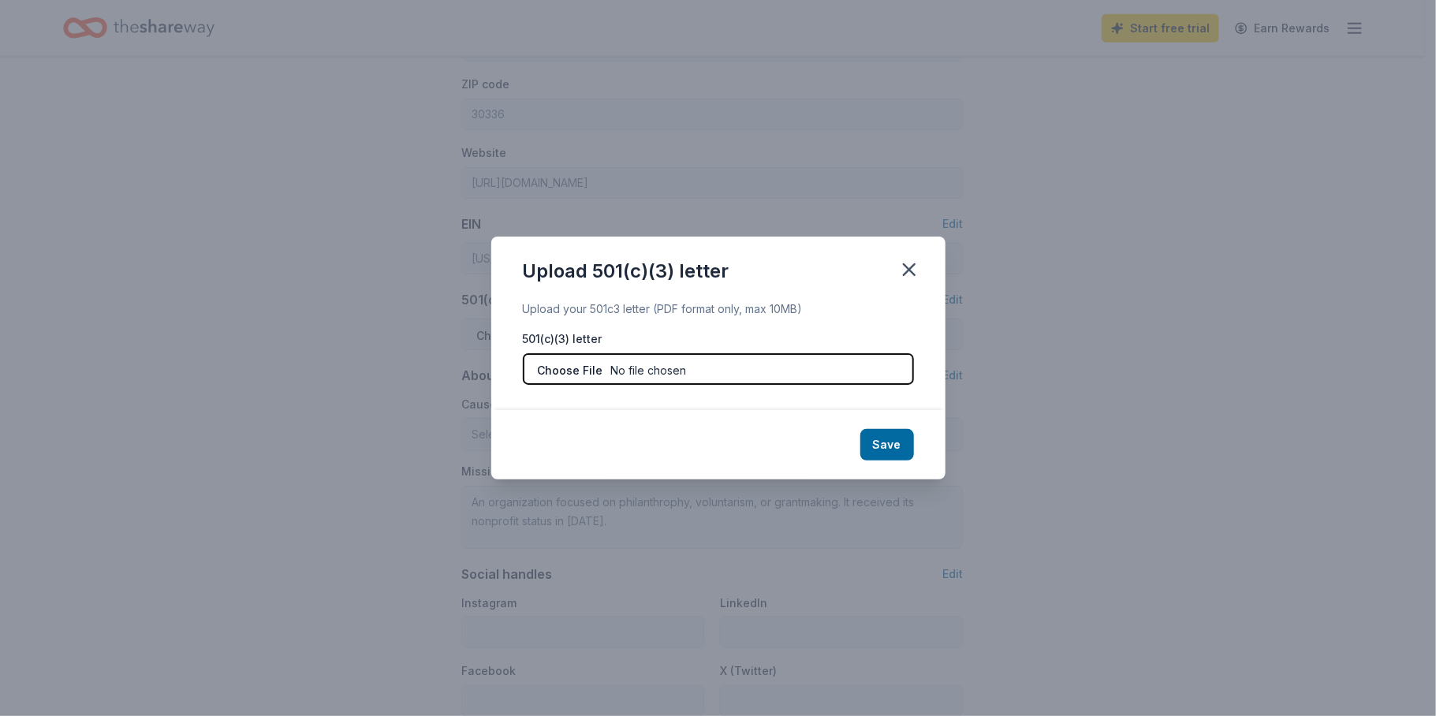
click at [689, 371] on input "file" at bounding box center [718, 369] width 391 height 32
type input "C:\fakepath\GFOT_IRS Letter and DBA Document_new address_2025.pdf"
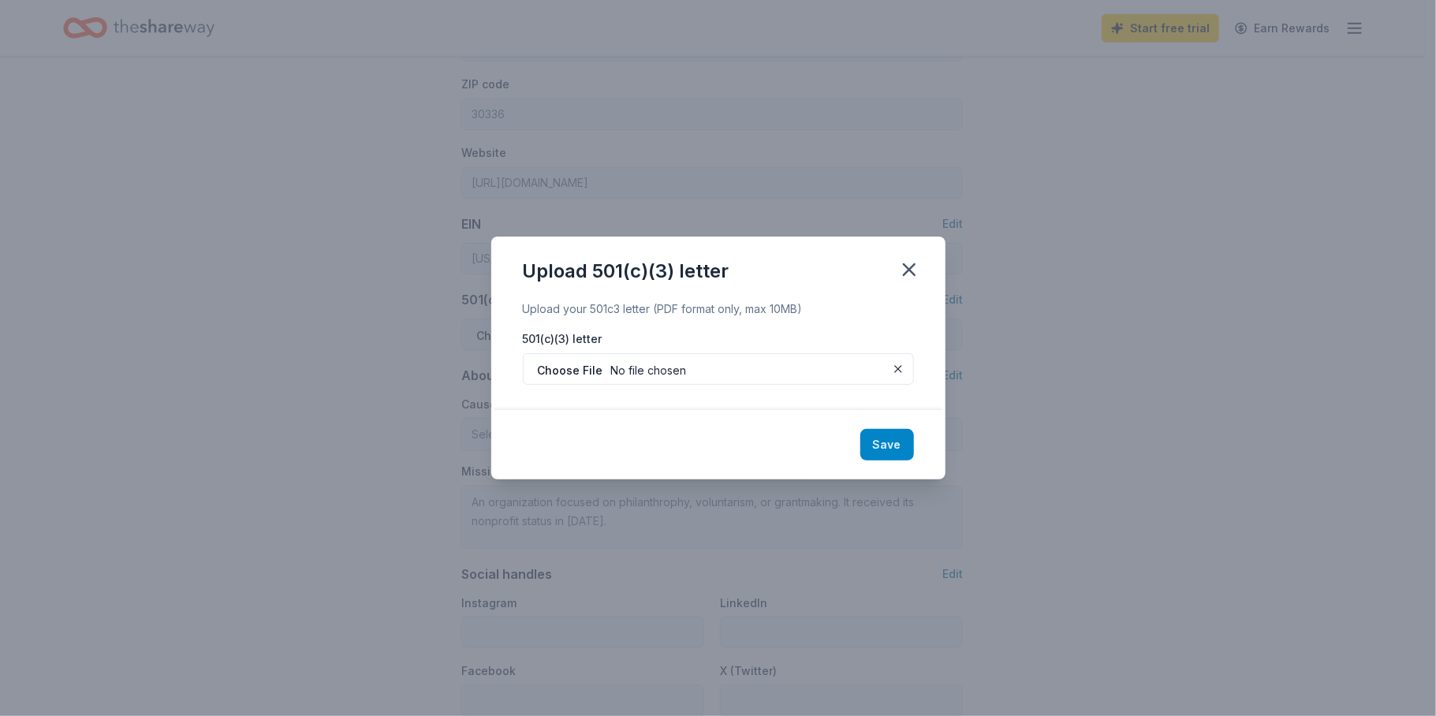
click at [892, 444] on button "Save" at bounding box center [887, 445] width 54 height 32
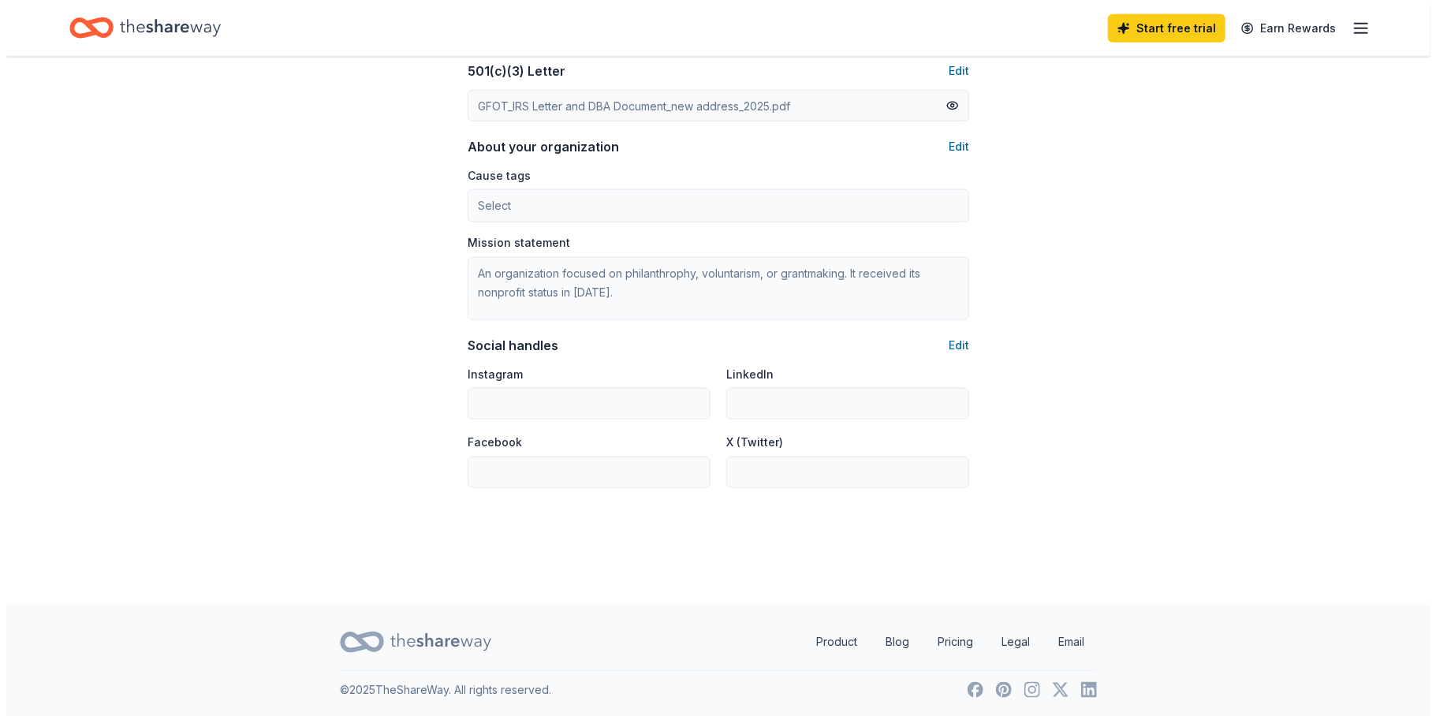
scroll to position [864, 0]
click at [955, 341] on button "Edit" at bounding box center [952, 343] width 21 height 19
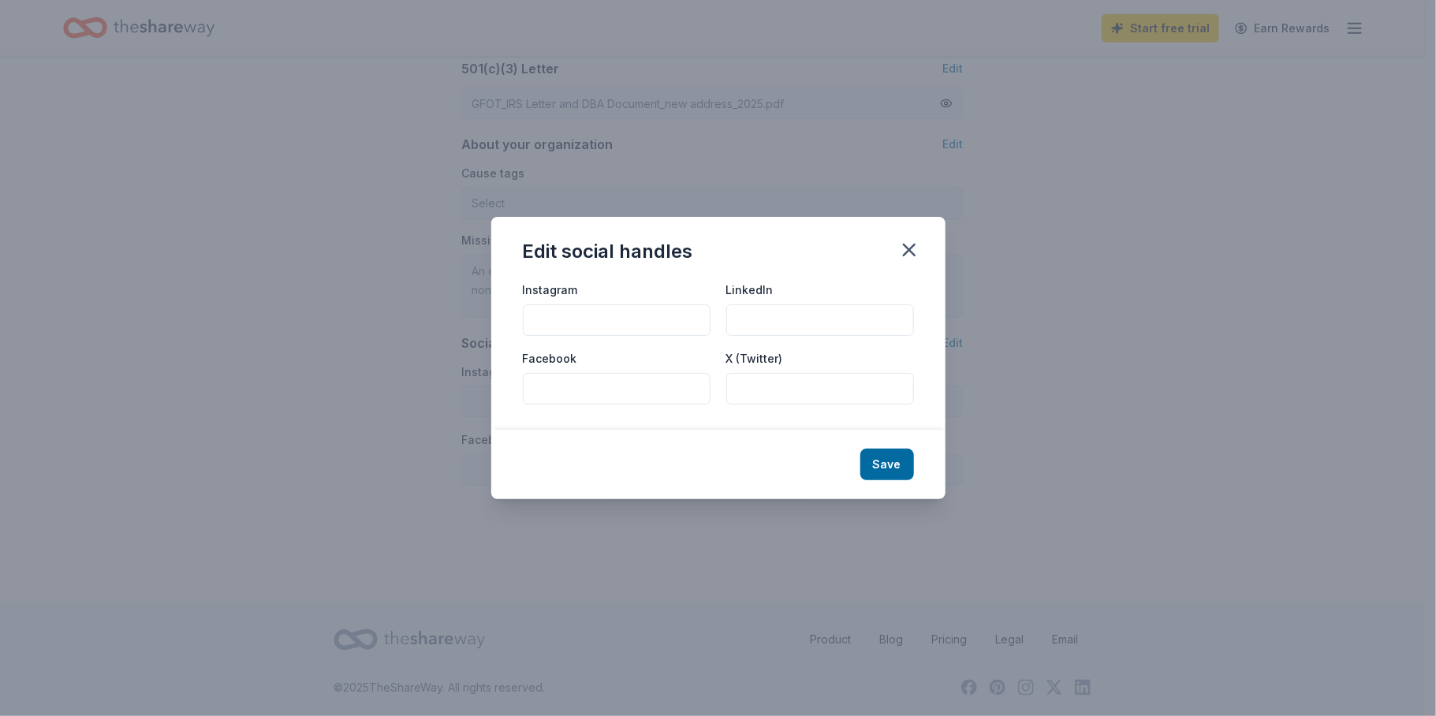
click at [557, 389] on input "Facebook" at bounding box center [617, 389] width 188 height 32
paste input "https://www.facebook.com/gafestivaloftrees"
type input "https://www.facebook.com/gafestivaloftrees"
click at [544, 315] on input "Instagram" at bounding box center [617, 320] width 188 height 32
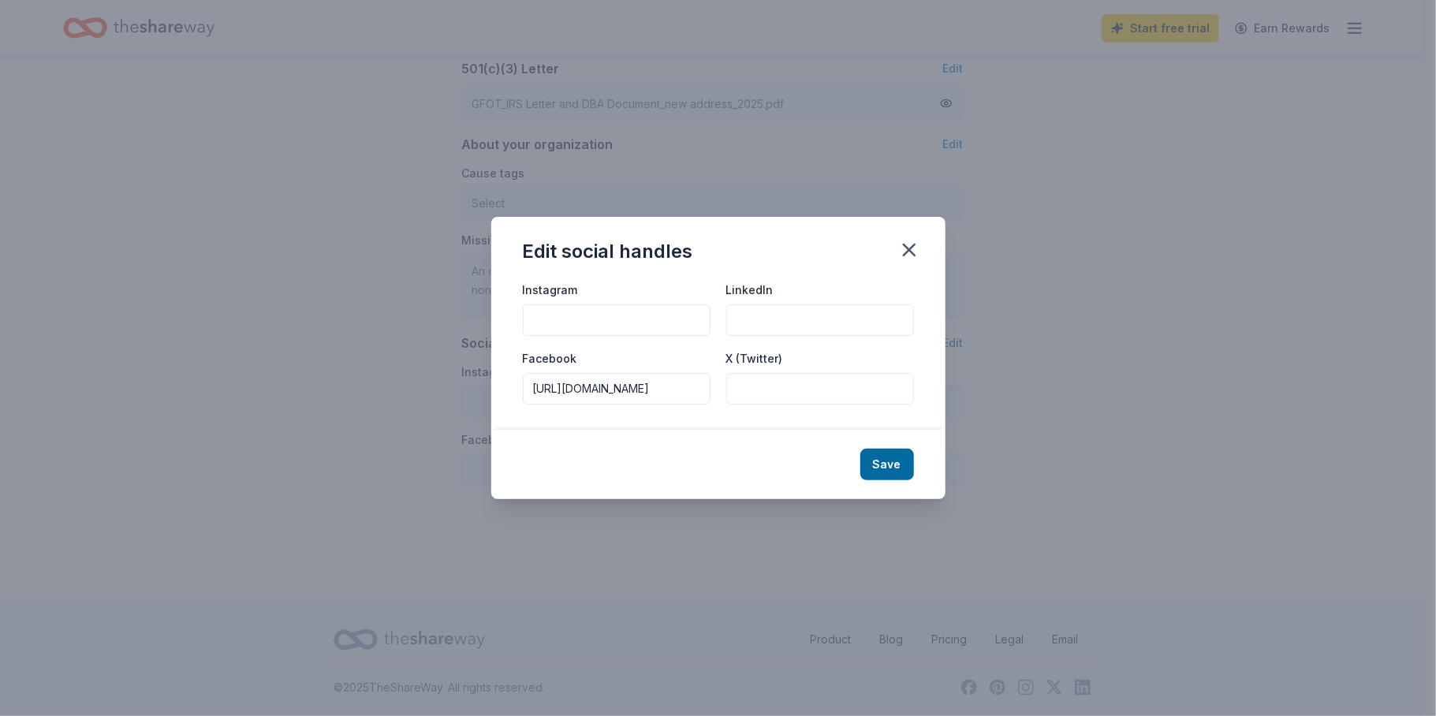
paste input "https://www.instagram.com/georgiafestivaloftrees/"
type input "https://www.instagram.com/georgiafestivaloftrees/"
click at [892, 460] on button "Save" at bounding box center [887, 465] width 54 height 32
type input "https://www.instagram.com/georgiafestivaloftrees/"
type input "https://www.facebook.com/gafestivaloftrees"
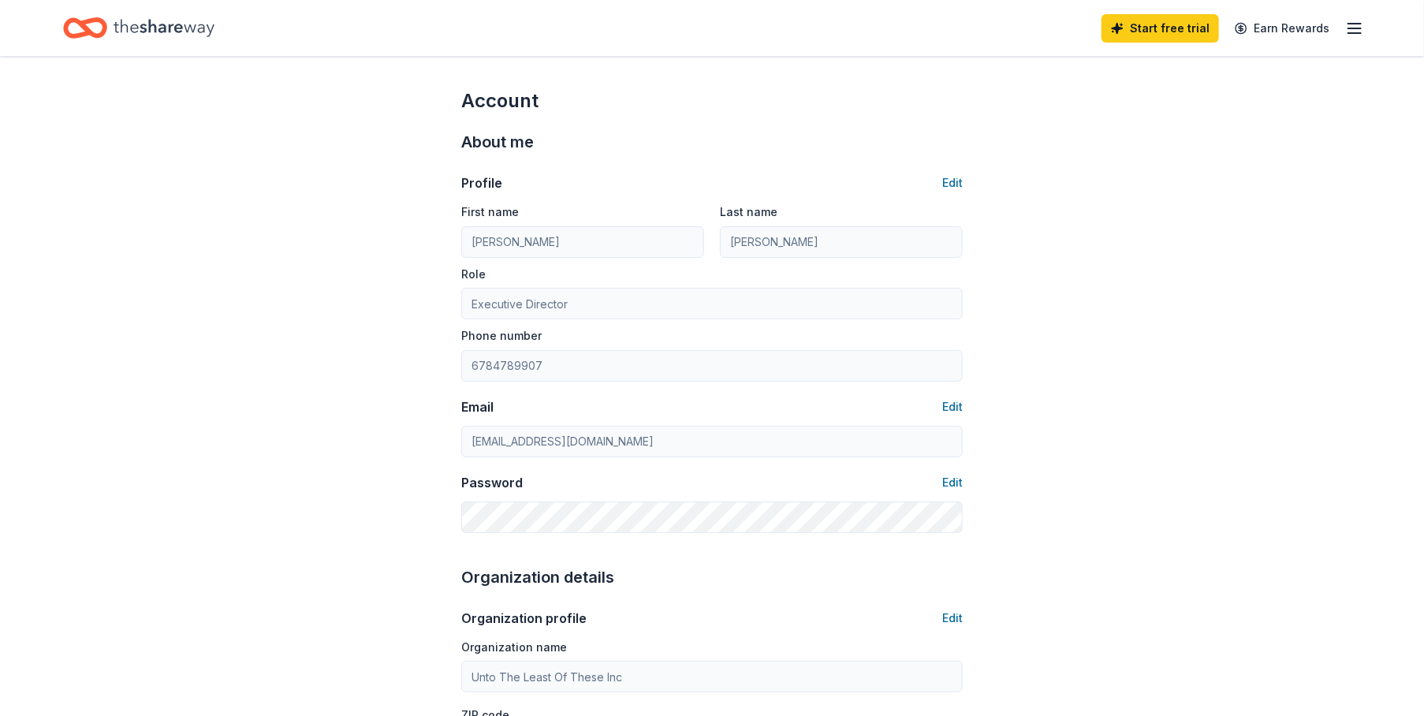
click at [1355, 28] on line "button" at bounding box center [1354, 28] width 13 height 0
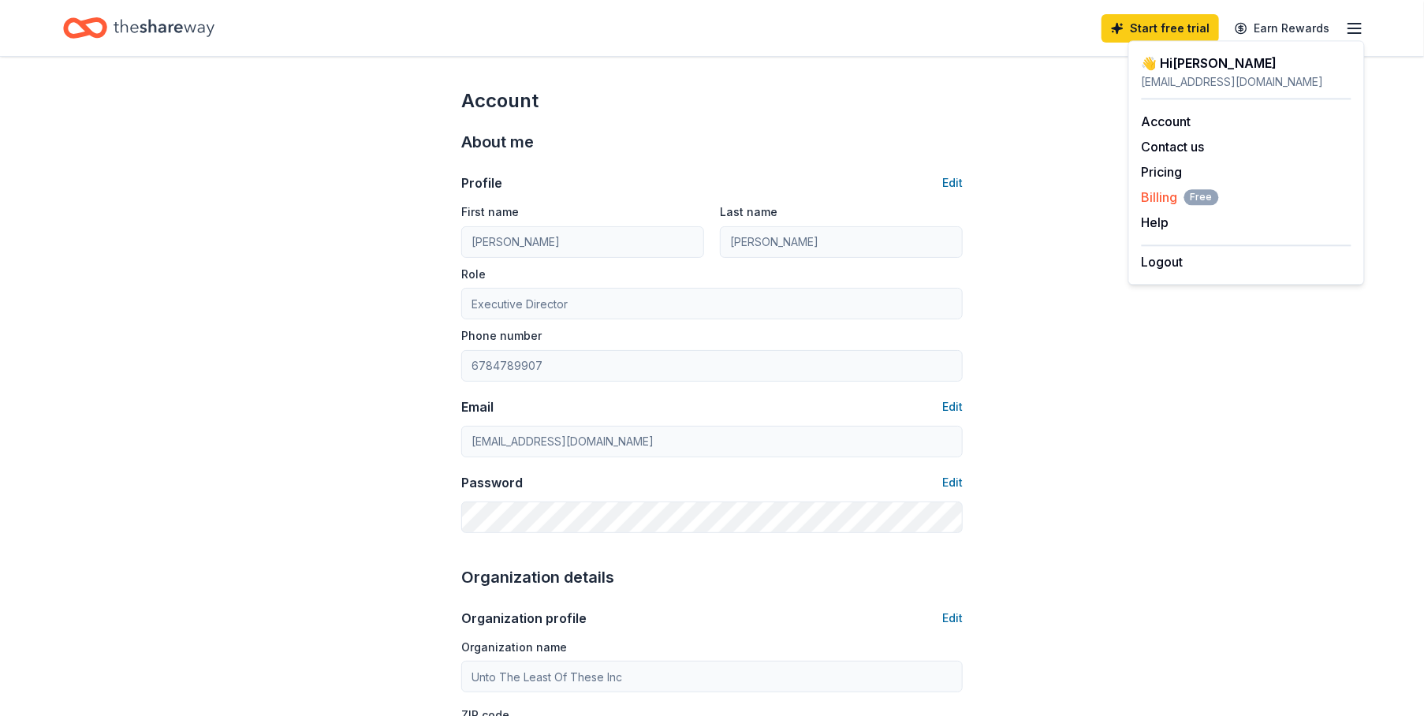
click at [1169, 198] on span "Billing Free" at bounding box center [1180, 197] width 77 height 19
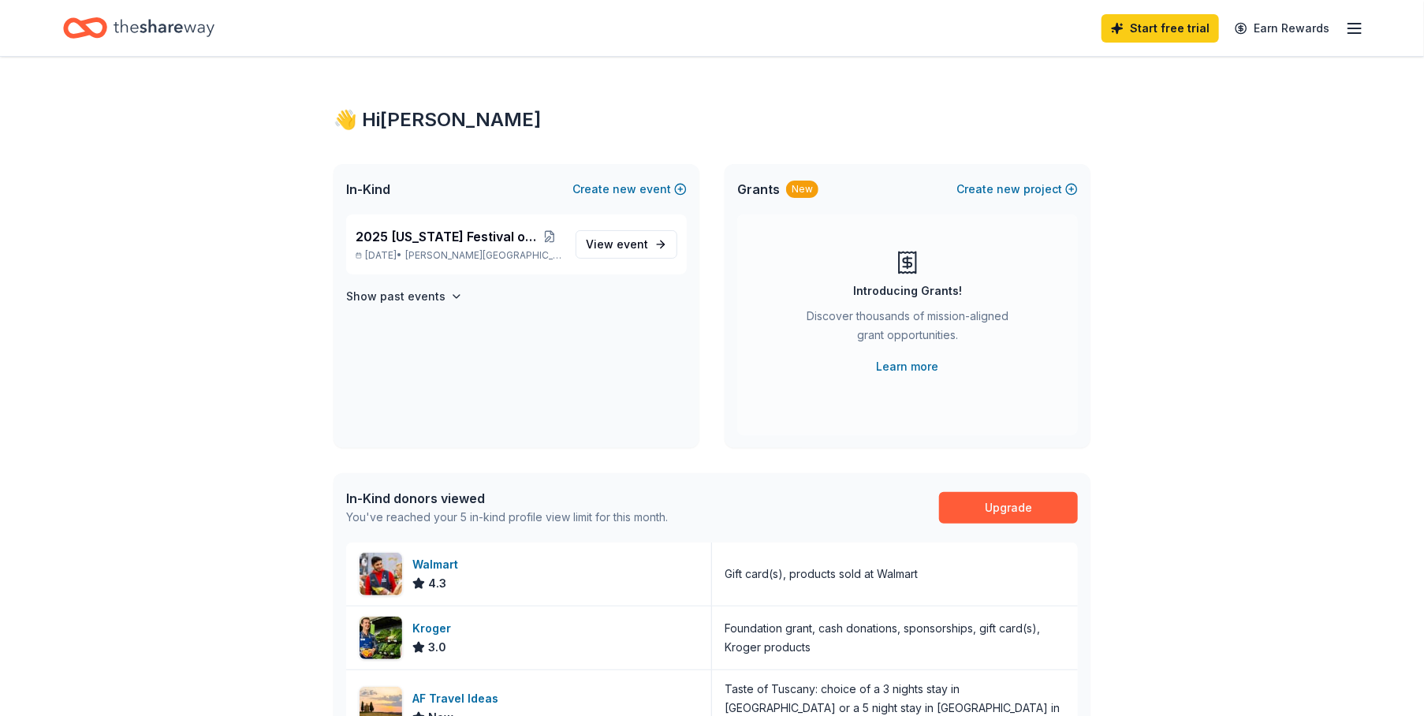
drag, startPoint x: 0, startPoint y: 0, endPoint x: 958, endPoint y: 140, distance: 968.2
click at [958, 140] on div "👋 Hi [PERSON_NAME] In-Kind Create new event 2025 [US_STATE] Festival of Trees […" at bounding box center [711, 607] width 807 height 1101
click at [1356, 25] on icon "button" at bounding box center [1354, 28] width 19 height 19
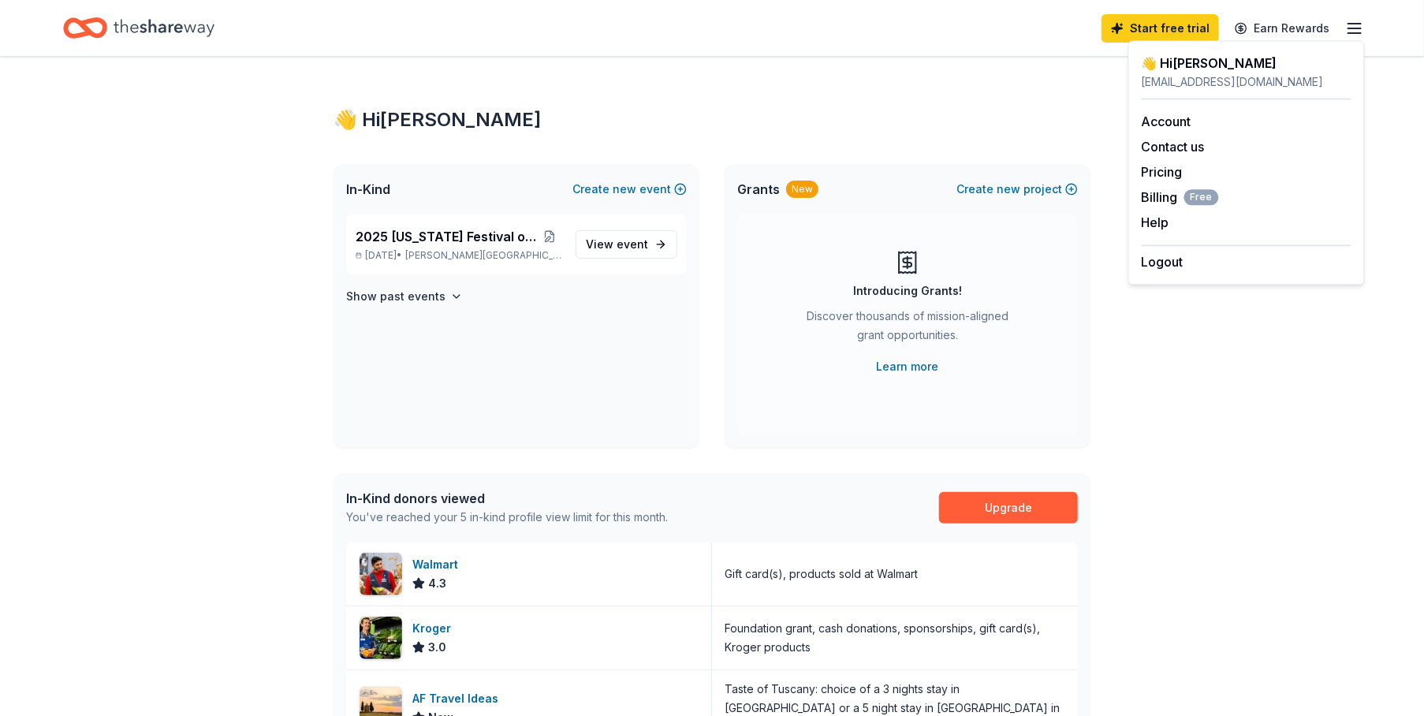
click at [1187, 264] on div "Logout" at bounding box center [1247, 257] width 210 height 27
click at [1158, 259] on button "Logout" at bounding box center [1163, 261] width 42 height 19
